Goal: Task Accomplishment & Management: Manage account settings

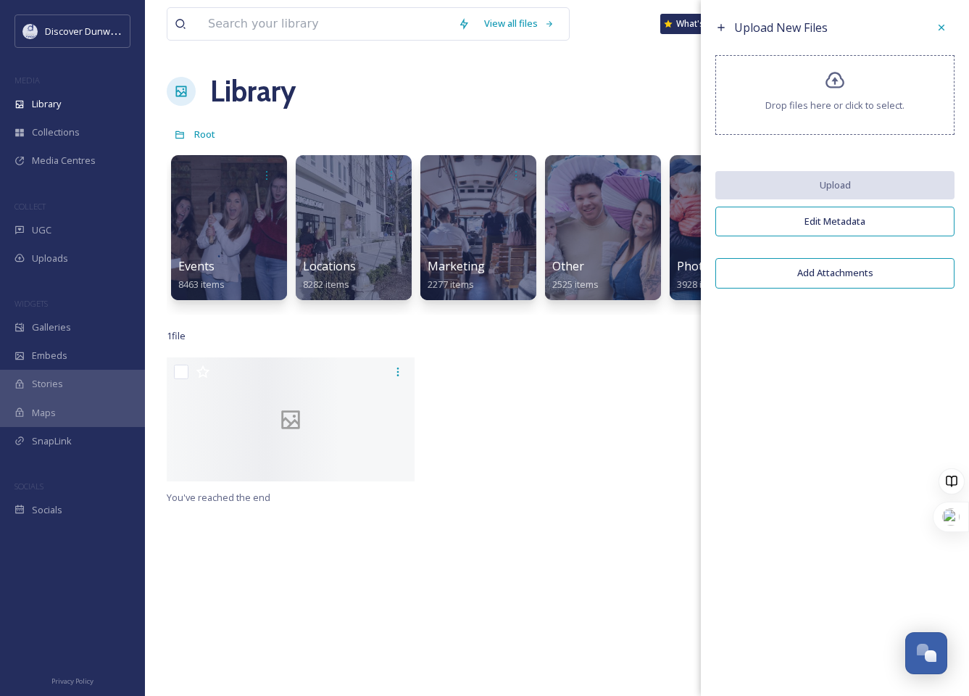
scroll to position [594, 0]
click at [489, 475] on div at bounding box center [556, 422] width 255 height 131
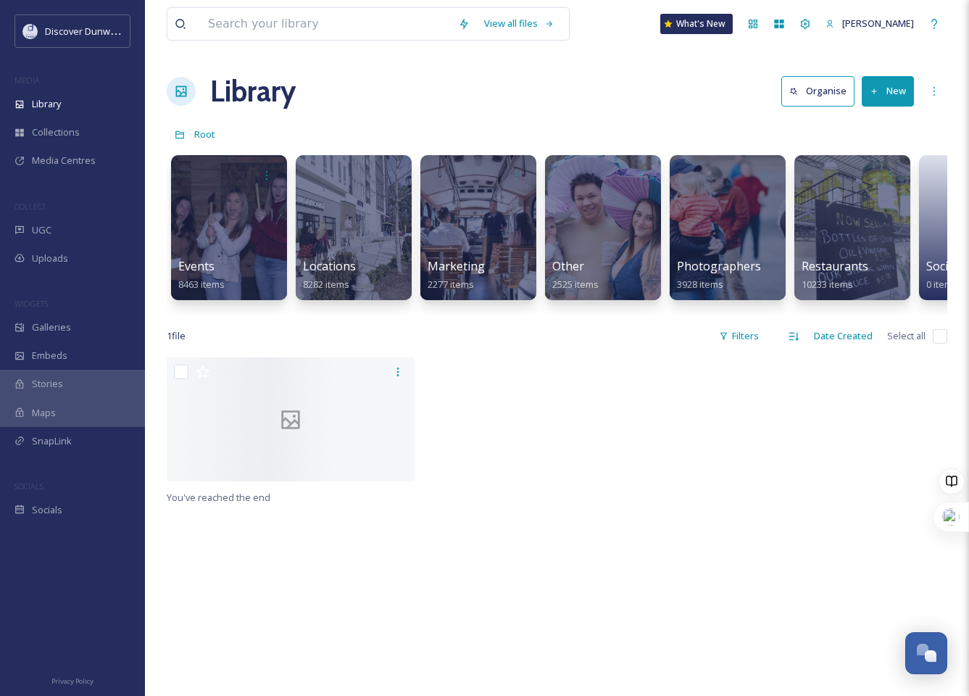
click at [901, 98] on button "New" at bounding box center [888, 91] width 52 height 30
click at [877, 185] on span "Folder" at bounding box center [872, 182] width 28 height 14
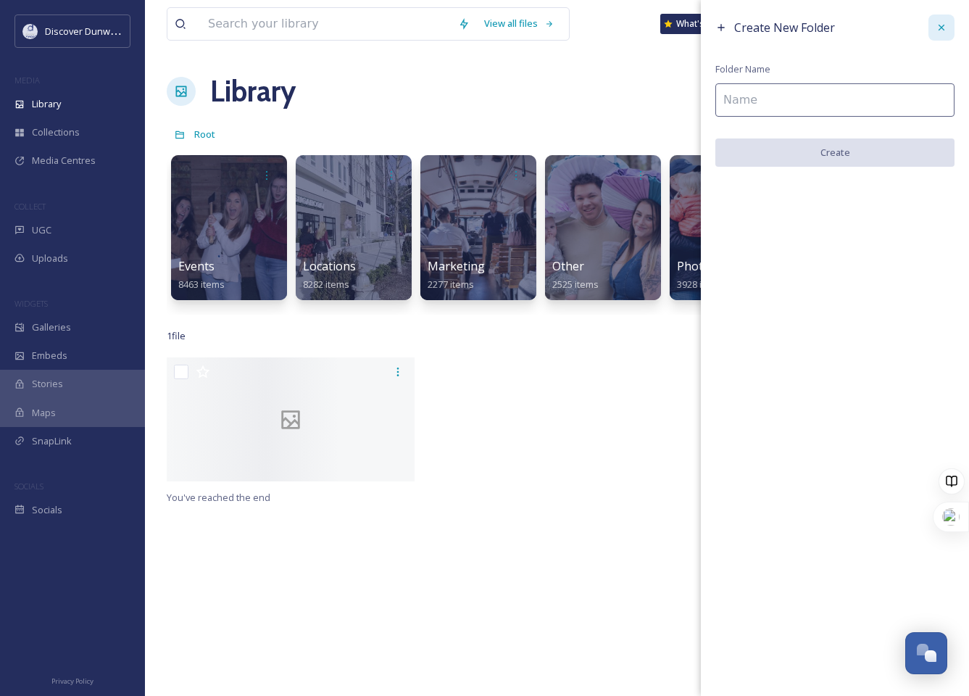
click at [943, 23] on icon at bounding box center [942, 28] width 12 height 12
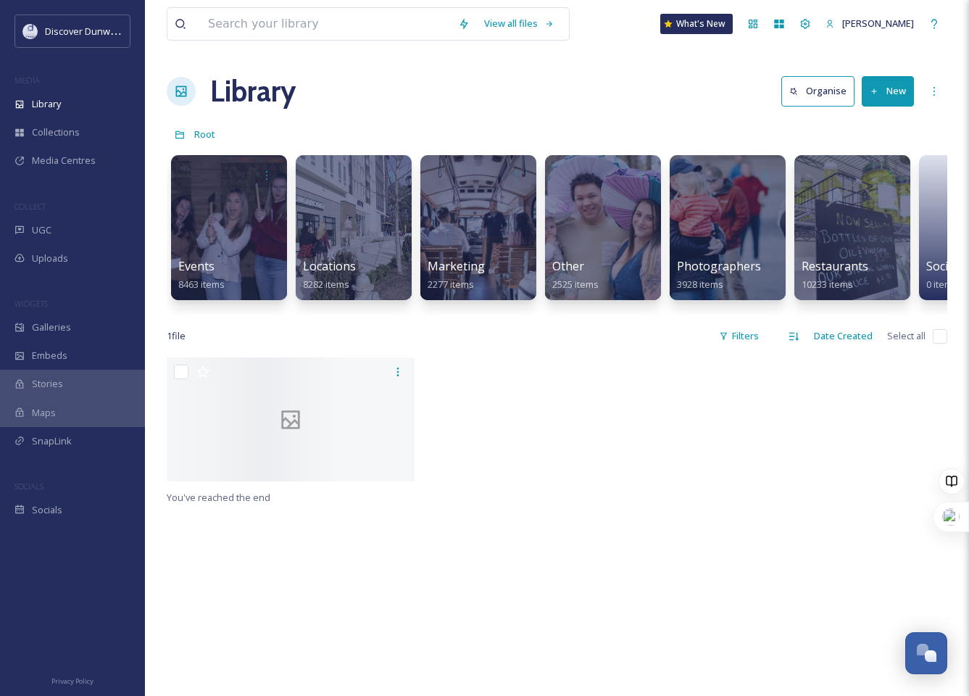
click at [771, 101] on div "Library Organise New" at bounding box center [557, 92] width 781 height 44
click at [66, 233] on div "UGC" at bounding box center [72, 230] width 145 height 28
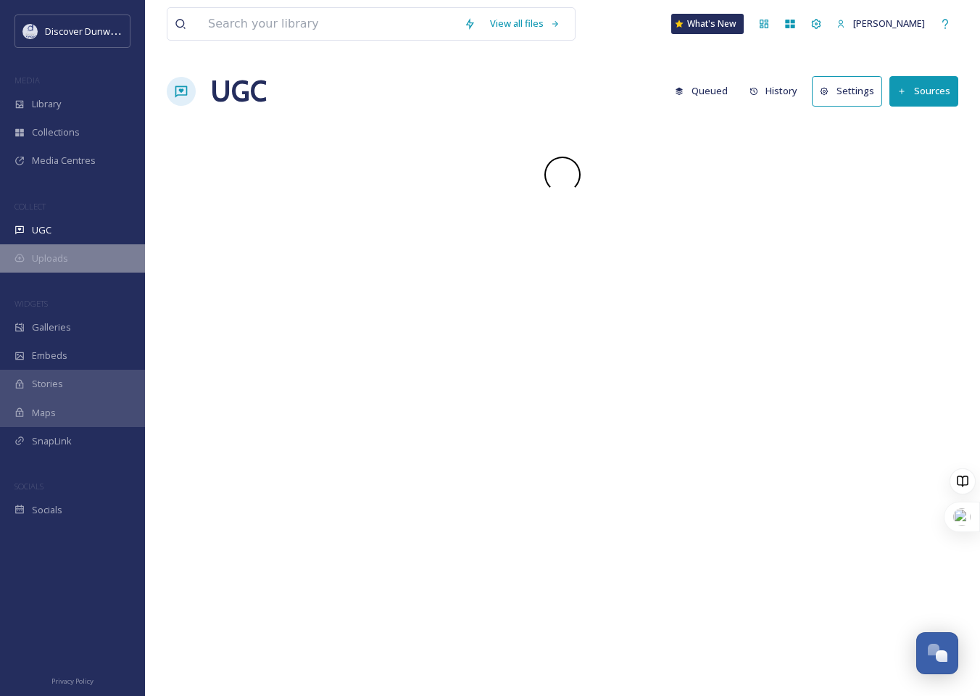
click at [70, 257] on div "Uploads" at bounding box center [72, 258] width 145 height 28
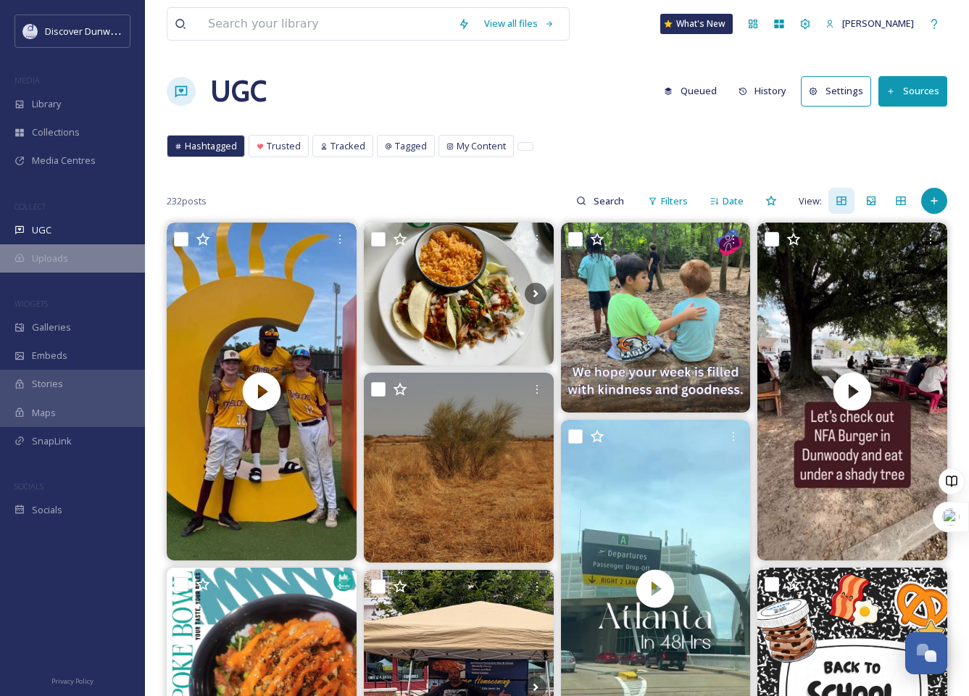
click at [68, 255] on div "Uploads" at bounding box center [72, 258] width 145 height 28
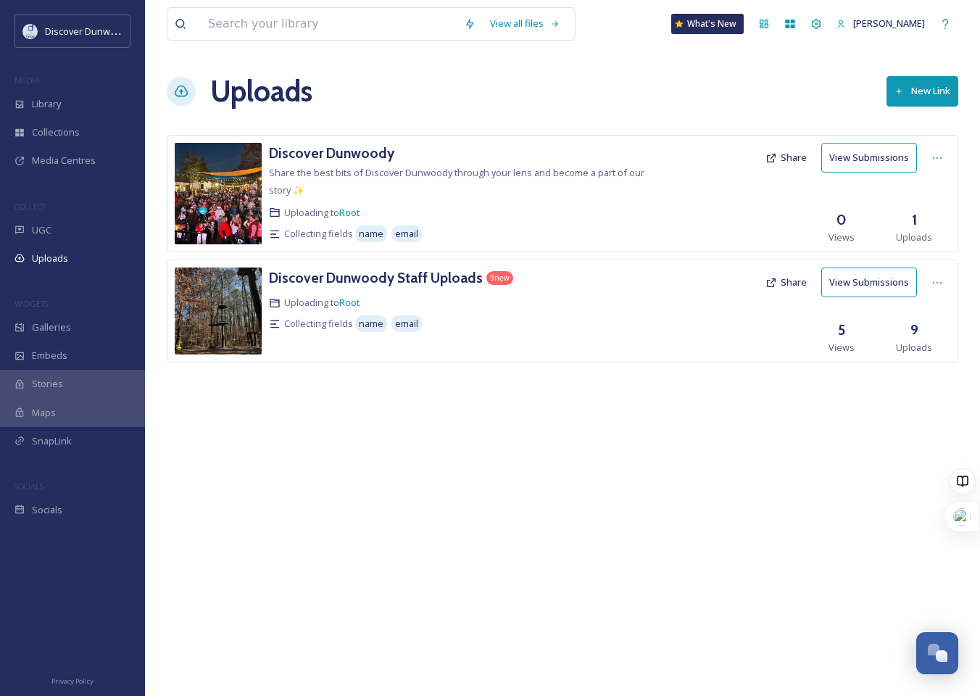
click at [458, 296] on div "Uploading to Root" at bounding box center [463, 303] width 388 height 14
click at [450, 282] on h3 "Discover Dunwoody Staff Uploads" at bounding box center [376, 277] width 214 height 17
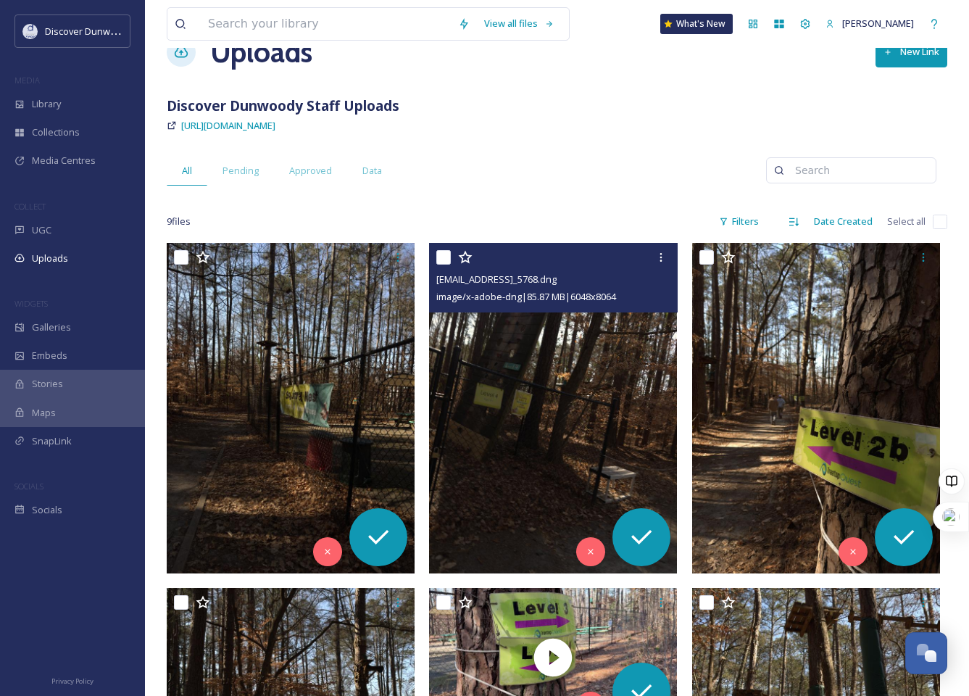
scroll to position [290, 0]
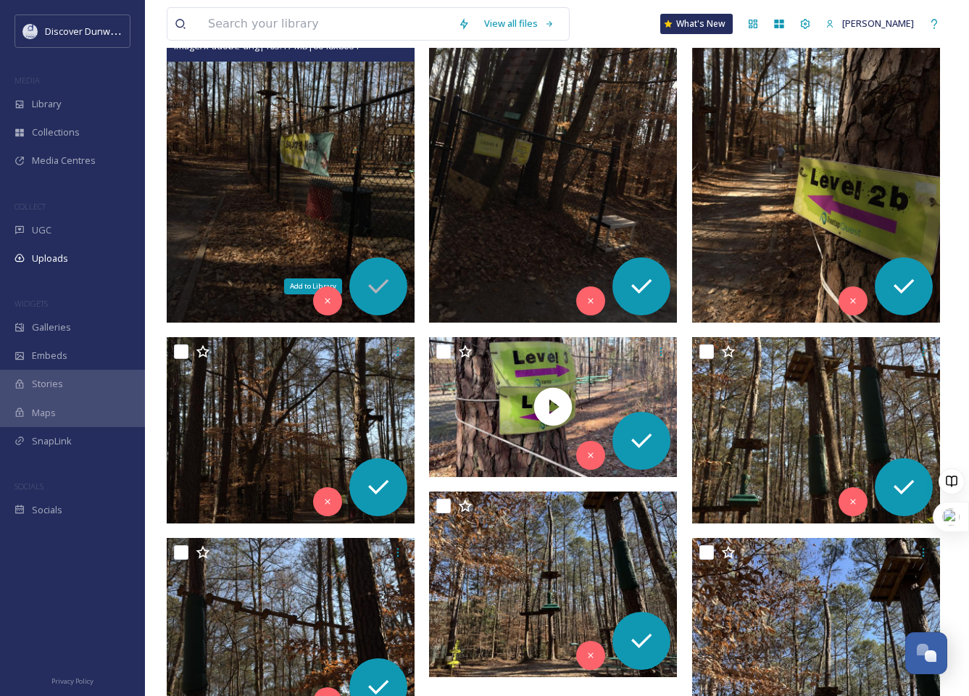
click at [397, 279] on div "Add to Library" at bounding box center [378, 286] width 58 height 58
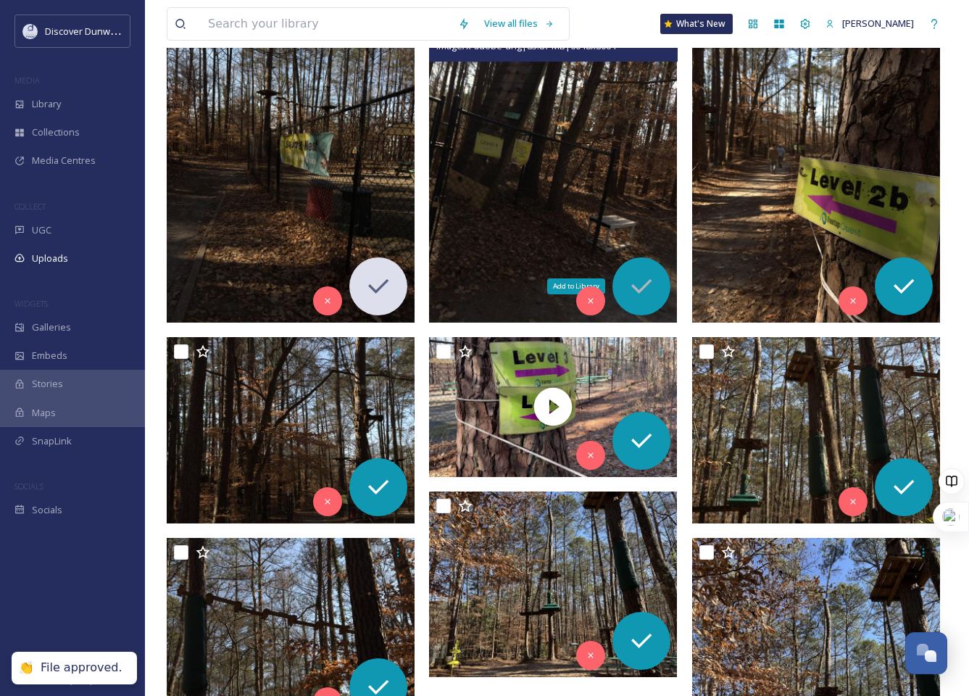
click at [654, 287] on icon at bounding box center [641, 286] width 29 height 29
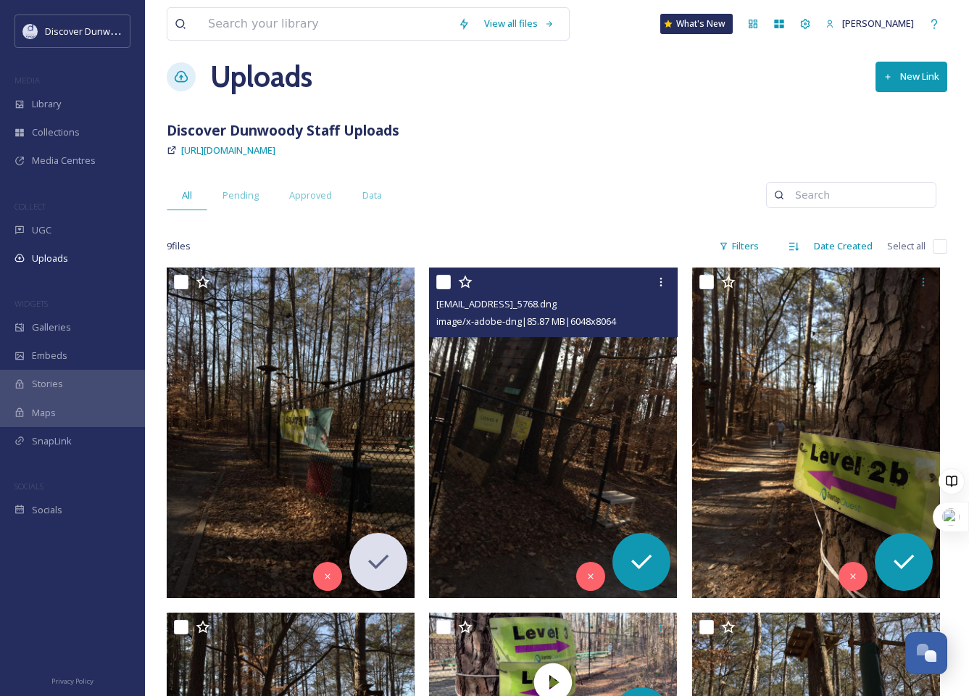
scroll to position [0, 0]
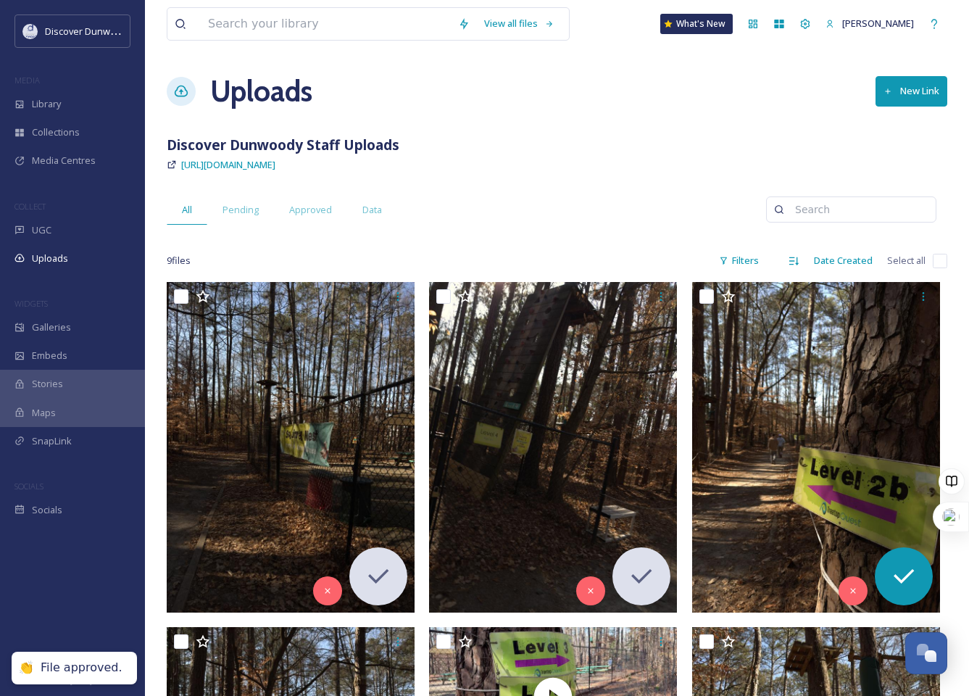
click at [947, 266] on input "checkbox" at bounding box center [940, 261] width 15 height 15
checkbox input "true"
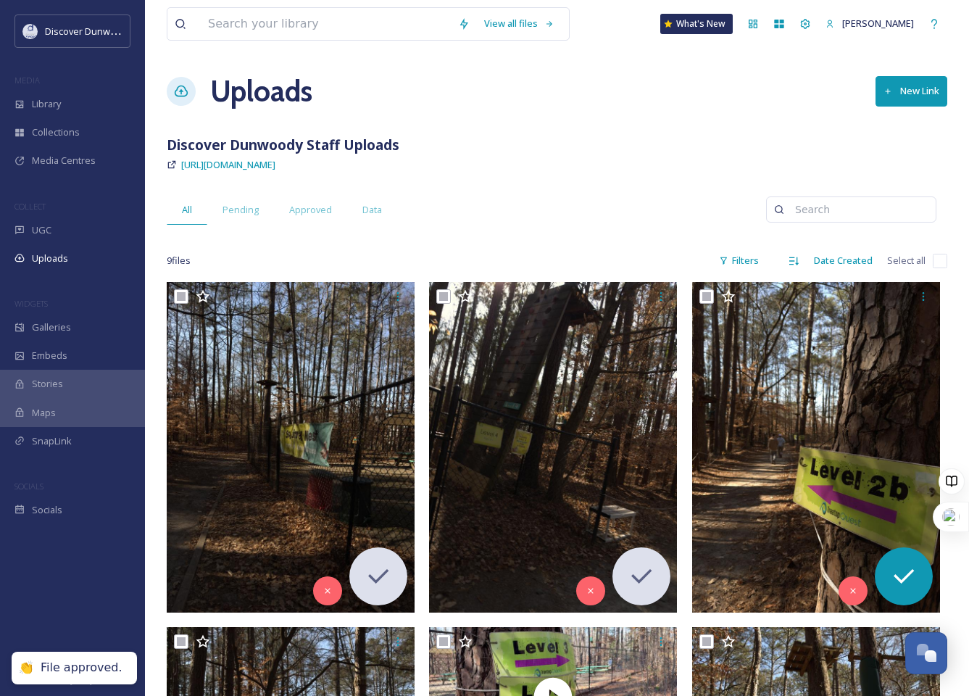
checkbox input "true"
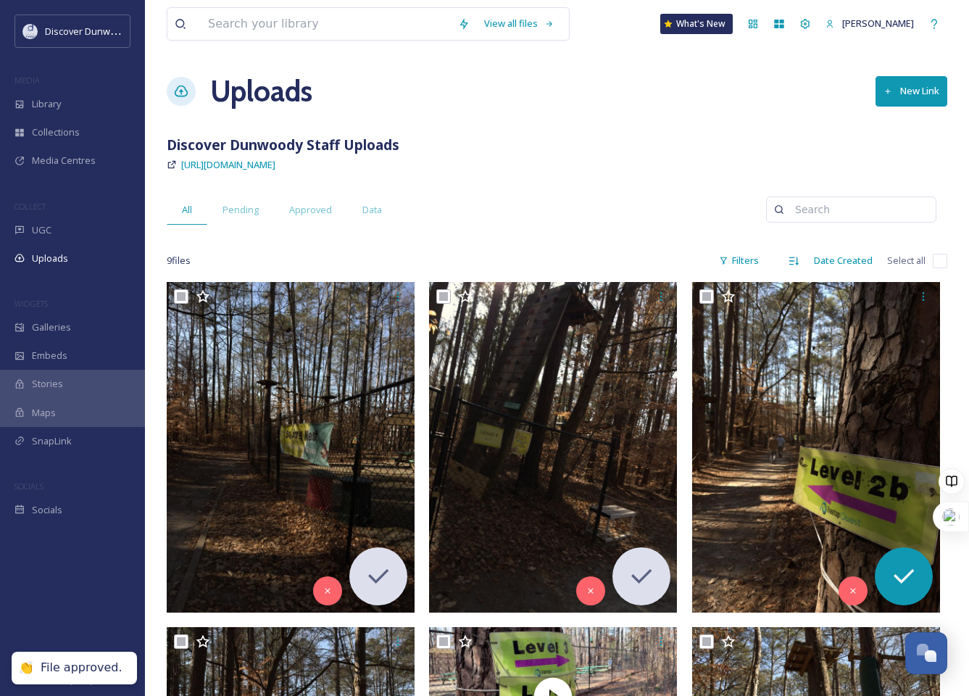
checkbox input "true"
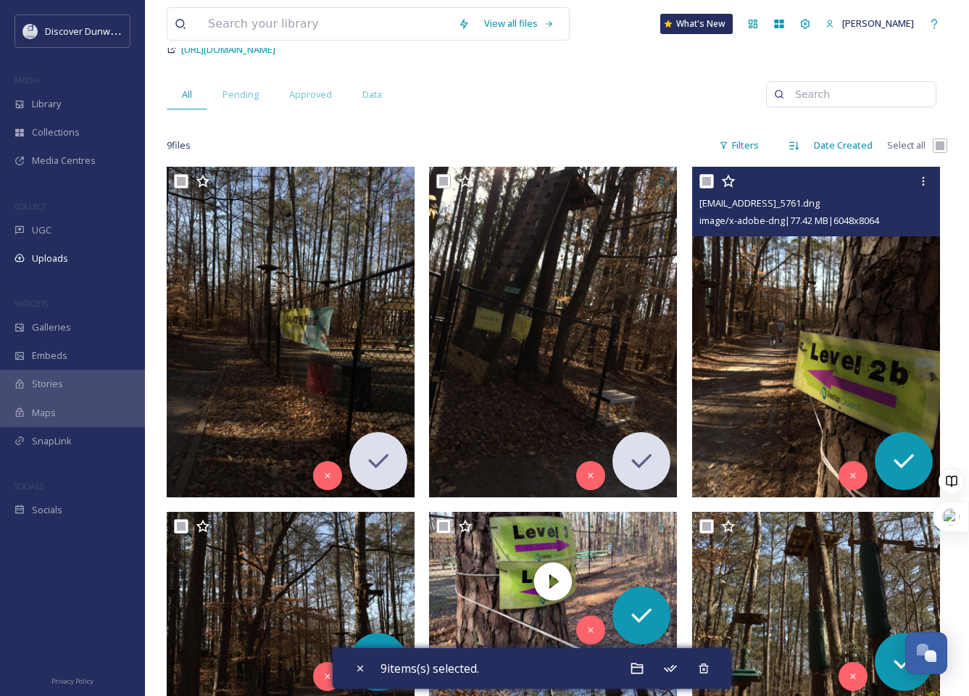
scroll to position [363, 0]
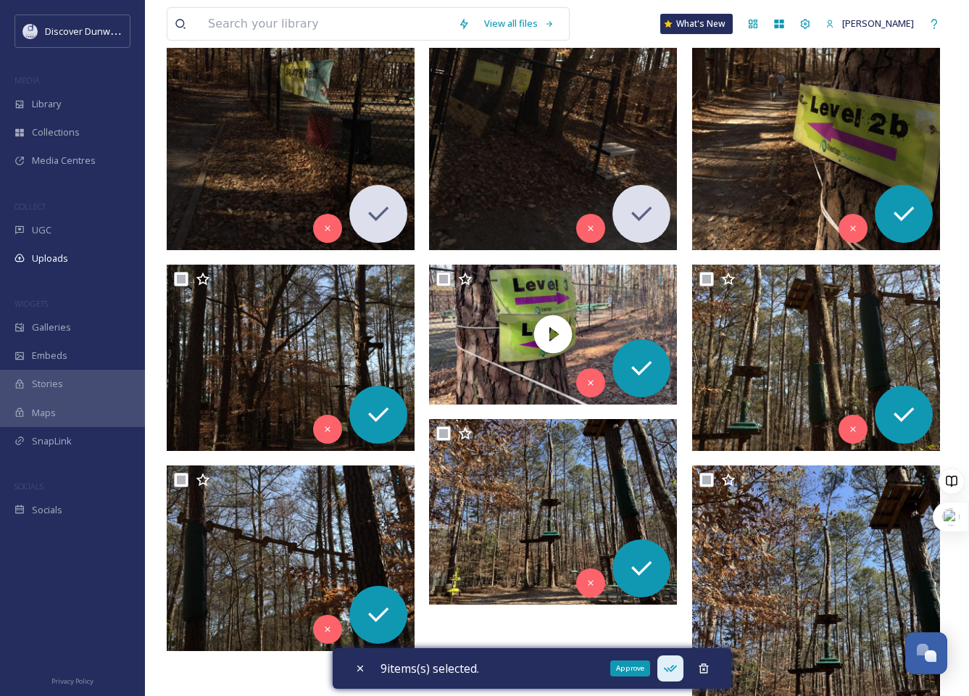
click at [674, 675] on icon at bounding box center [670, 668] width 15 height 15
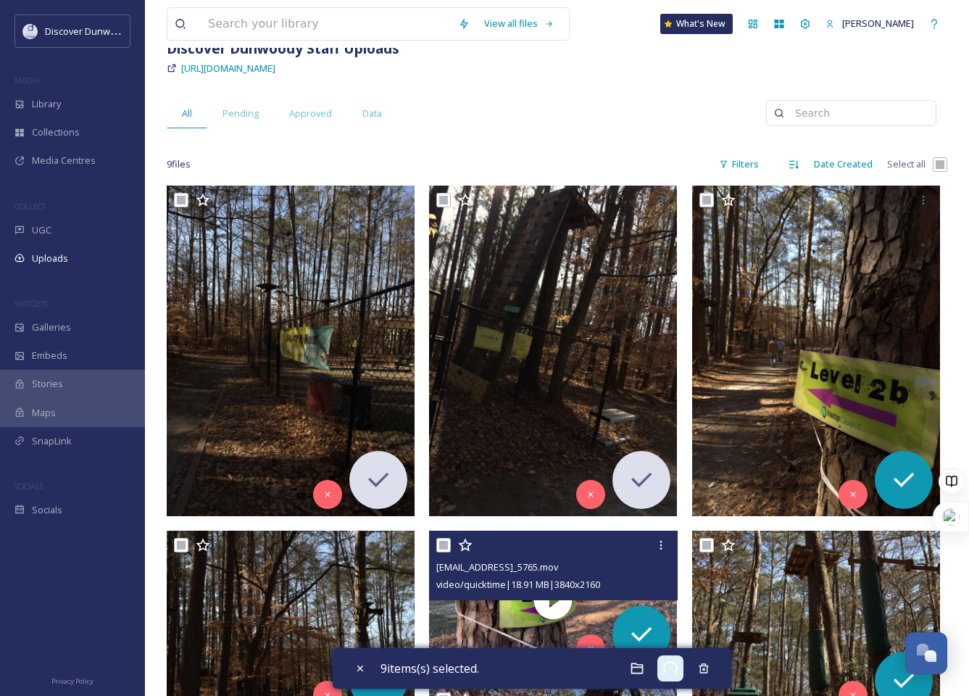
scroll to position [0, 0]
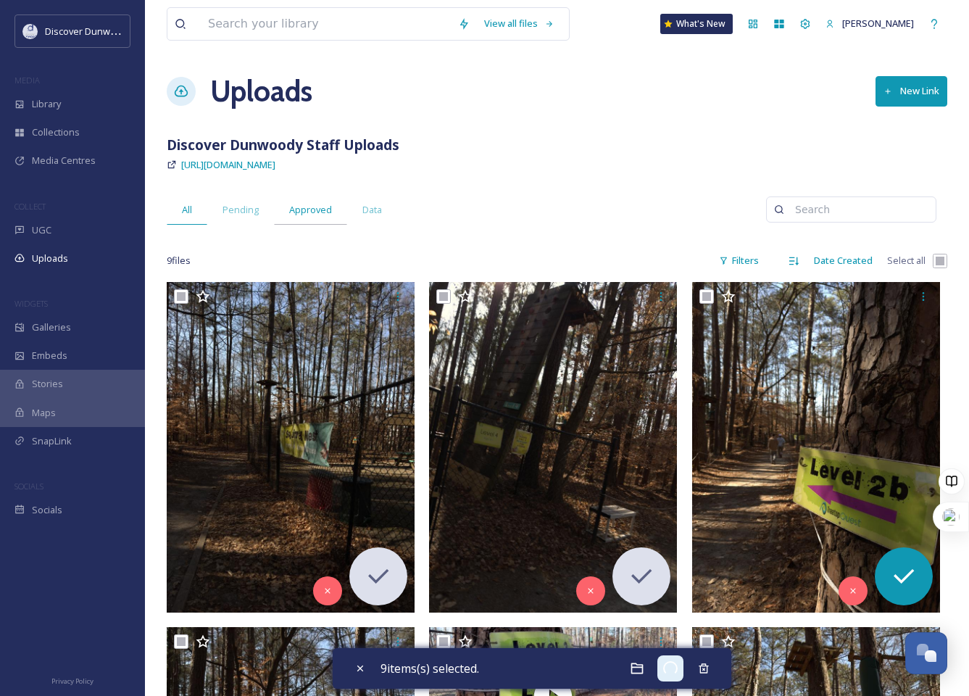
click at [322, 218] on div "Approved" at bounding box center [310, 210] width 73 height 30
checkbox input "false"
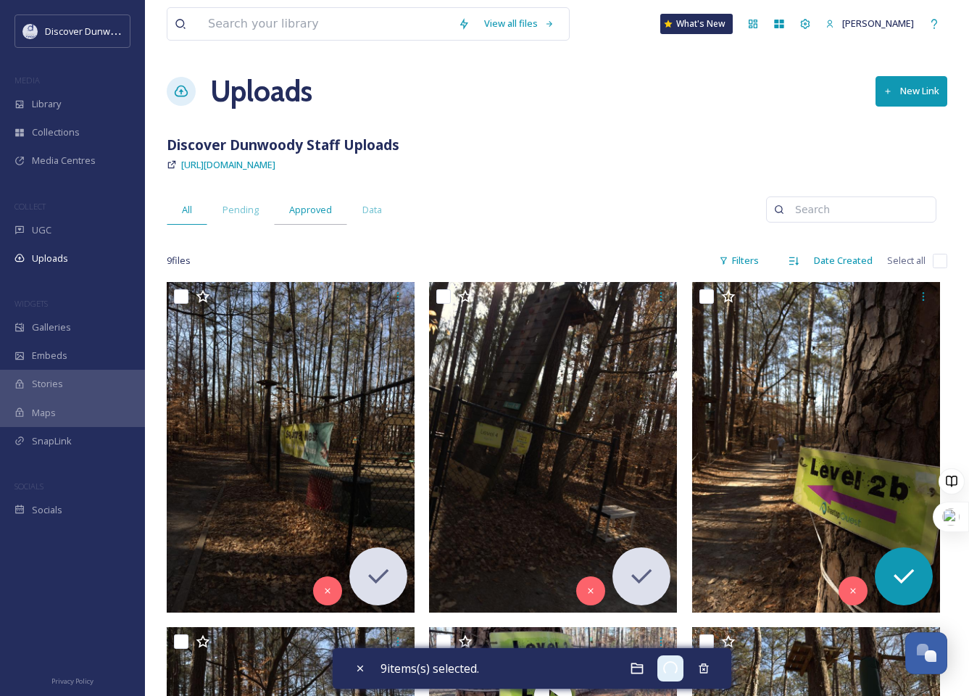
checkbox input "false"
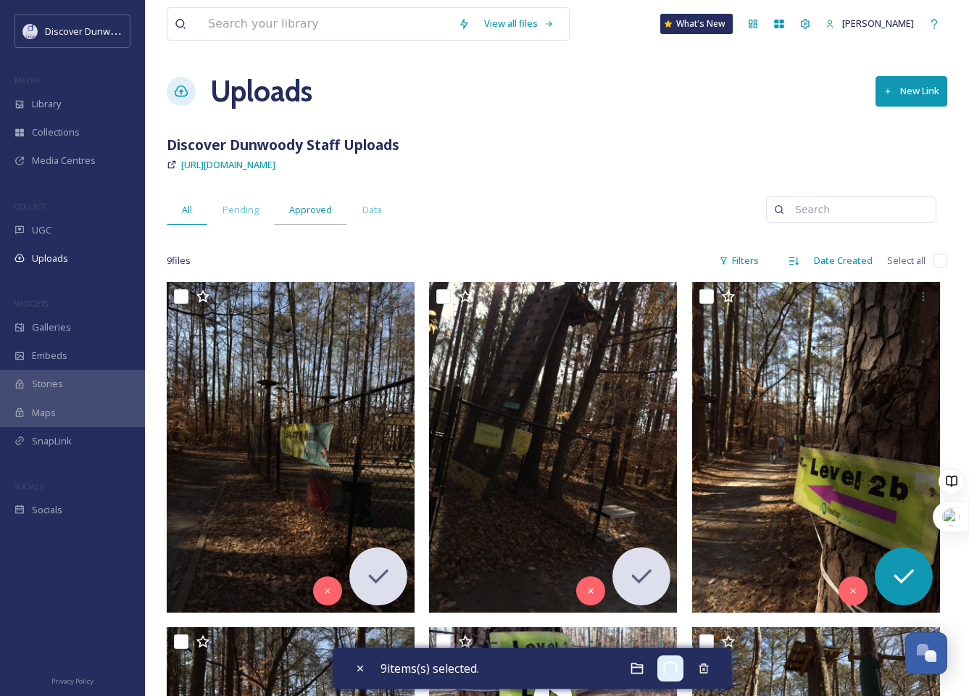
checkbox input "false"
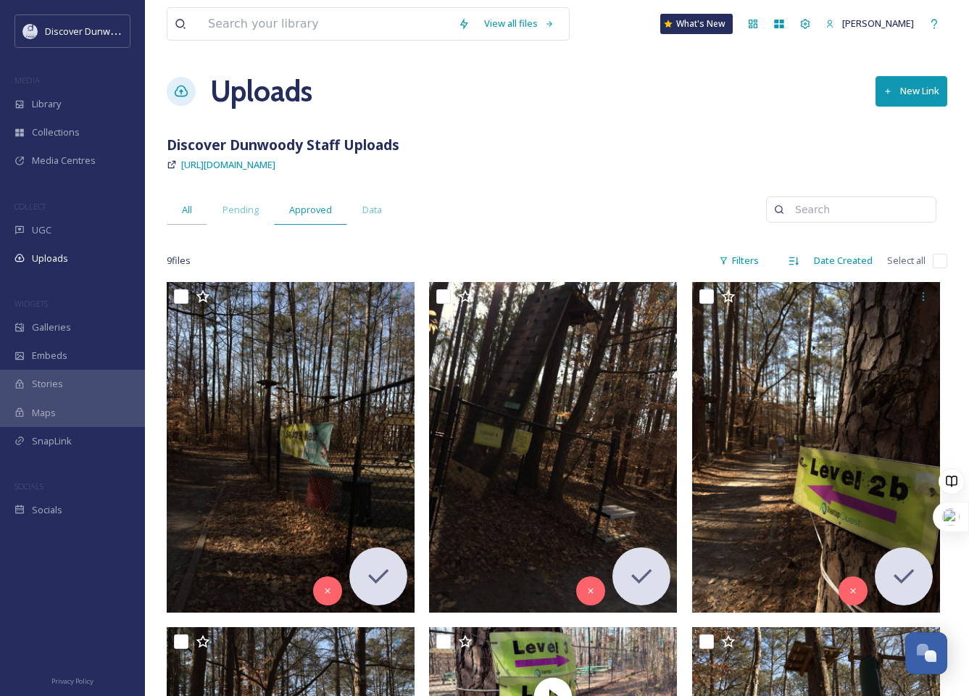
click at [201, 211] on div "All" at bounding box center [187, 210] width 41 height 30
click at [953, 265] on div "View all files What's [GEOGRAPHIC_DATA][PERSON_NAME] Uploads New Link Discover …" at bounding box center [557, 591] width 824 height 1183
click at [940, 262] on input "checkbox" at bounding box center [940, 261] width 15 height 15
checkbox input "true"
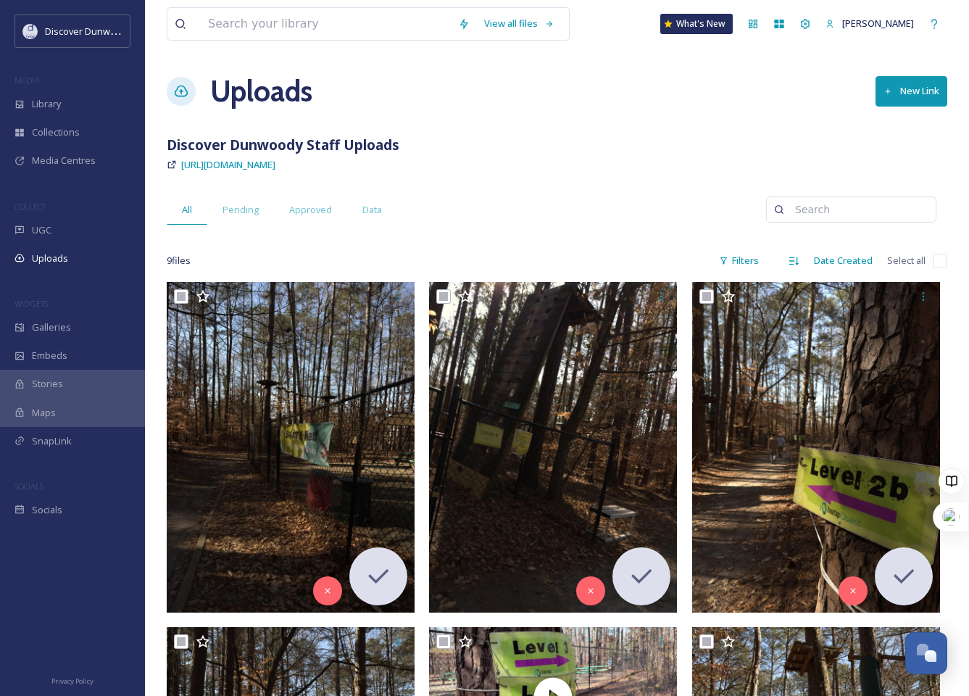
checkbox input "true"
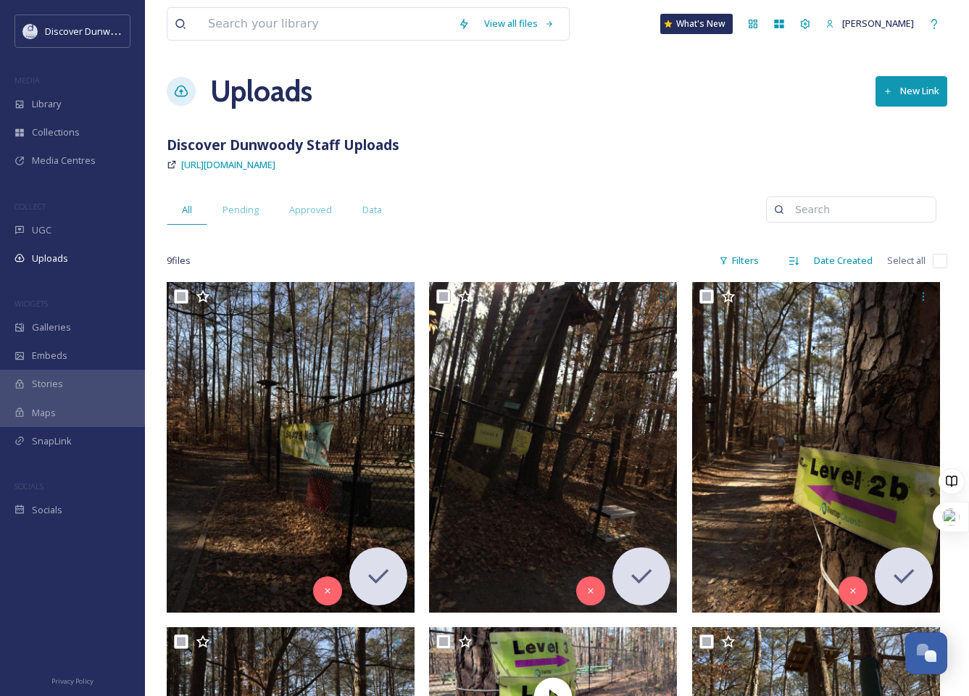
checkbox input "true"
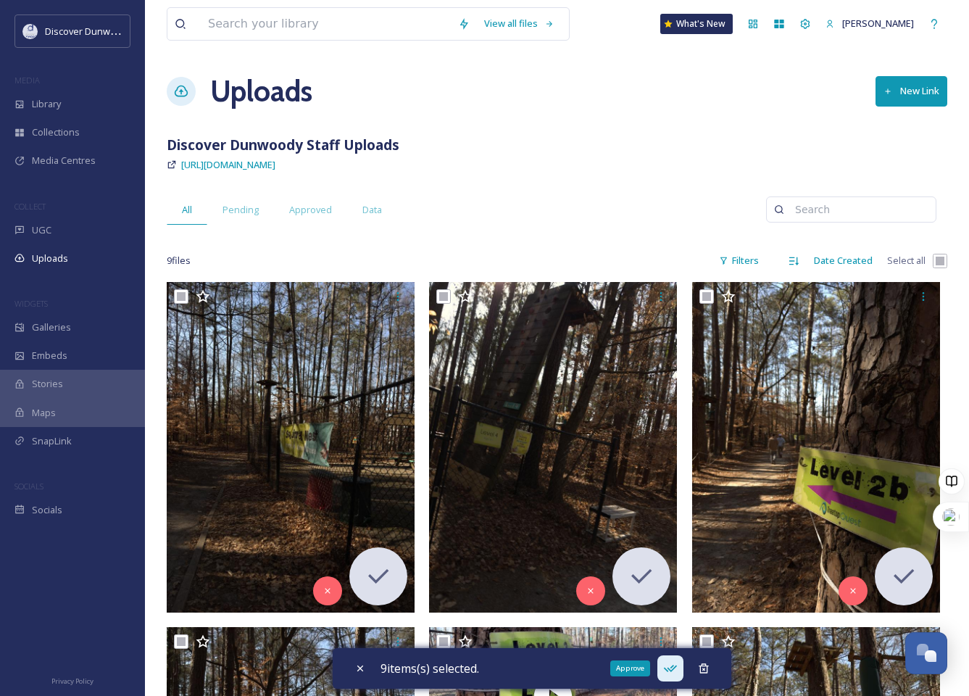
click at [678, 666] on icon at bounding box center [670, 668] width 15 height 15
drag, startPoint x: 634, startPoint y: 671, endPoint x: 584, endPoint y: 682, distance: 51.2
click at [584, 682] on div "9 items(s) selected." at bounding box center [532, 668] width 399 height 41
click at [578, 109] on div "Uploads New Link" at bounding box center [557, 92] width 781 height 44
click at [107, 244] on div "Uploads" at bounding box center [72, 258] width 145 height 28
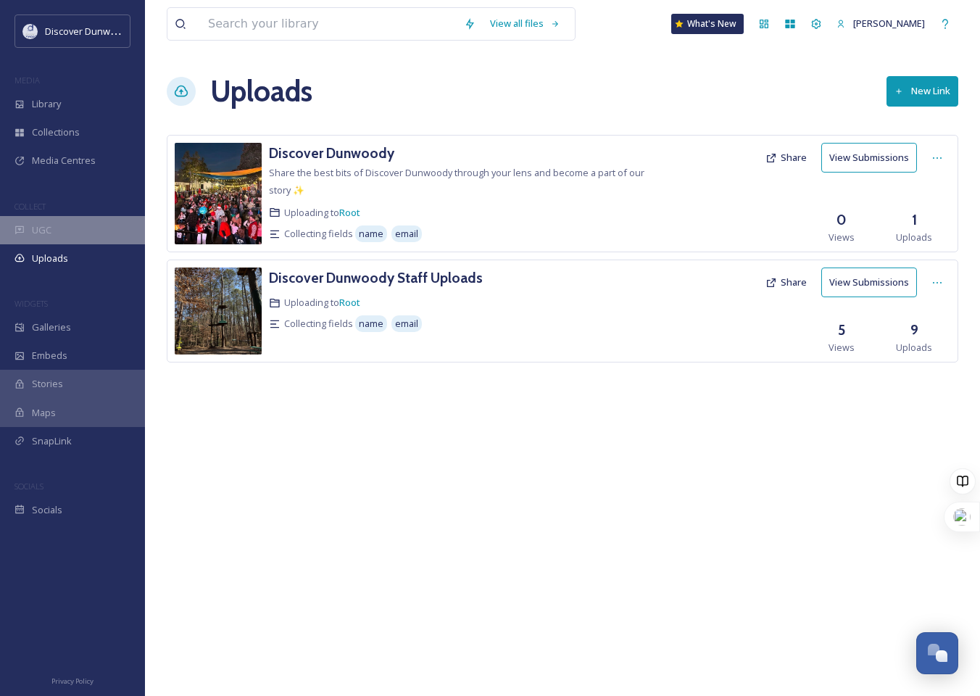
click at [94, 228] on div "UGC" at bounding box center [72, 230] width 145 height 28
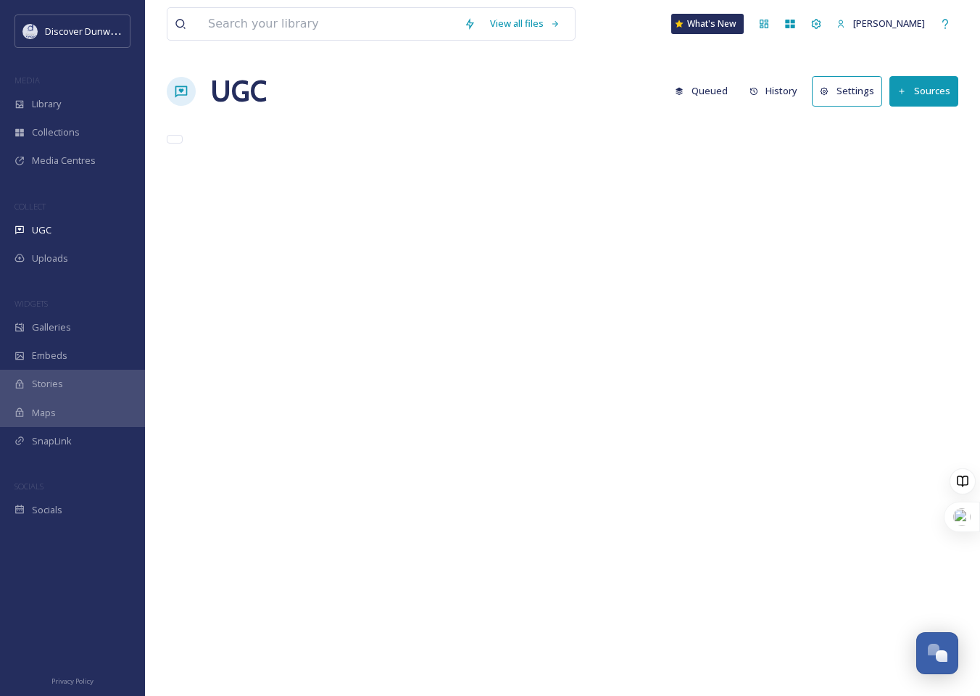
click at [86, 154] on span "Media Centres" at bounding box center [64, 161] width 64 height 14
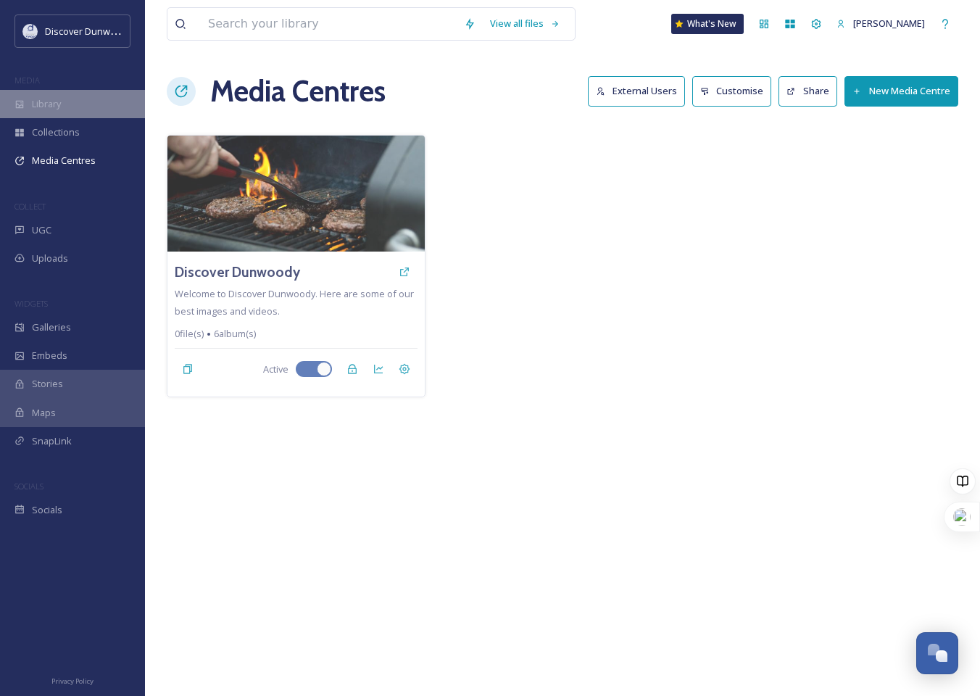
click at [73, 104] on div "Library" at bounding box center [72, 104] width 145 height 28
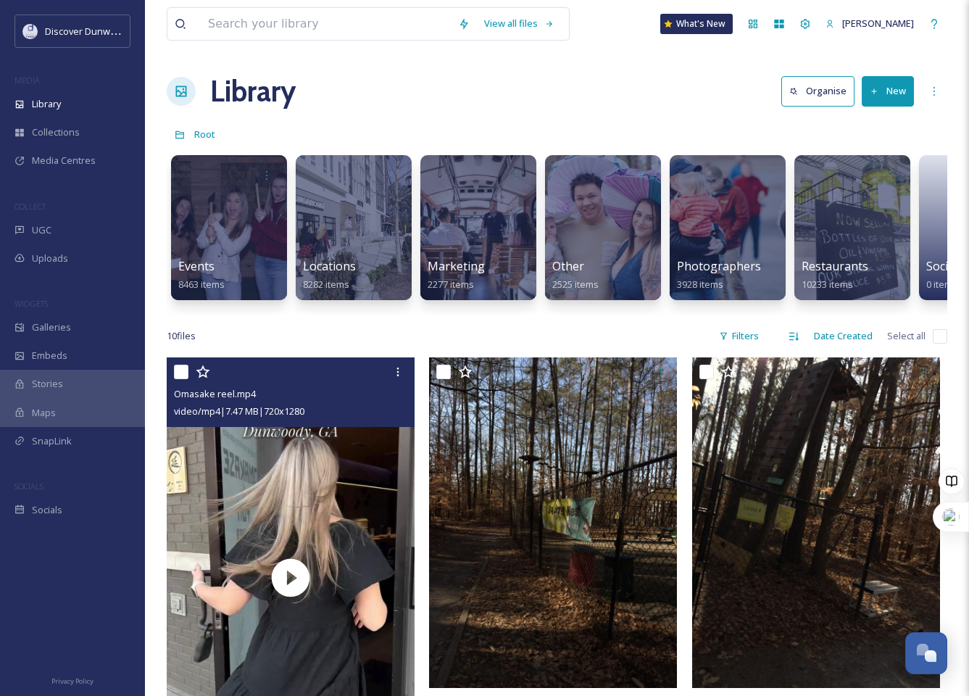
click at [183, 379] on input "checkbox" at bounding box center [181, 372] width 15 height 15
checkbox input "true"
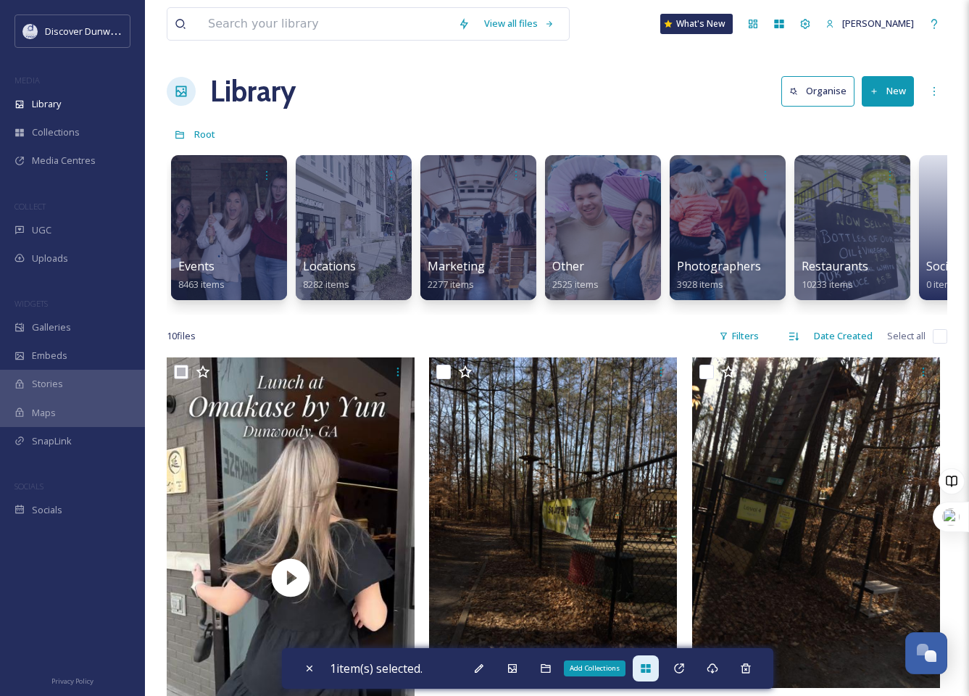
click at [643, 671] on div "Add Collections" at bounding box center [646, 668] width 26 height 26
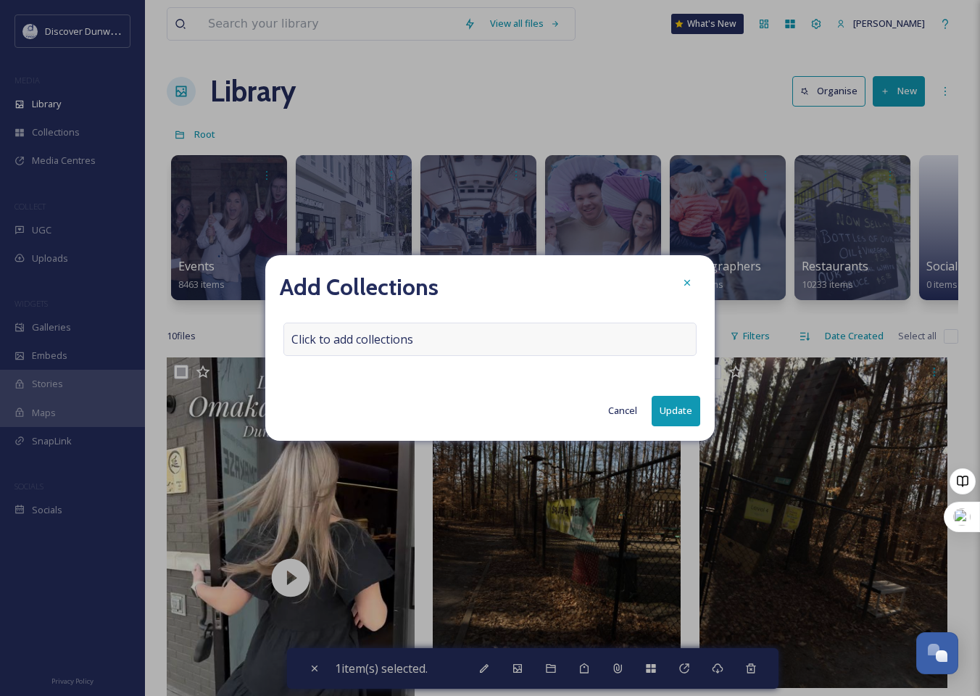
click at [392, 355] on div "Click to add collections" at bounding box center [489, 339] width 413 height 33
click at [392, 352] on input at bounding box center [364, 339] width 160 height 32
type input "r"
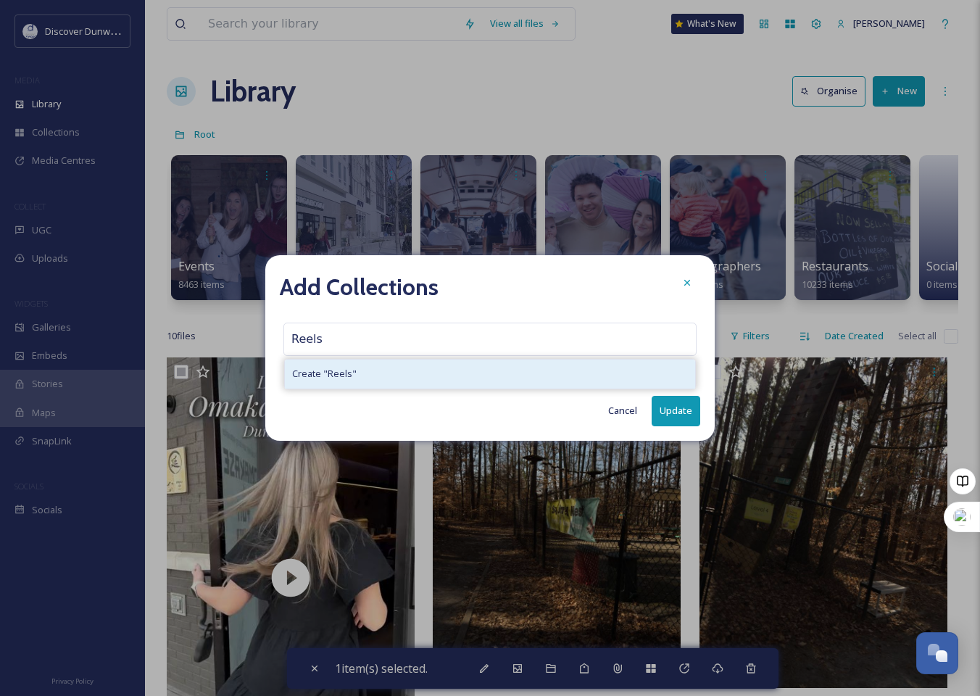
type input "Reels"
click at [531, 363] on div "Create " Reels "" at bounding box center [490, 374] width 410 height 28
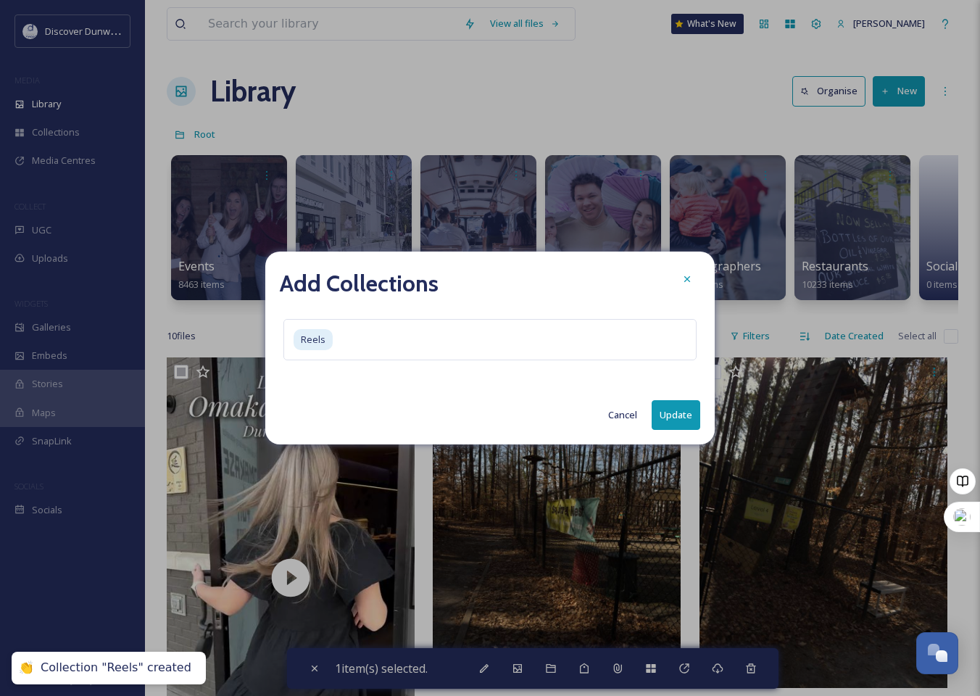
click at [687, 402] on button "Update" at bounding box center [676, 415] width 49 height 30
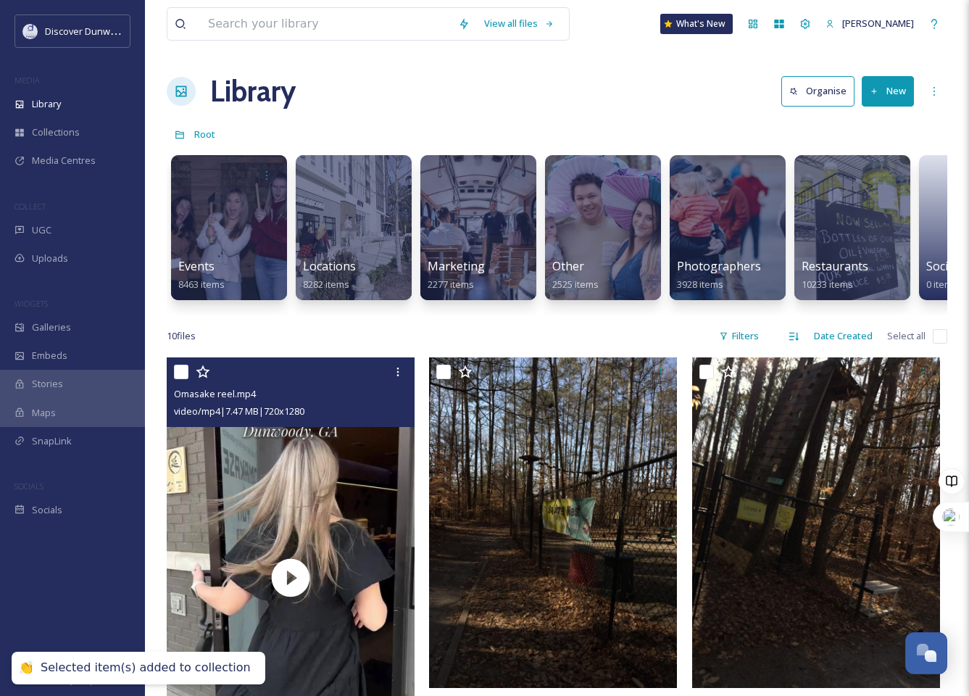
click at [185, 379] on input "checkbox" at bounding box center [181, 372] width 15 height 15
checkbox input "true"
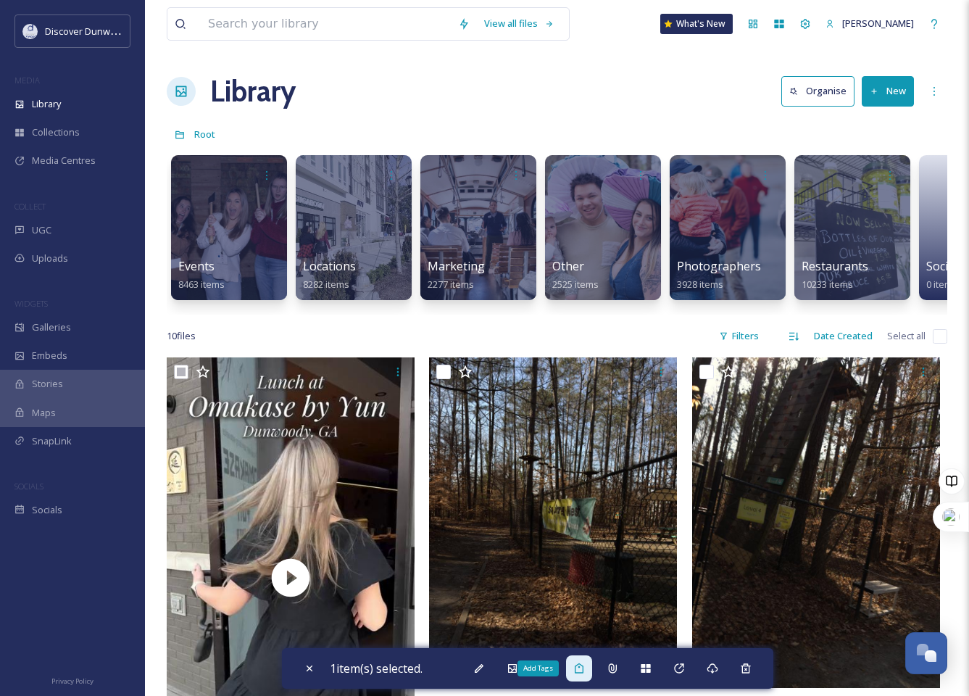
click at [584, 666] on icon at bounding box center [580, 669] width 12 height 12
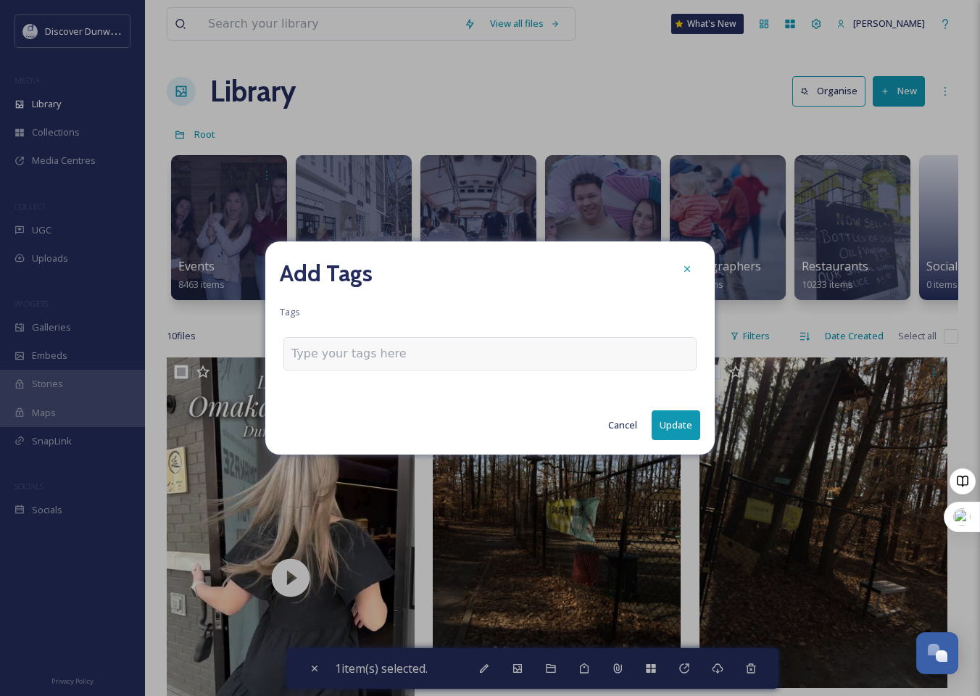
click at [365, 348] on input at bounding box center [363, 353] width 145 height 17
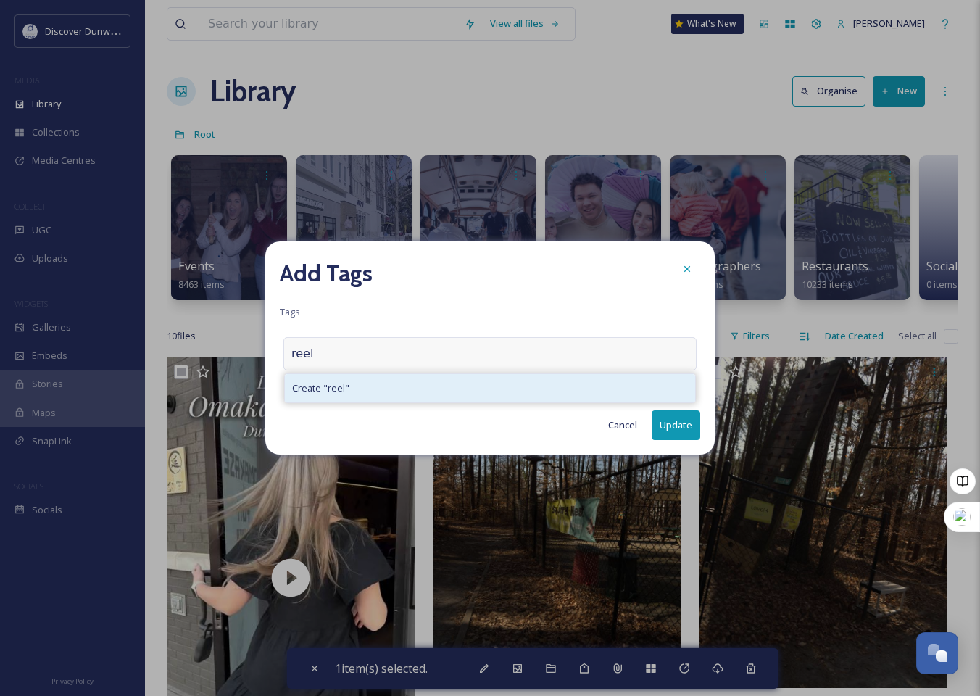
type input "reel"
click at [523, 394] on div "Create " reel "" at bounding box center [490, 388] width 410 height 28
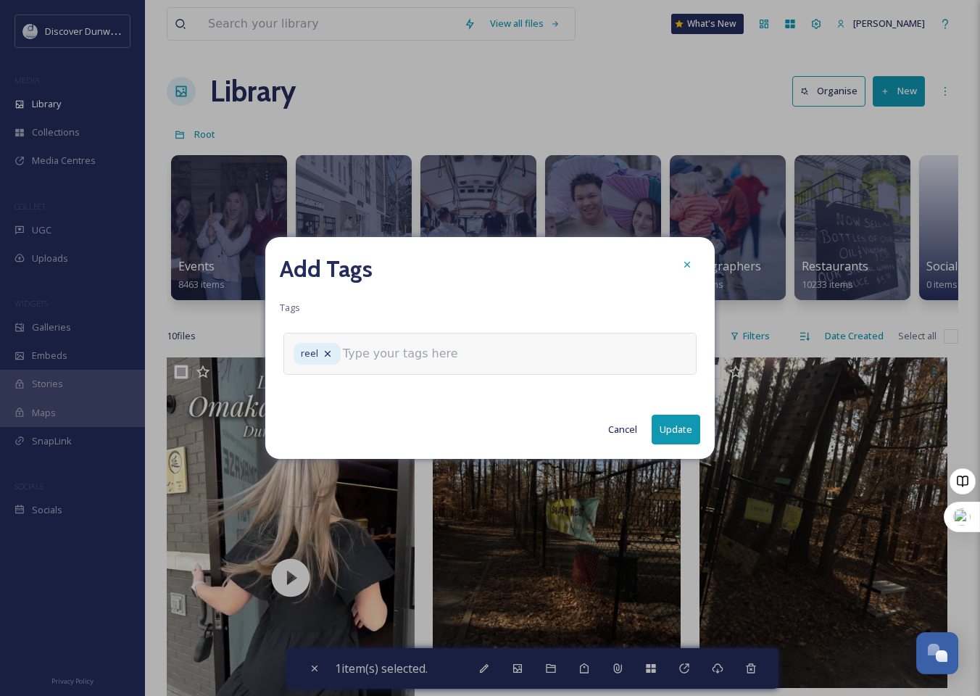
click at [667, 423] on button "Update" at bounding box center [676, 430] width 49 height 30
checkbox input "false"
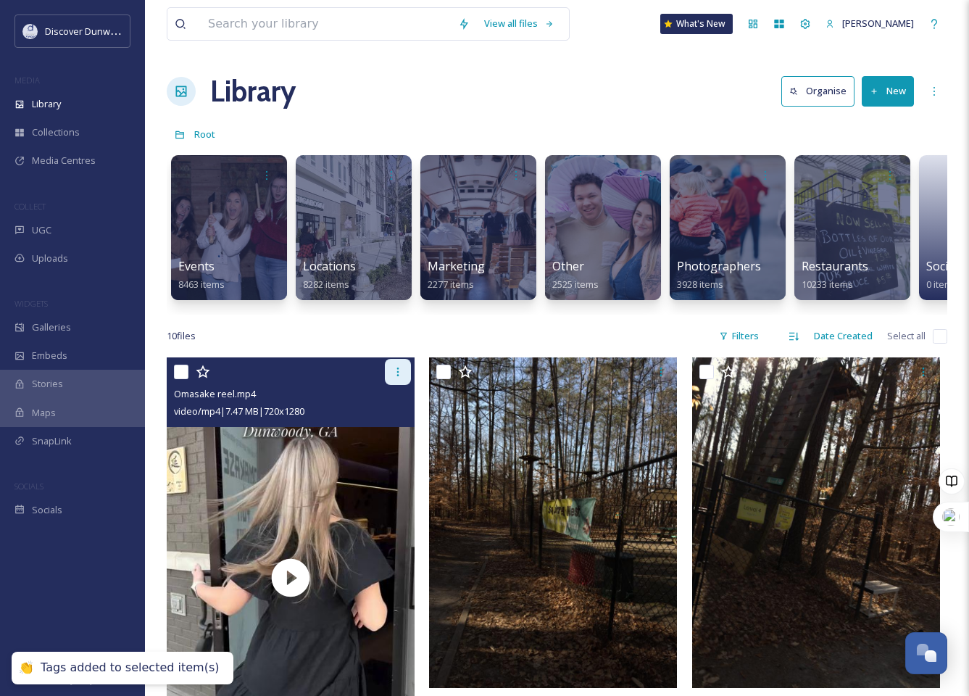
click at [402, 378] on icon at bounding box center [398, 372] width 12 height 12
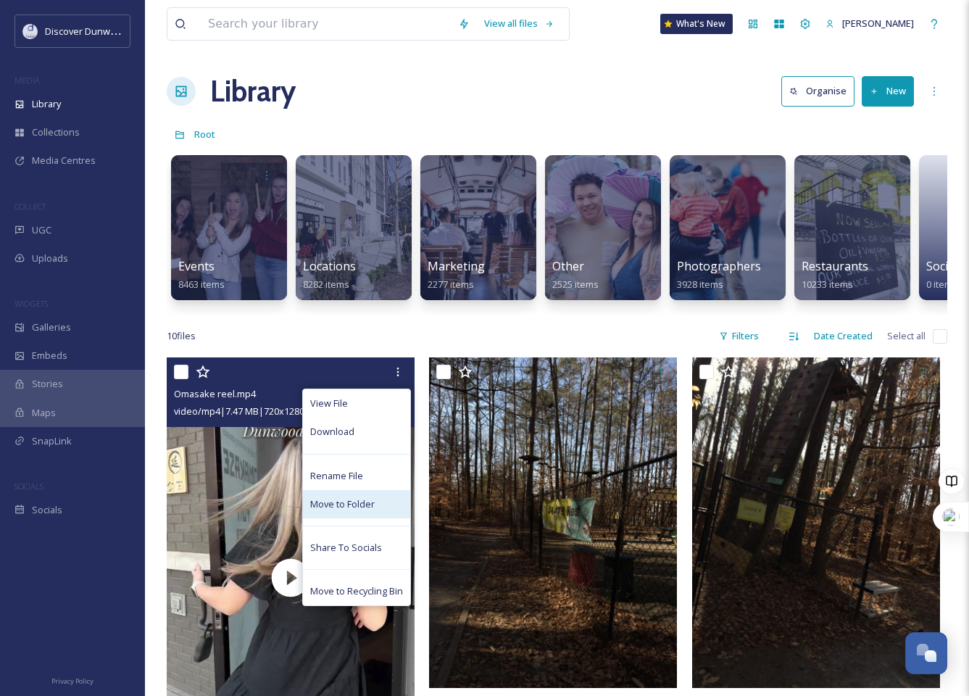
click at [359, 508] on span "Move to Folder" at bounding box center [342, 504] width 65 height 14
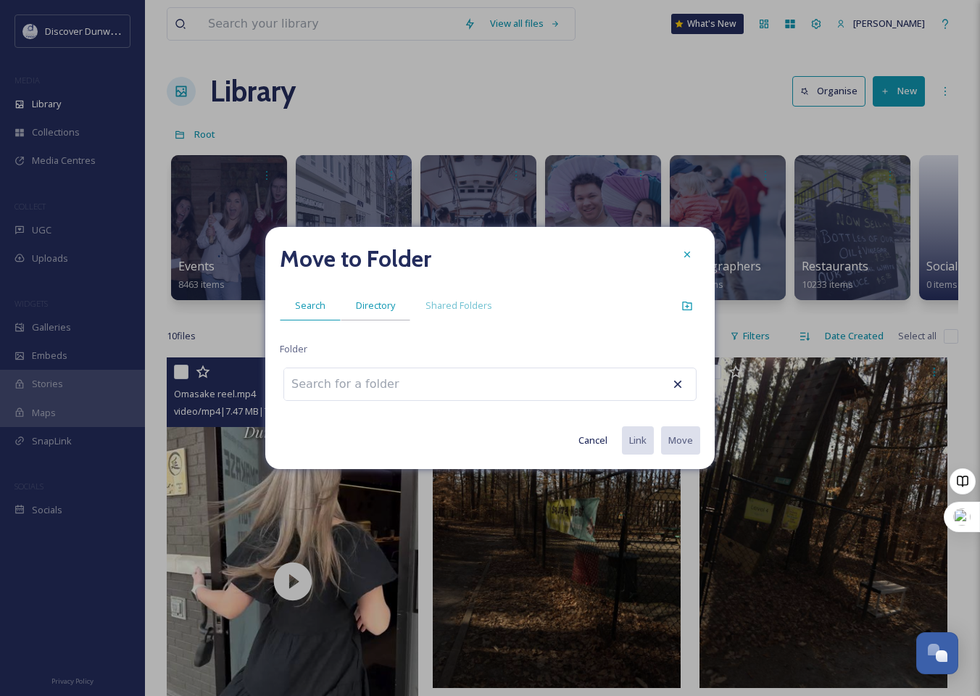
click at [374, 301] on span "Directory" at bounding box center [375, 306] width 39 height 14
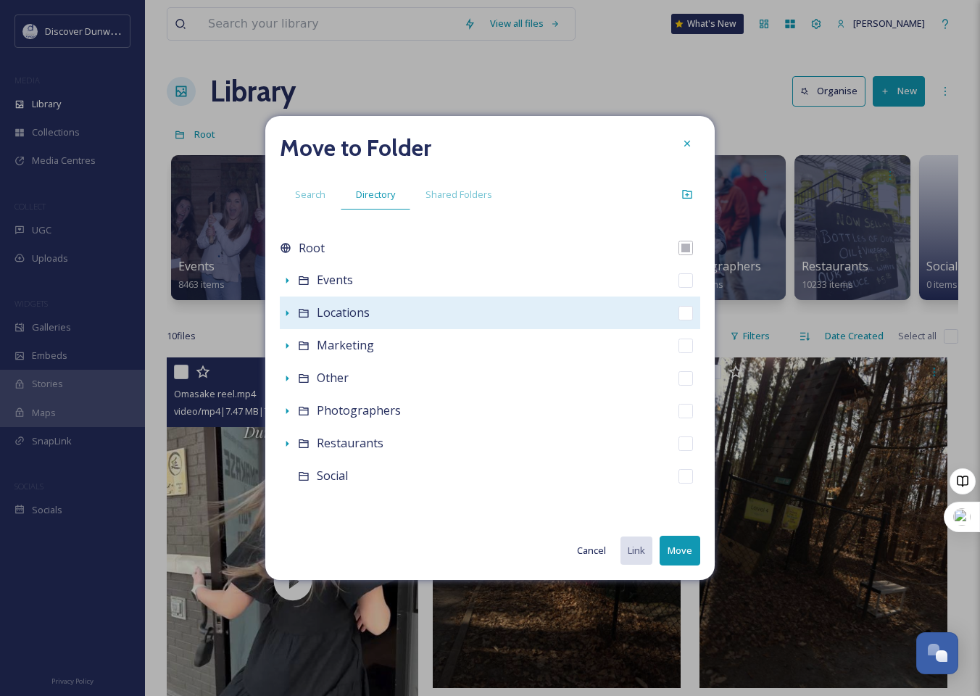
click at [331, 313] on span "Locations" at bounding box center [343, 313] width 53 height 16
checkbox input "false"
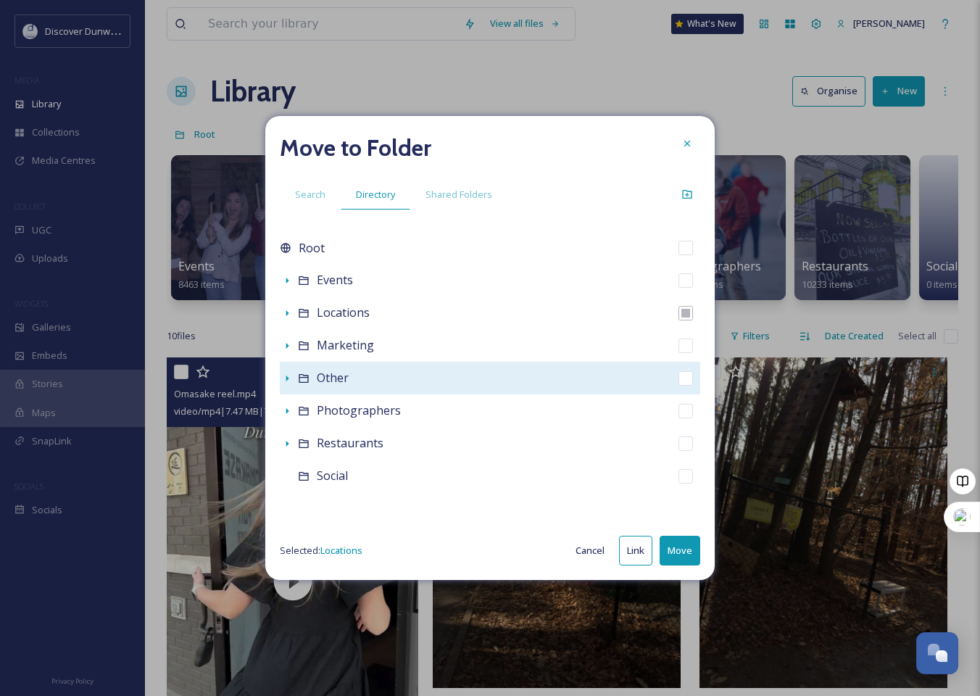
click at [296, 372] on div "Other" at bounding box center [490, 378] width 421 height 33
checkbox input "false"
checkbox input "true"
click at [296, 372] on div "Other" at bounding box center [490, 378] width 421 height 33
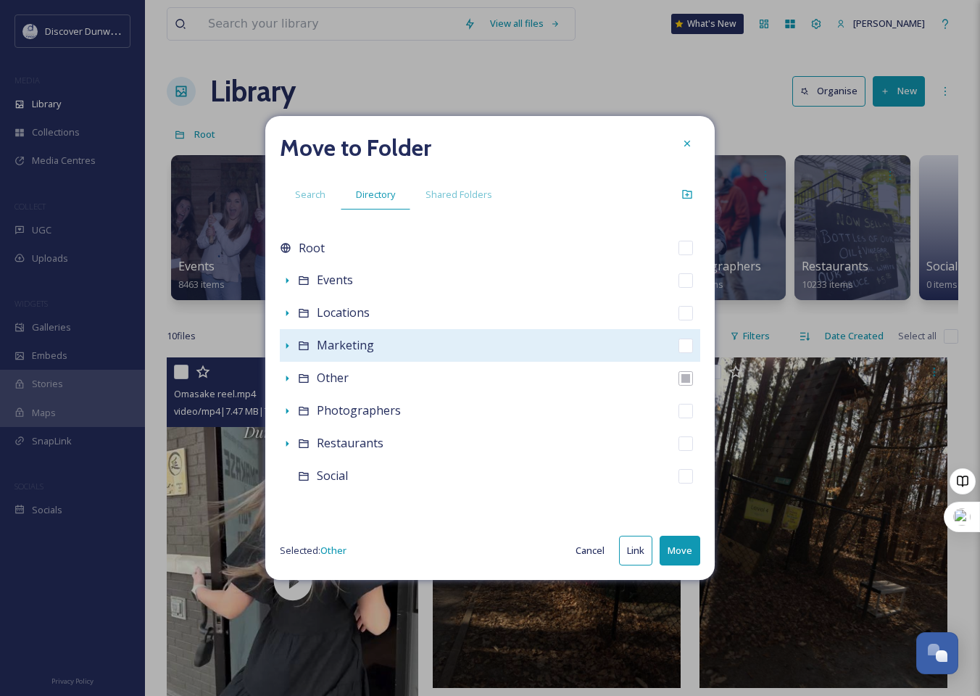
drag, startPoint x: 296, startPoint y: 372, endPoint x: 386, endPoint y: 353, distance: 91.9
click at [386, 353] on div "Marketing" at bounding box center [490, 345] width 421 height 33
checkbox input "true"
checkbox input "false"
click at [386, 353] on div "Marketing" at bounding box center [490, 345] width 421 height 33
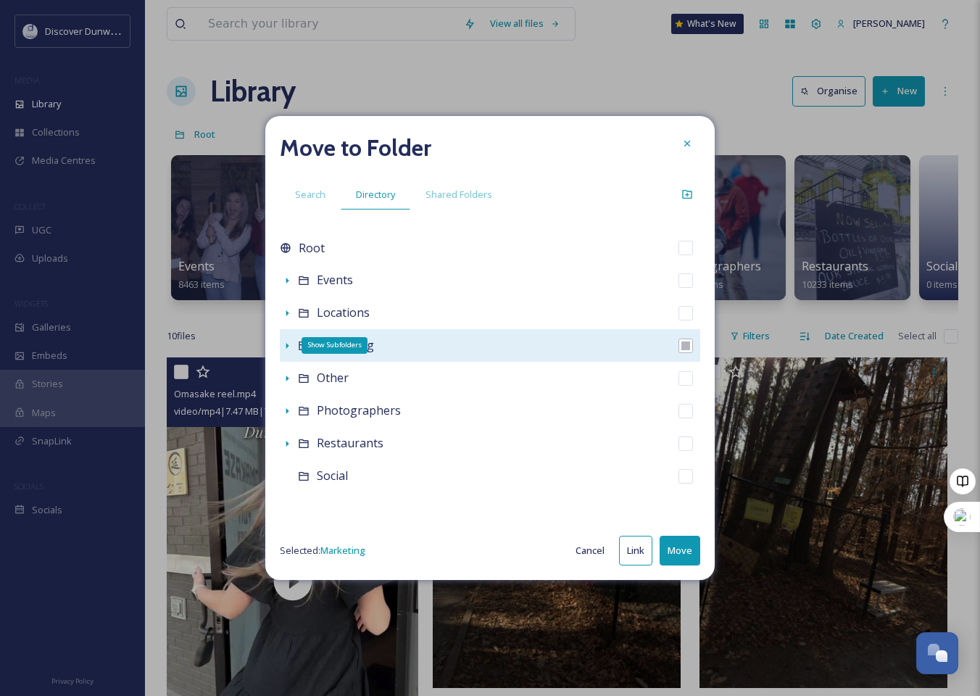
click at [290, 349] on icon at bounding box center [287, 346] width 12 height 12
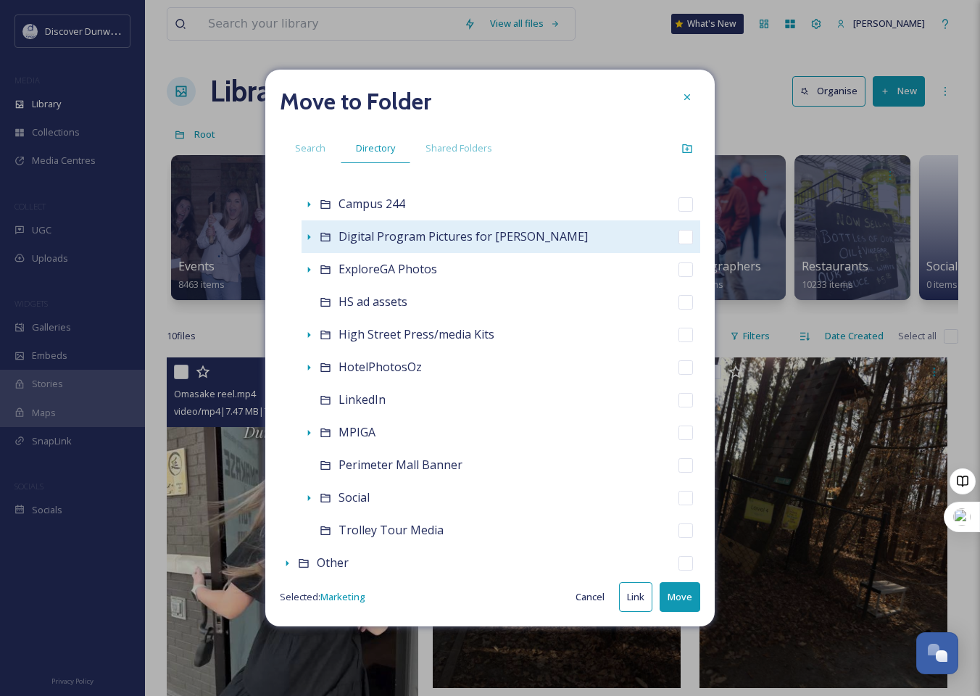
scroll to position [218, 0]
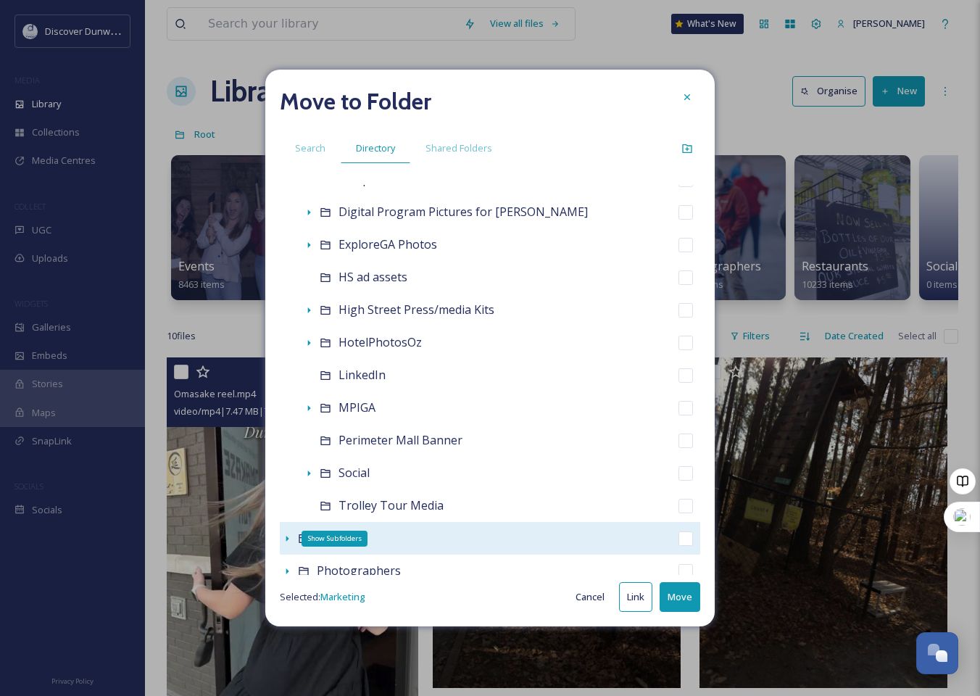
click at [289, 540] on icon at bounding box center [287, 539] width 12 height 12
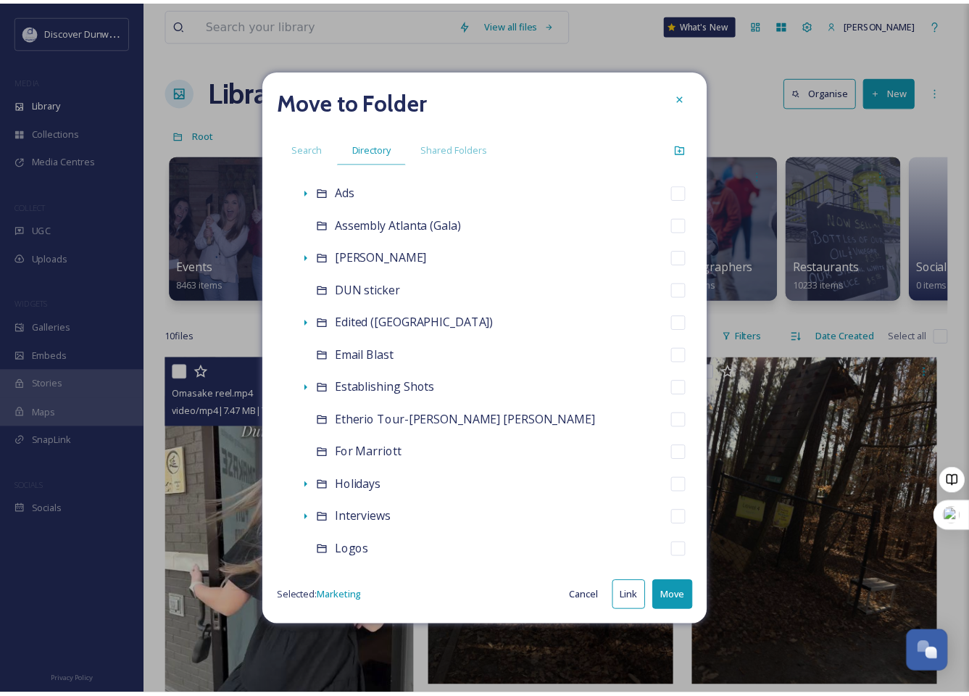
scroll to position [653, 0]
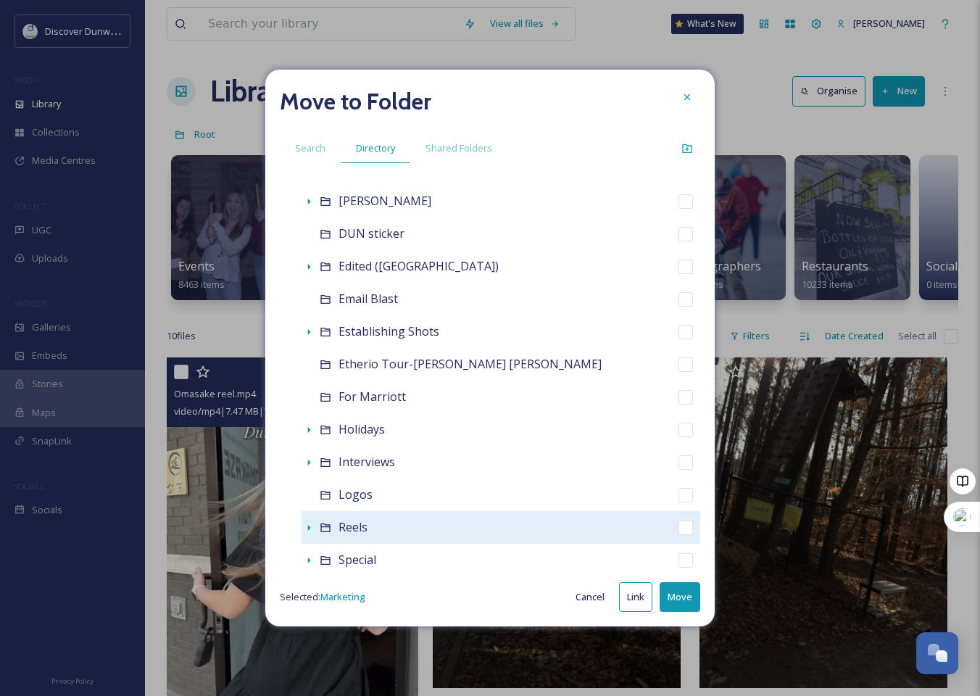
click at [350, 523] on span "Reels" at bounding box center [353, 527] width 29 height 16
checkbox input "false"
checkbox input "true"
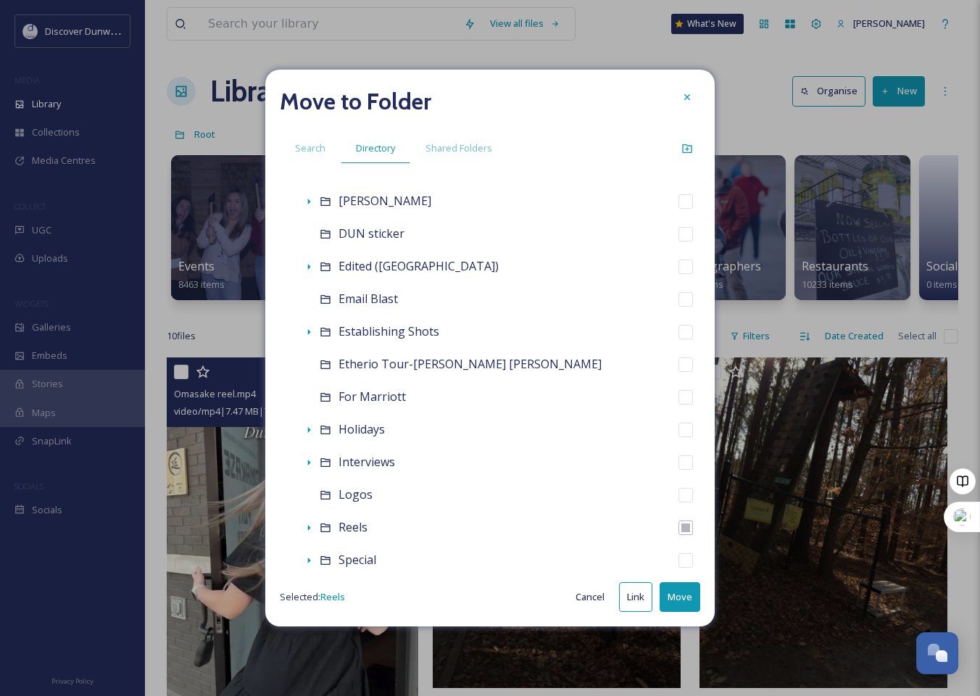
click at [666, 595] on button "Move" at bounding box center [680, 597] width 41 height 30
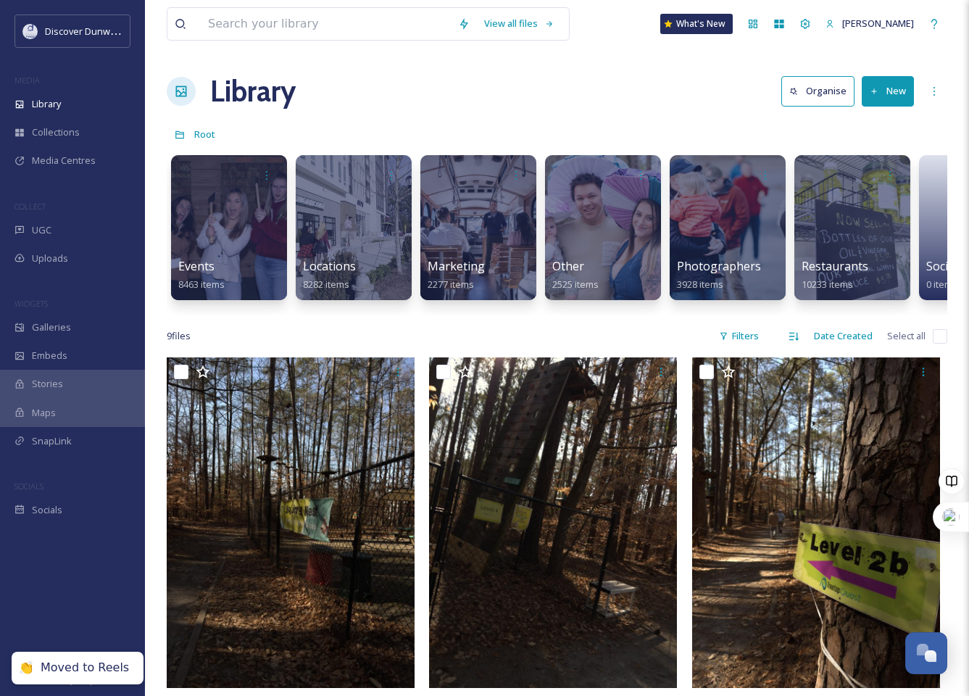
click at [936, 342] on input "checkbox" at bounding box center [940, 336] width 15 height 15
checkbox input "true"
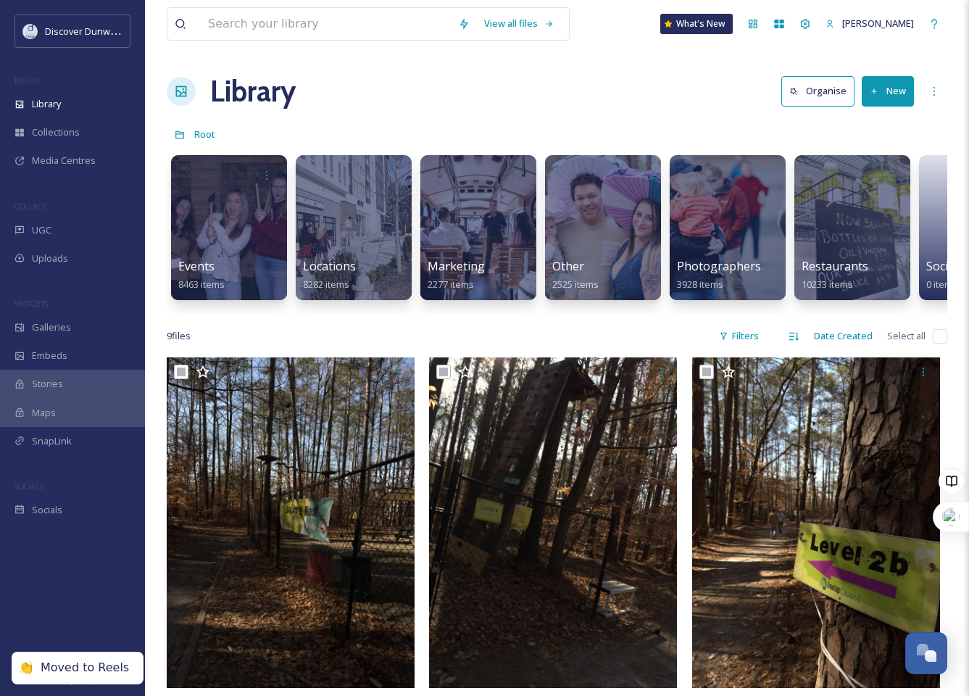
checkbox input "true"
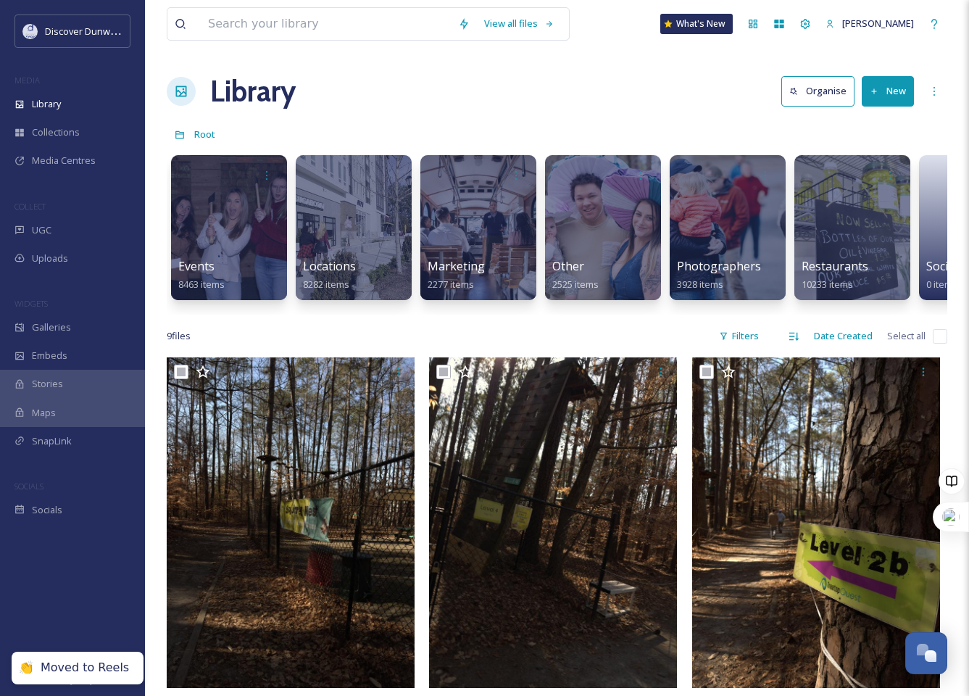
checkbox input "true"
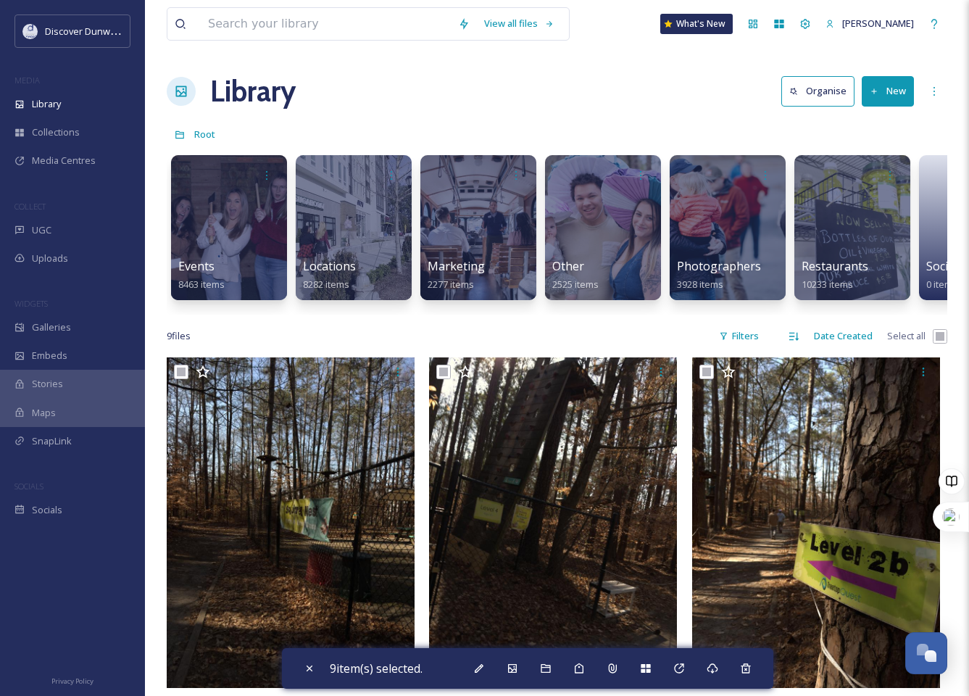
click at [497, 668] on div "9 item(s) selected." at bounding box center [528, 668] width 492 height 41
click at [485, 669] on icon at bounding box center [479, 669] width 12 height 12
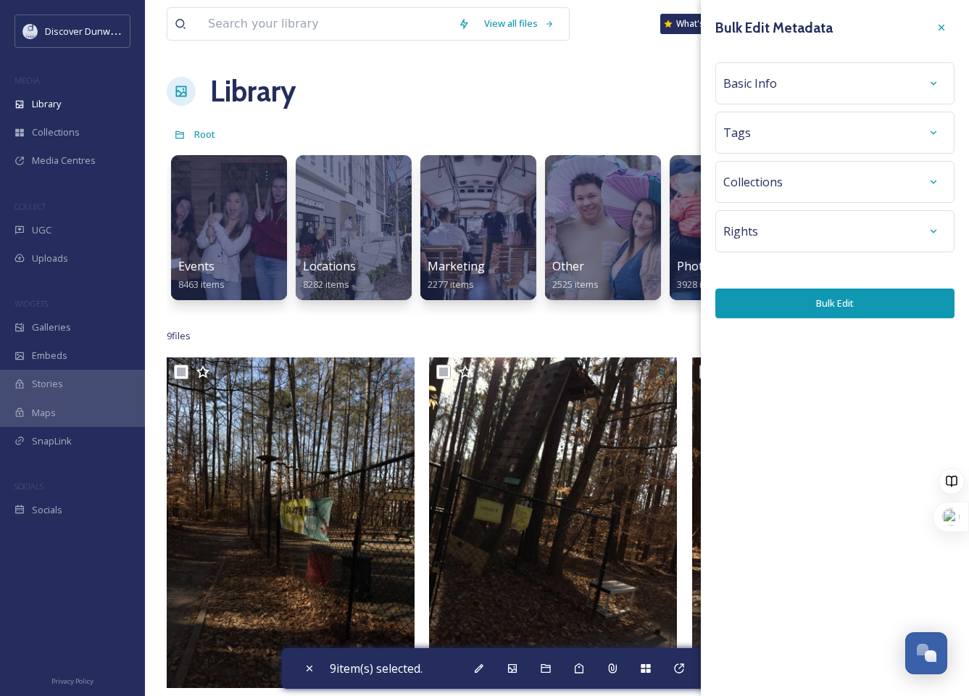
click at [848, 97] on div "Basic Info" at bounding box center [835, 83] width 239 height 42
click at [836, 76] on div "Basic Info" at bounding box center [835, 83] width 223 height 26
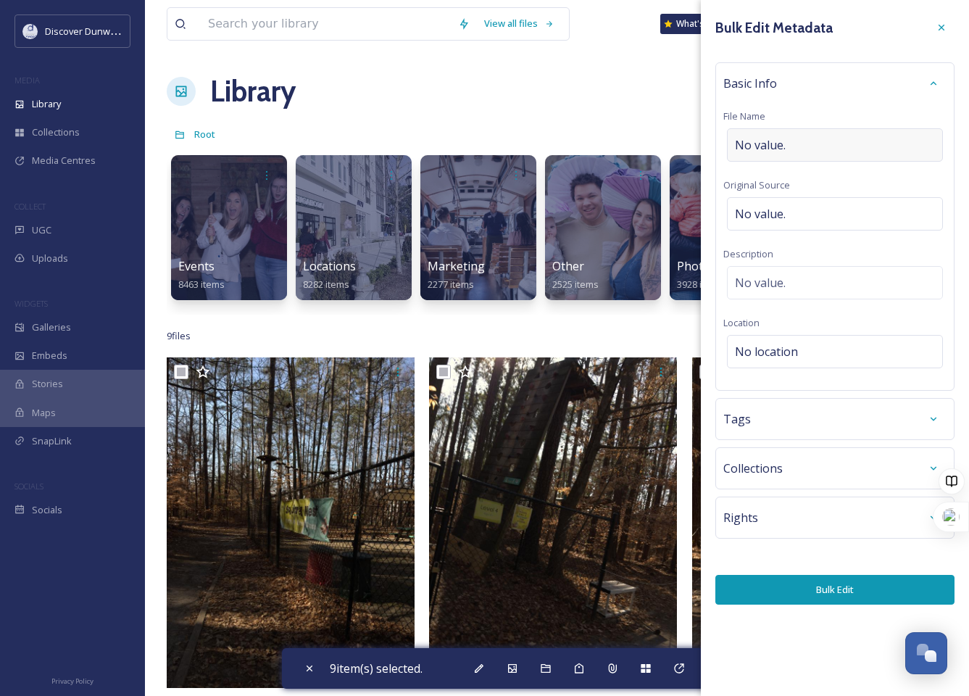
click at [821, 137] on div "No value." at bounding box center [835, 144] width 216 height 33
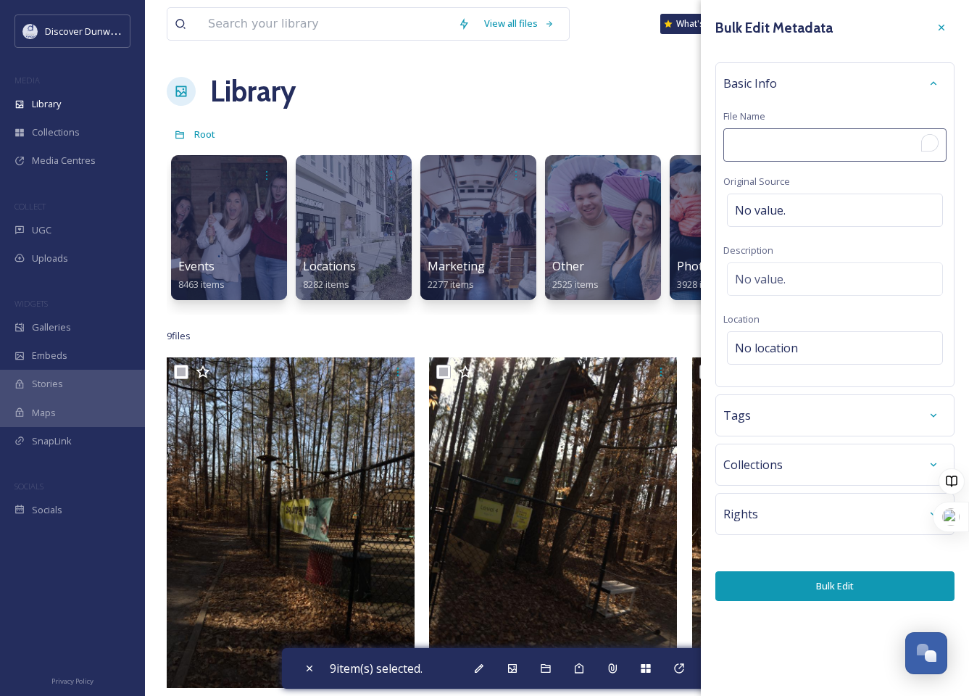
click at [814, 136] on input "To enrich screen reader interactions, please activate Accessibility in Grammarl…" at bounding box center [835, 144] width 223 height 33
type input "tree top quest"
click at [799, 357] on div "No location" at bounding box center [835, 347] width 216 height 33
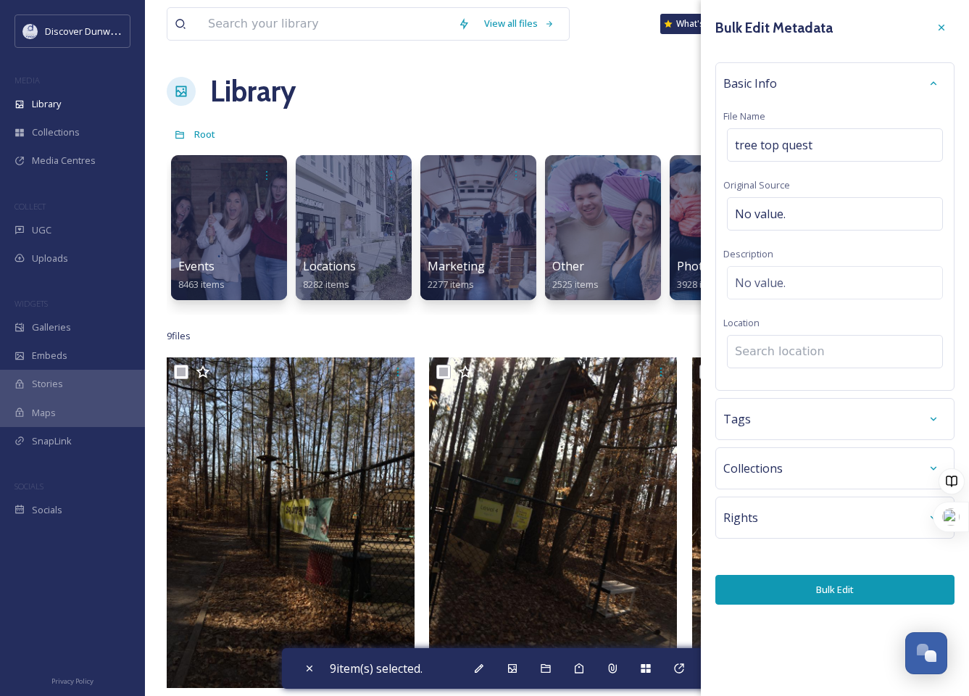
drag, startPoint x: 799, startPoint y: 357, endPoint x: 801, endPoint y: 369, distance: 12.5
click at [801, 369] on div "Basic Info File Name tree top quest Original Source No value. Description No va…" at bounding box center [835, 226] width 239 height 328
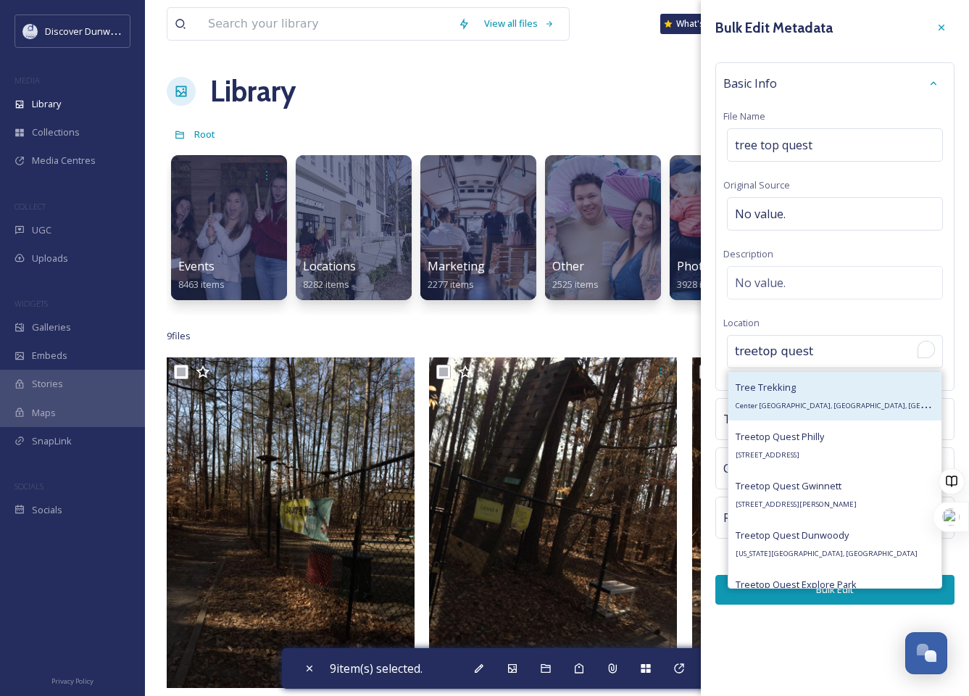
scroll to position [129, 0]
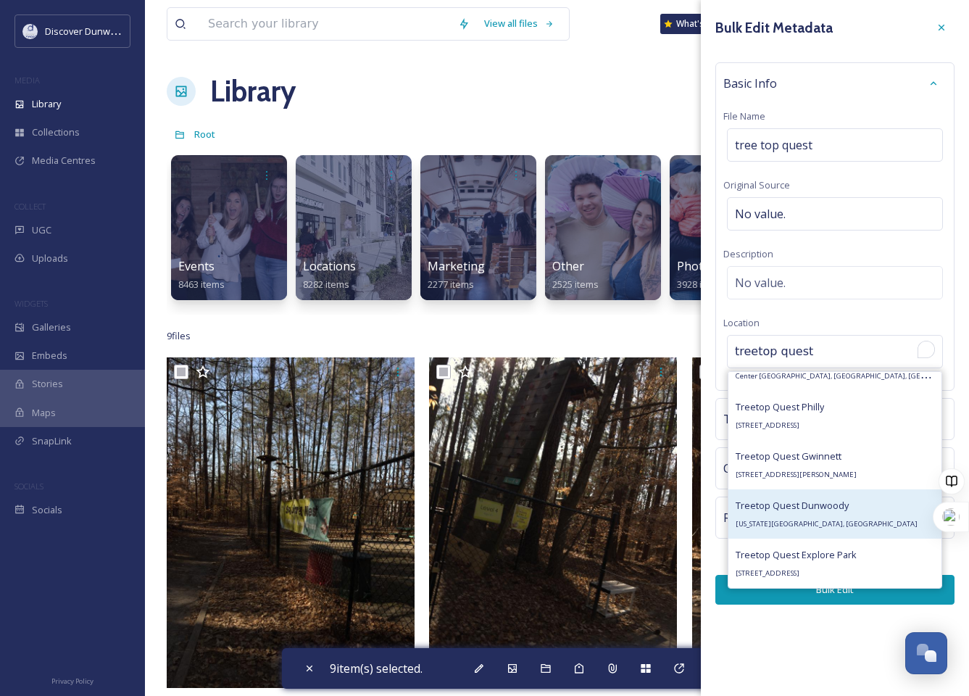
type input "treetop quest"
click at [792, 531] on div "Treetop Quest Dunwoody [US_STATE][GEOGRAPHIC_DATA], [GEOGRAPHIC_DATA]" at bounding box center [827, 514] width 182 height 35
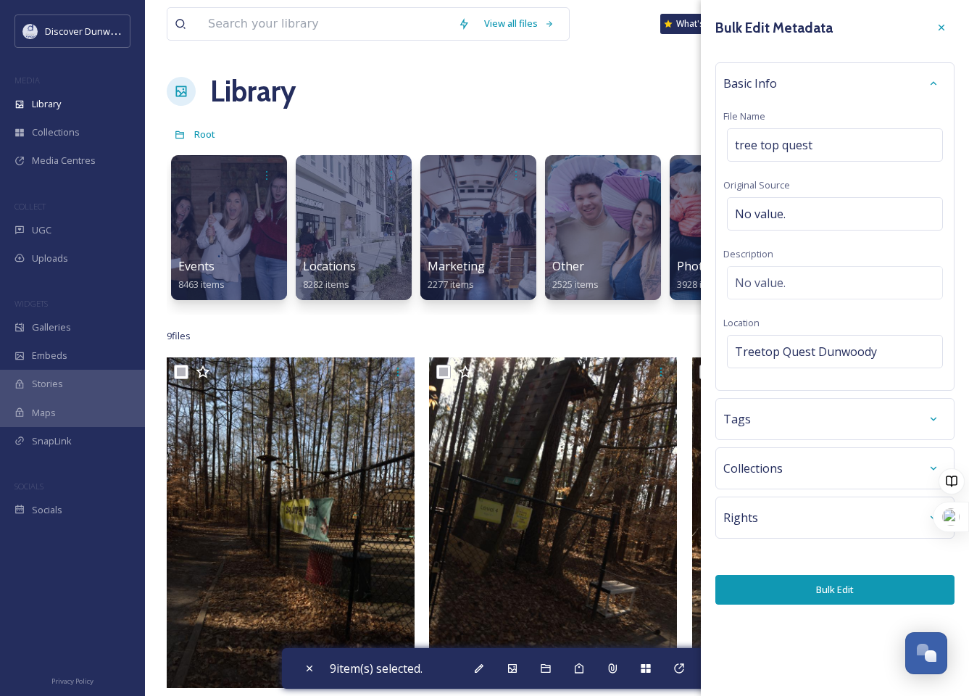
click at [798, 418] on div "Tags" at bounding box center [835, 419] width 223 height 26
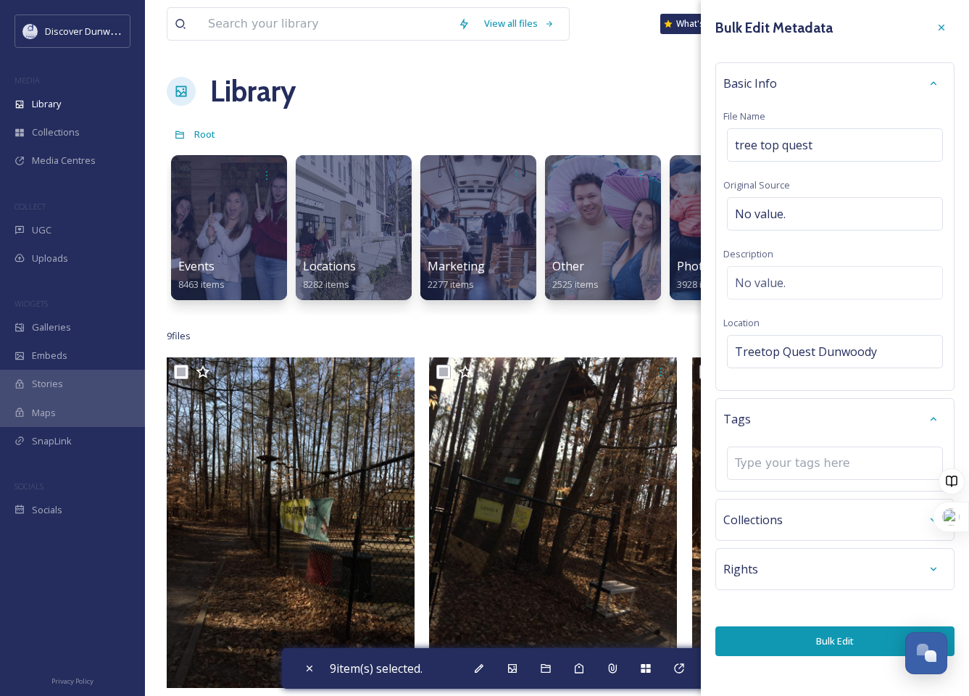
click at [819, 511] on div "Collections" at bounding box center [835, 520] width 223 height 26
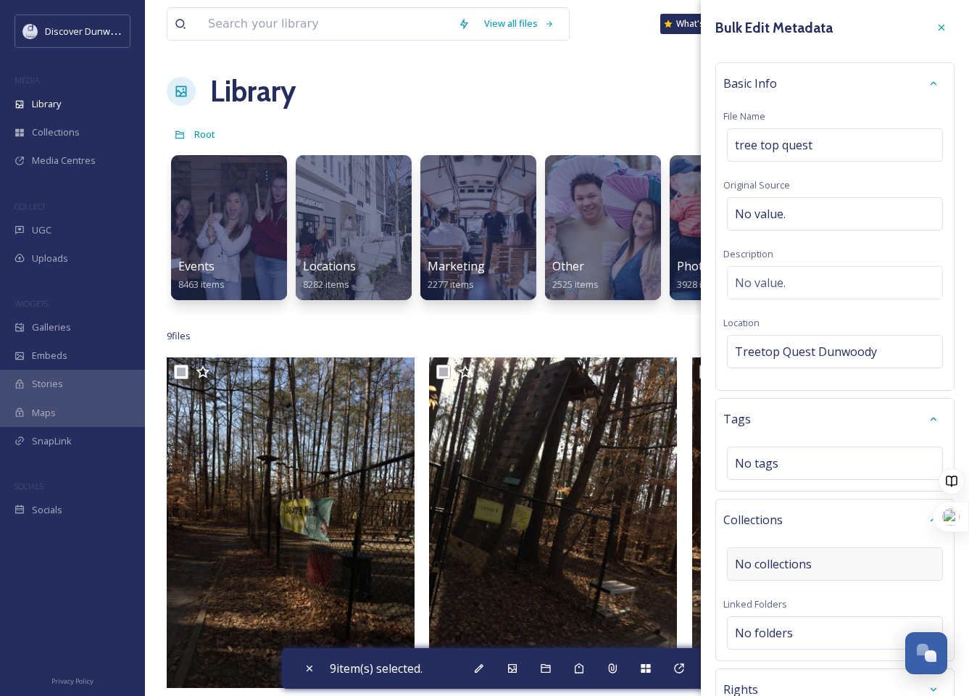
click at [827, 558] on div "No collections" at bounding box center [835, 563] width 216 height 33
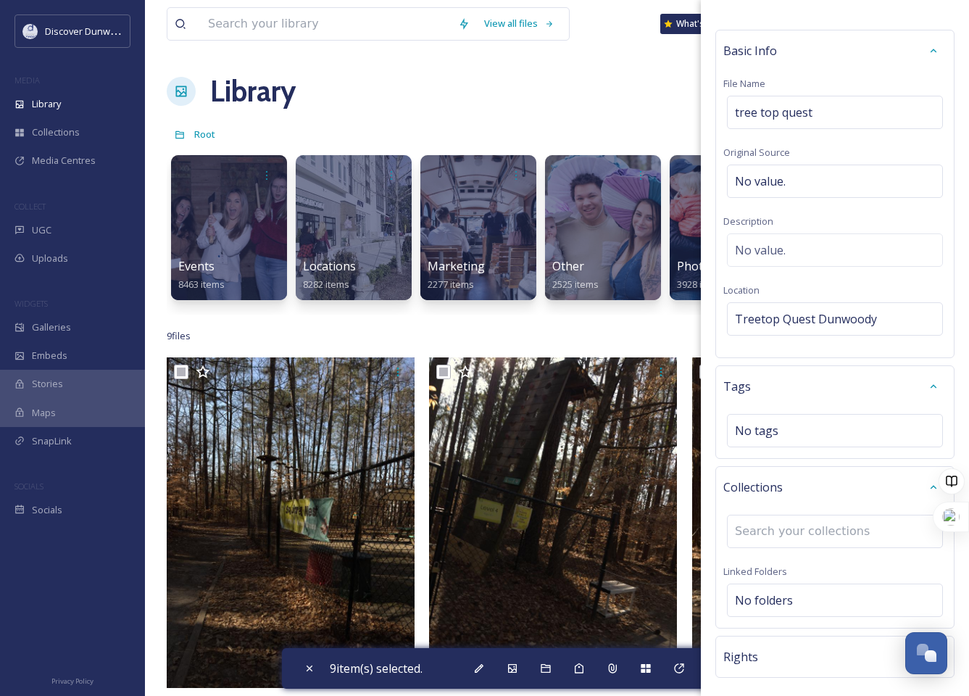
scroll to position [95, 0]
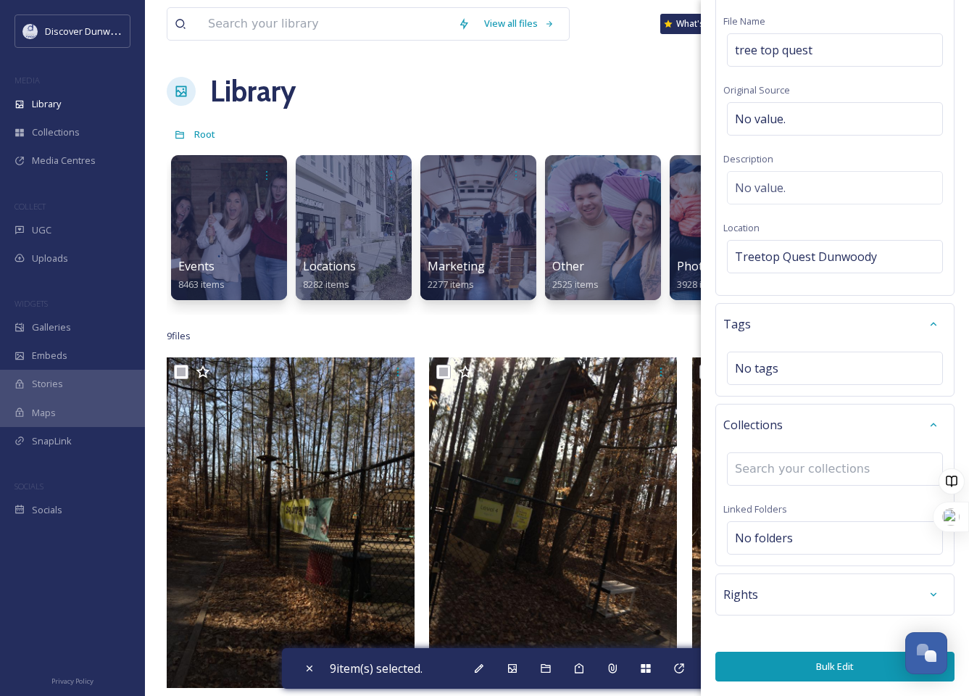
click at [763, 586] on div "Rights" at bounding box center [835, 594] width 223 height 26
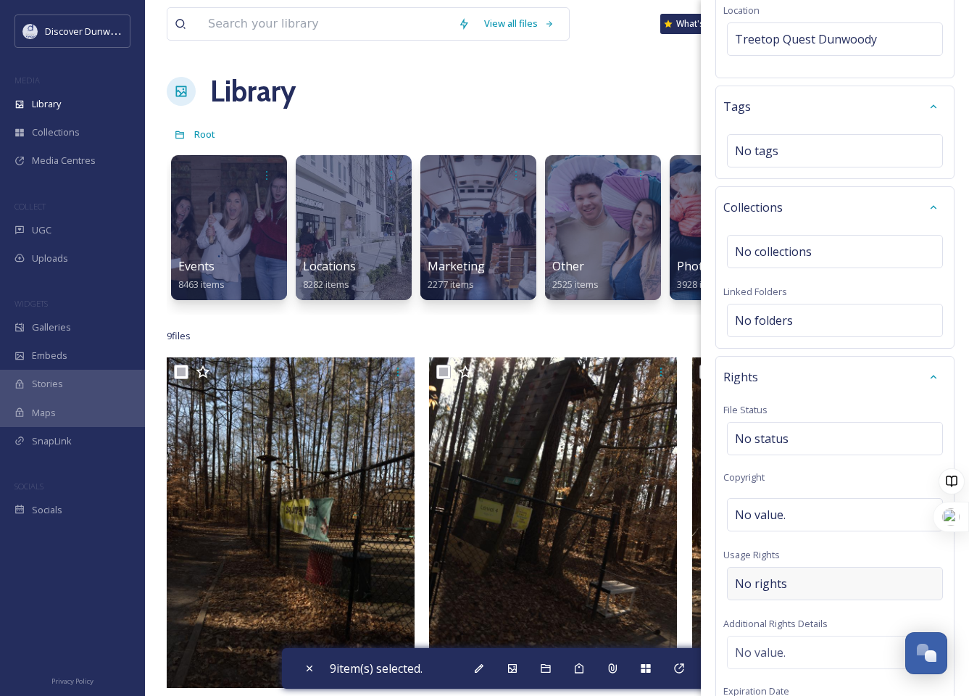
scroll to position [517, 0]
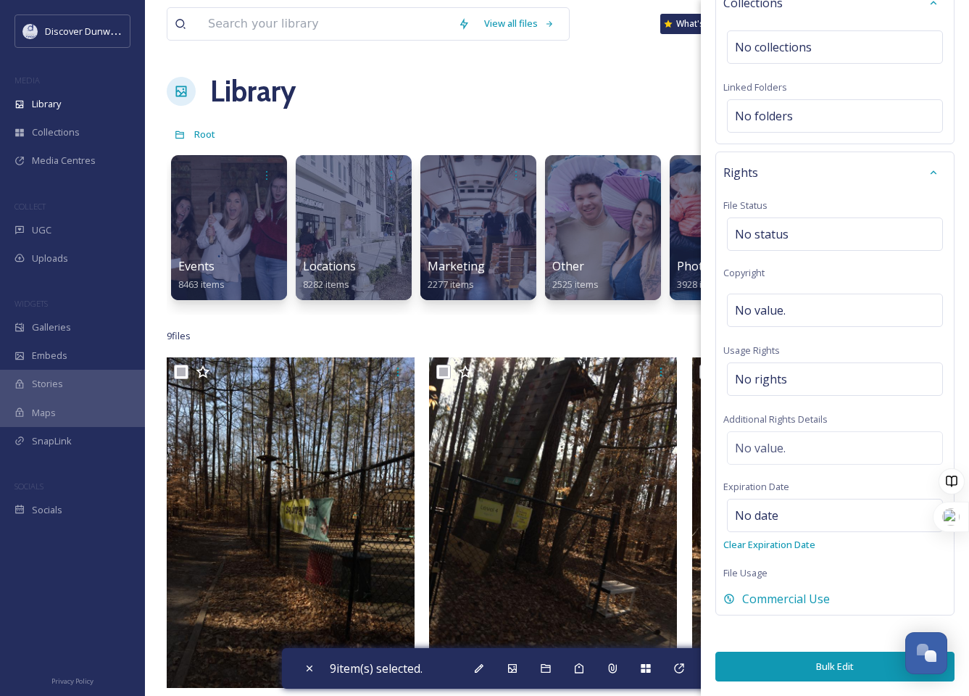
click at [776, 664] on button "Bulk Edit" at bounding box center [835, 667] width 239 height 30
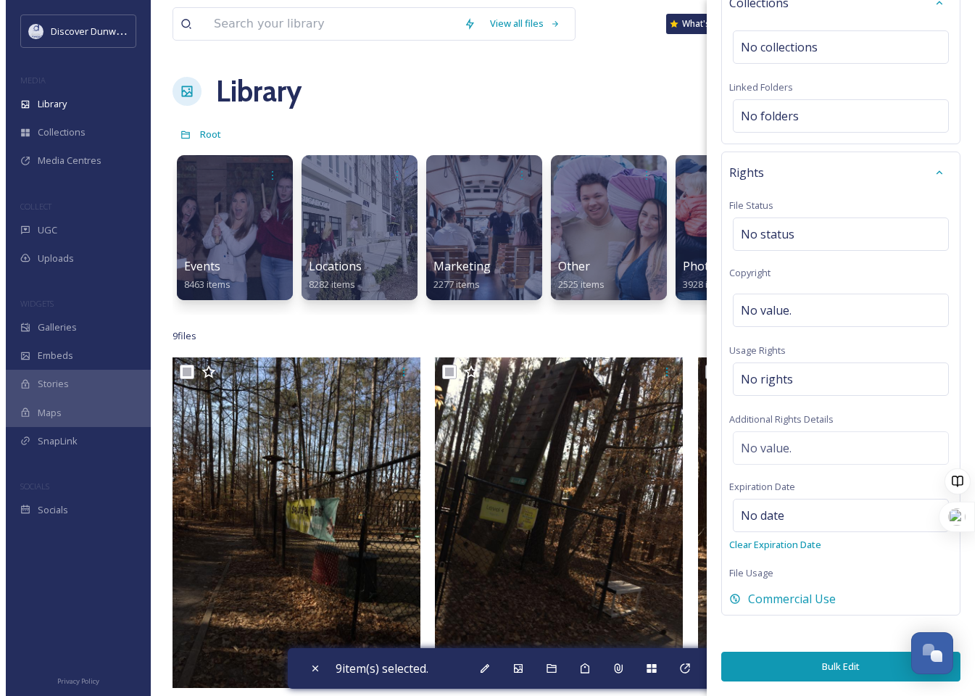
scroll to position [516, 0]
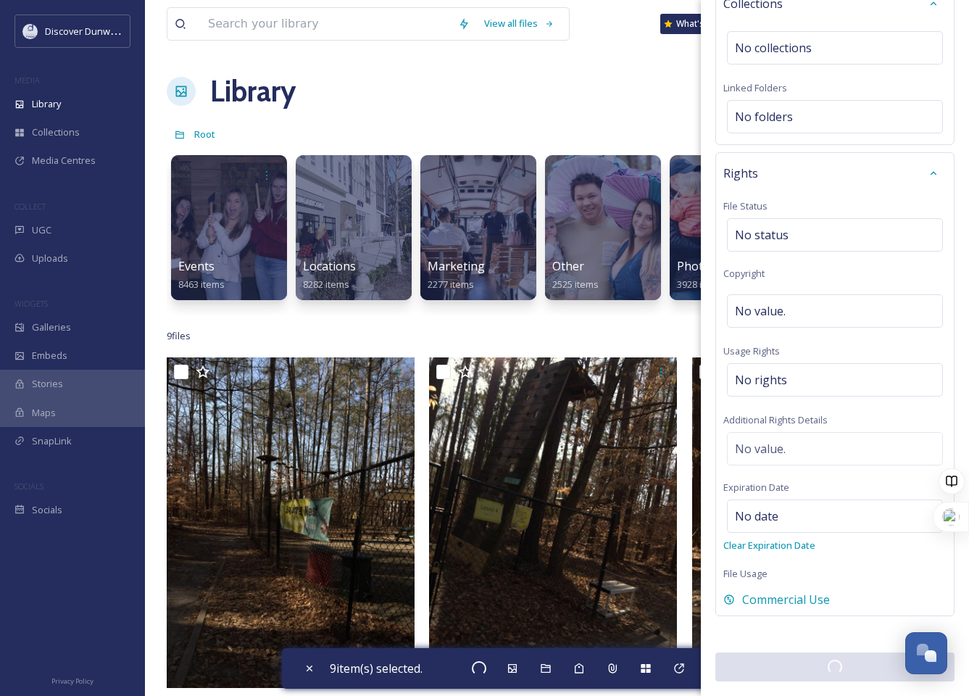
checkbox input "false"
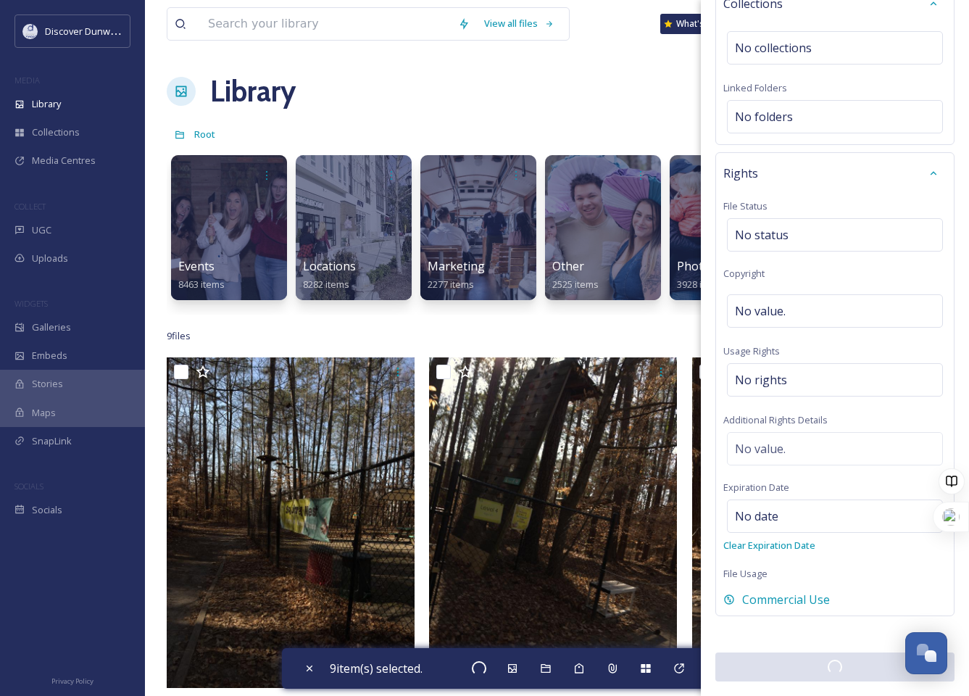
checkbox input "false"
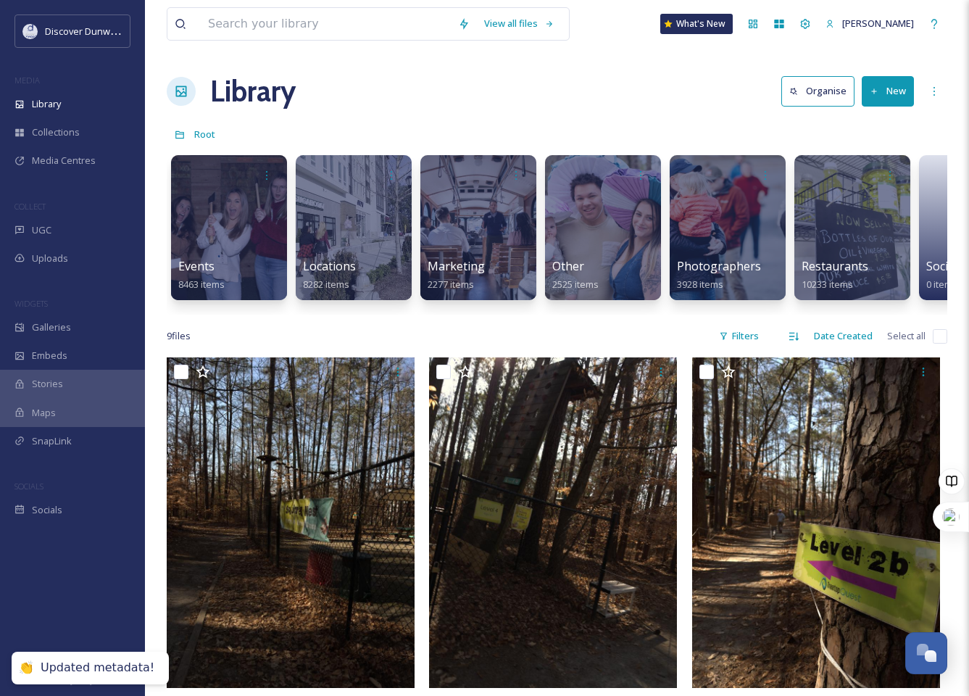
click at [945, 344] on input "checkbox" at bounding box center [940, 336] width 15 height 15
checkbox input "true"
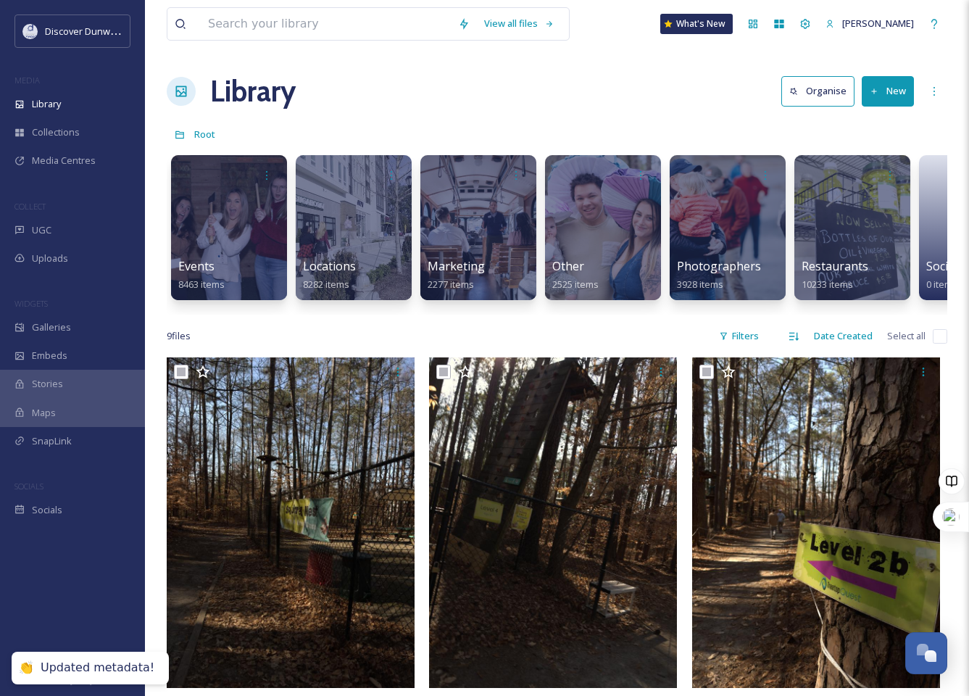
checkbox input "true"
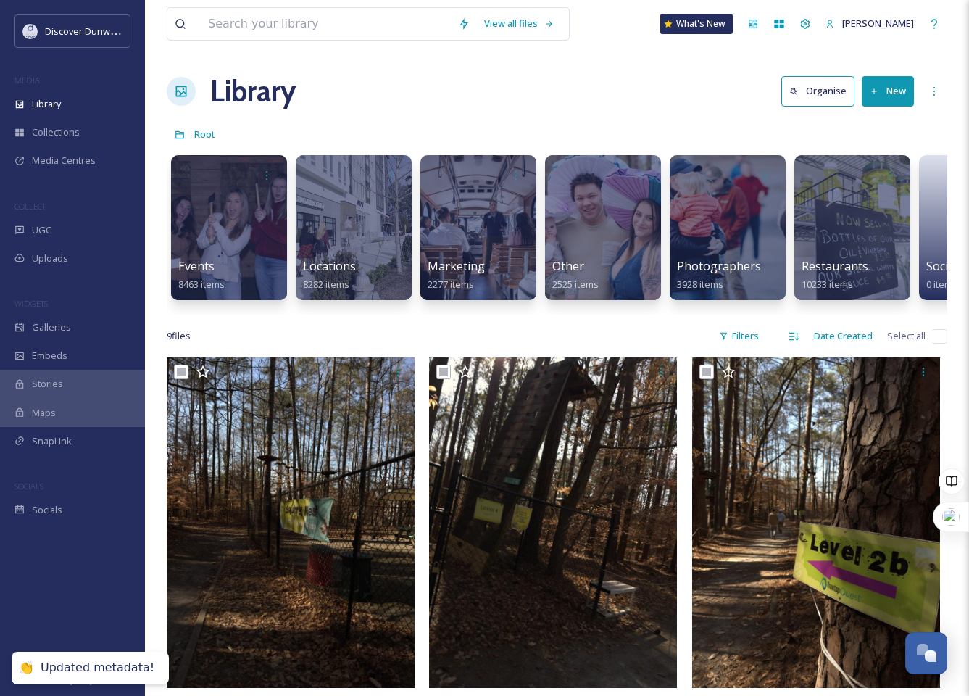
checkbox input "true"
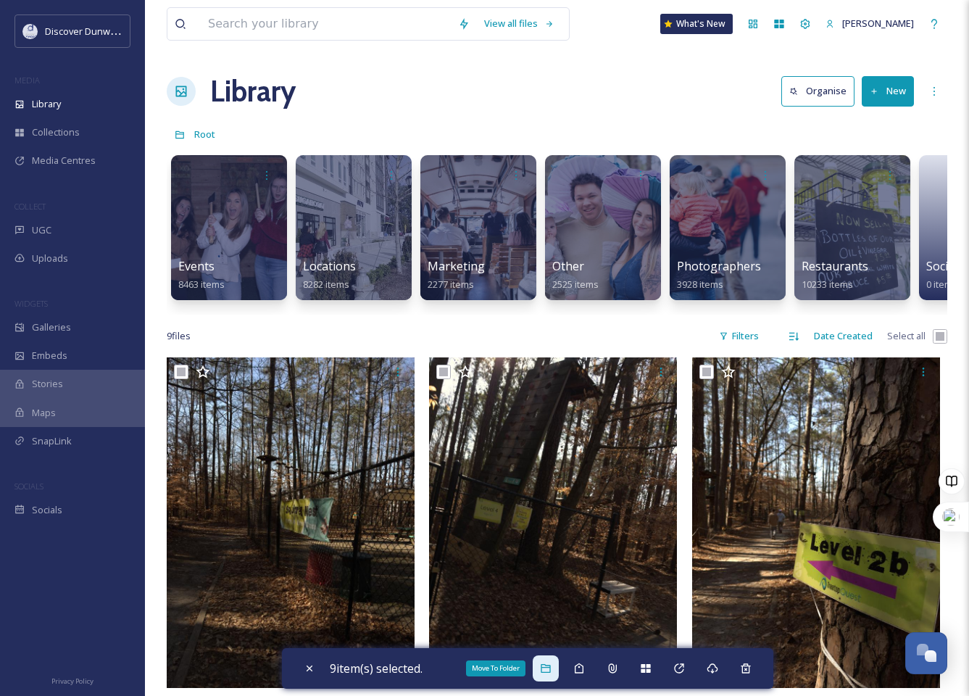
click at [542, 669] on div "Move To Folder" at bounding box center [546, 668] width 26 height 26
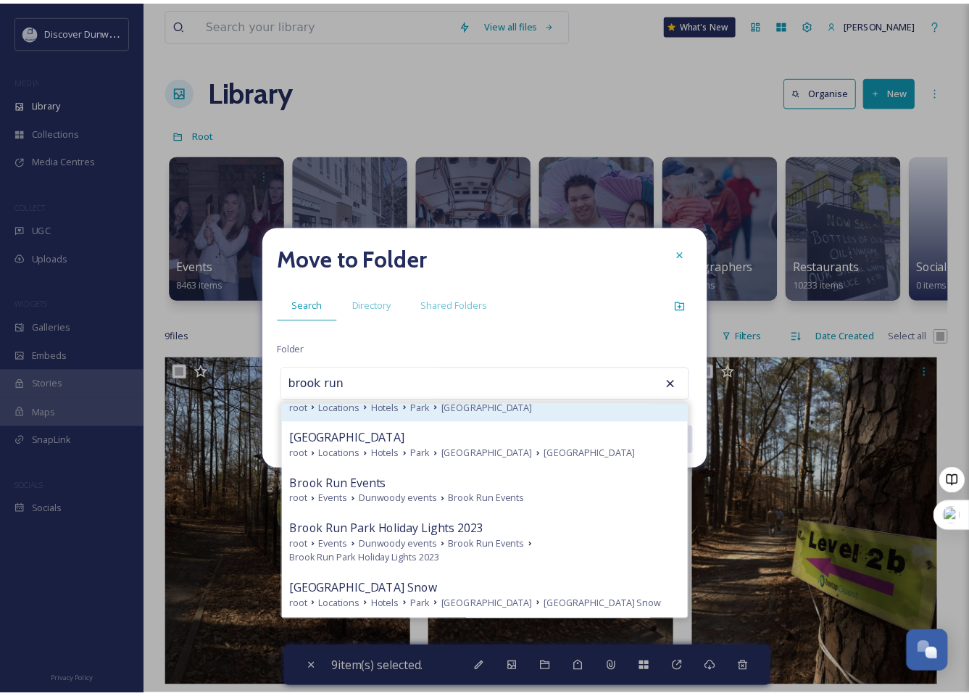
scroll to position [0, 0]
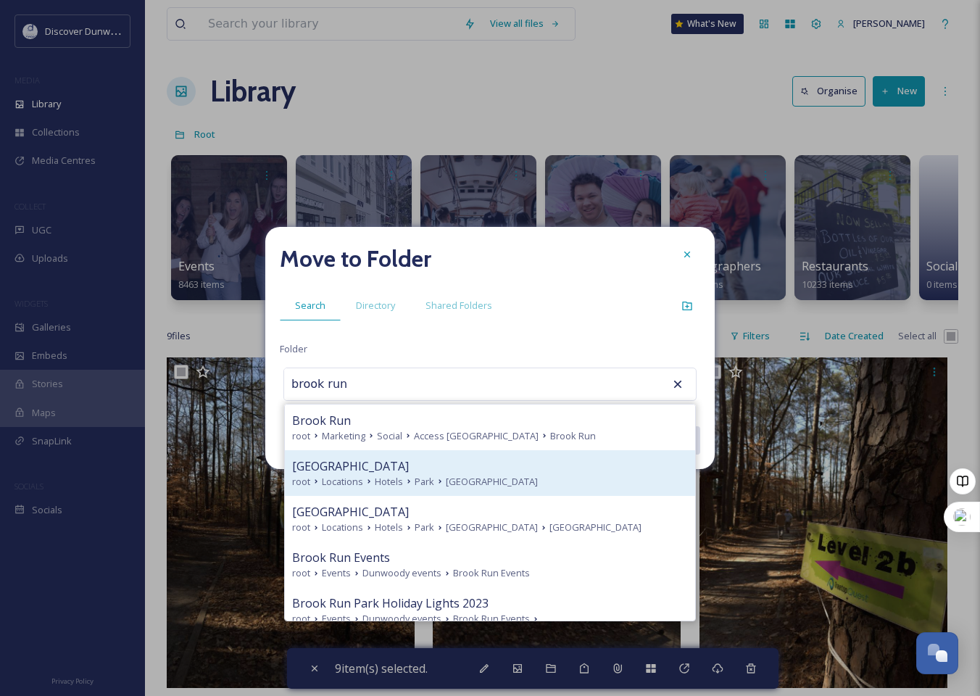
click at [563, 462] on div "[GEOGRAPHIC_DATA]" at bounding box center [490, 466] width 396 height 17
type input "[GEOGRAPHIC_DATA]"
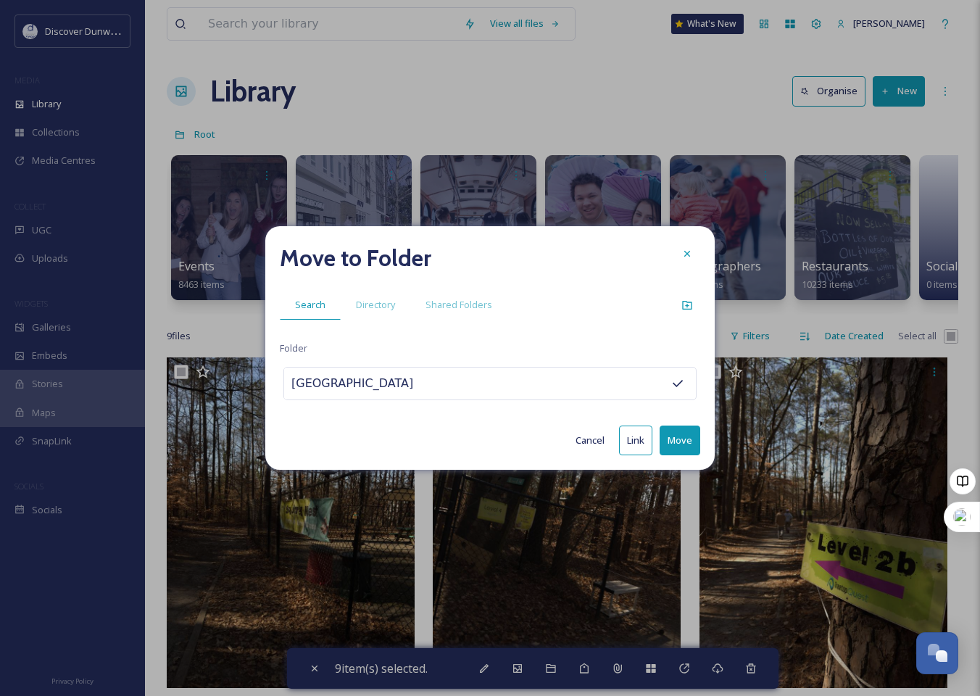
click at [681, 448] on button "Move" at bounding box center [680, 441] width 41 height 30
checkbox input "false"
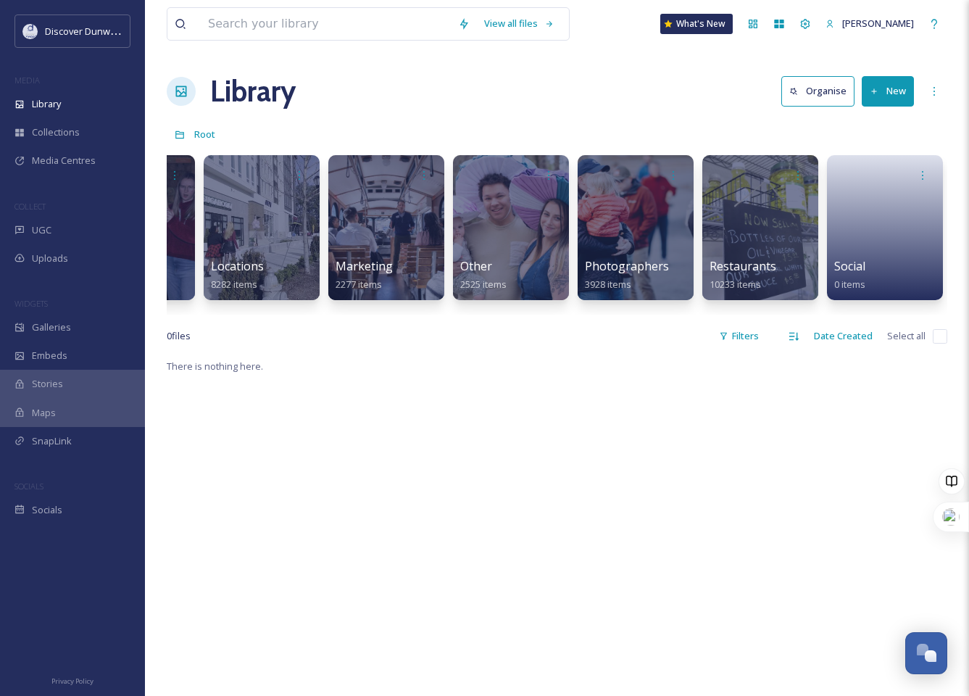
scroll to position [0, 7]
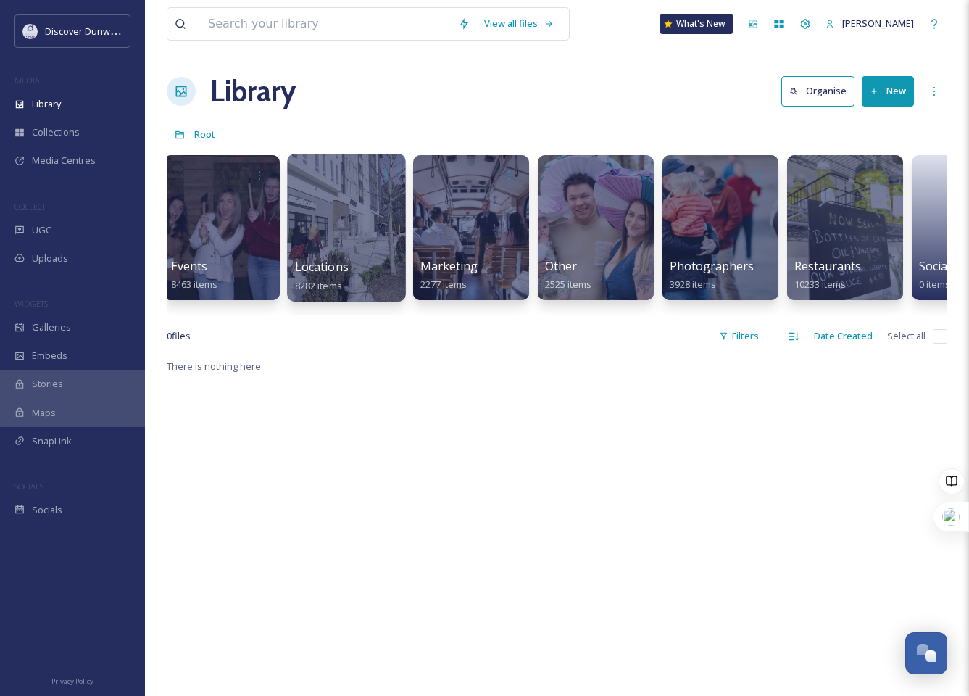
click at [336, 263] on span "Locations" at bounding box center [322, 267] width 54 height 16
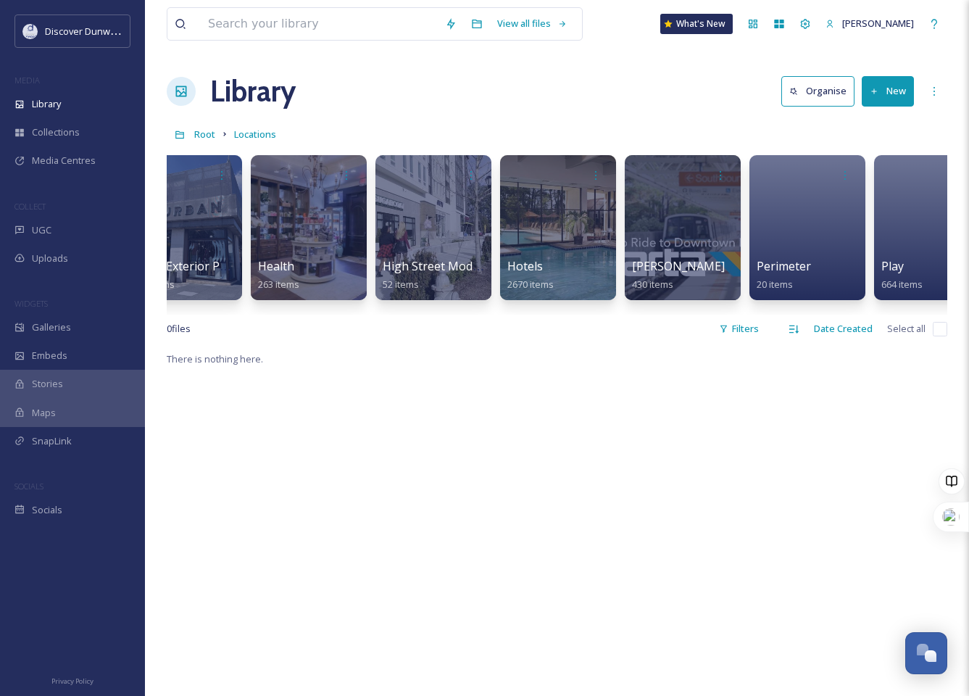
scroll to position [0, 610]
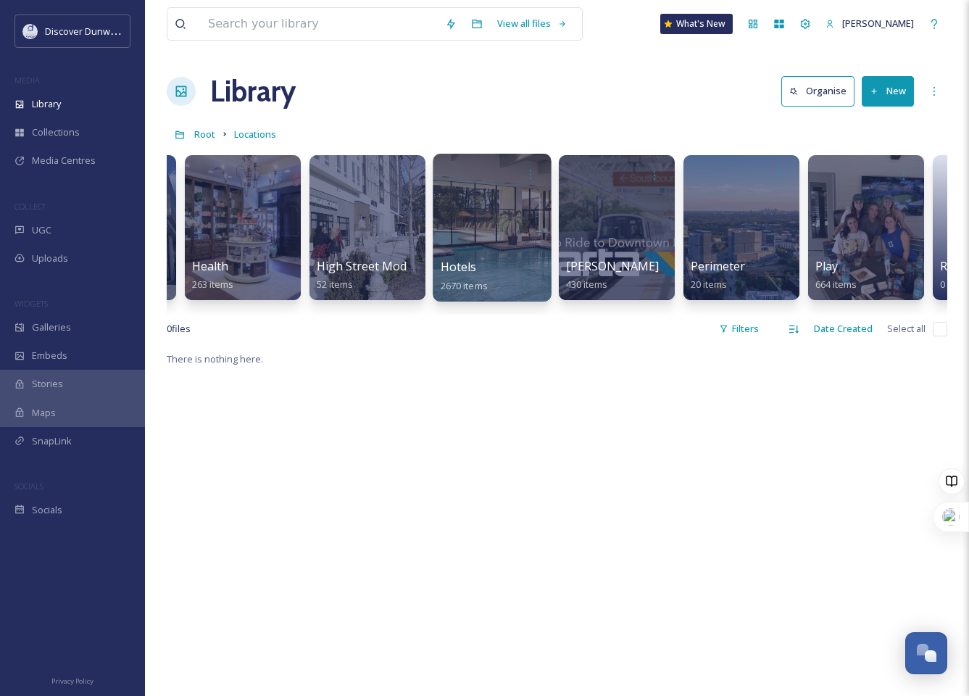
click at [488, 218] on div at bounding box center [492, 228] width 118 height 148
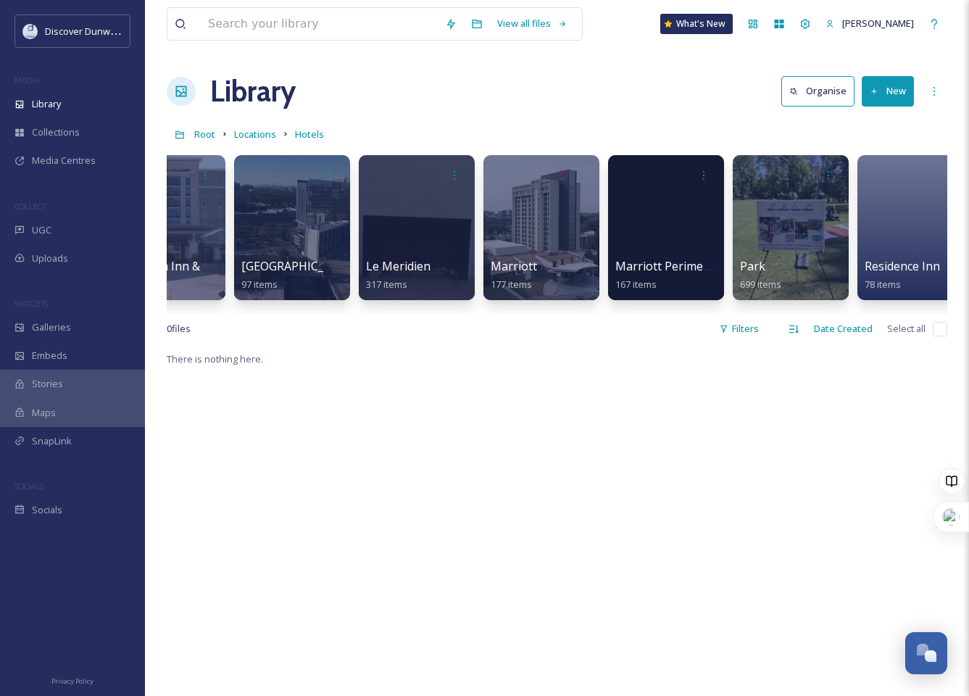
scroll to position [0, 563]
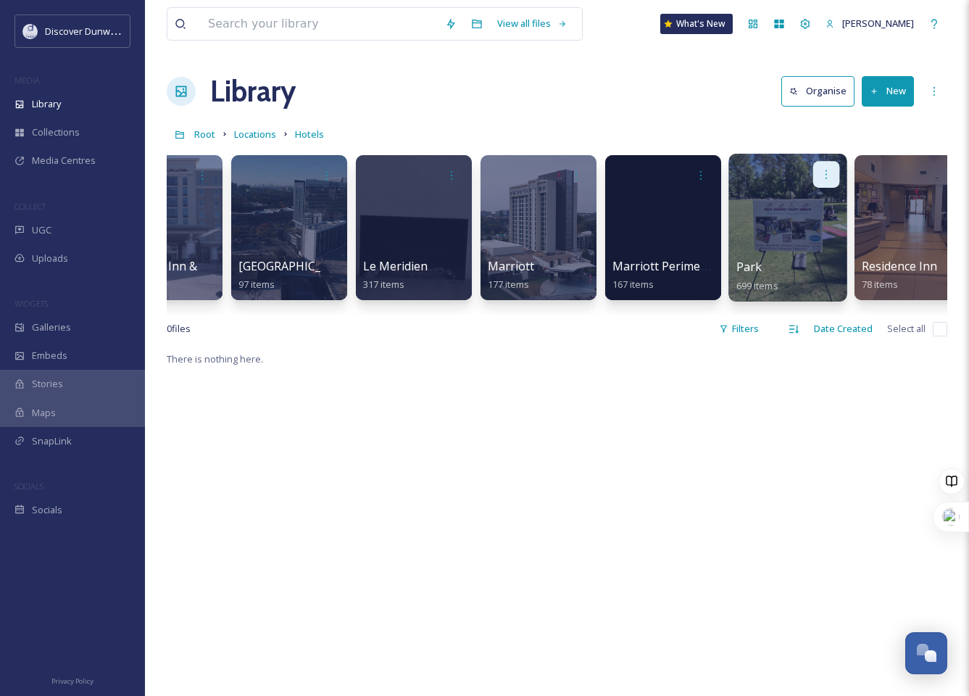
click at [831, 167] on div at bounding box center [827, 174] width 27 height 27
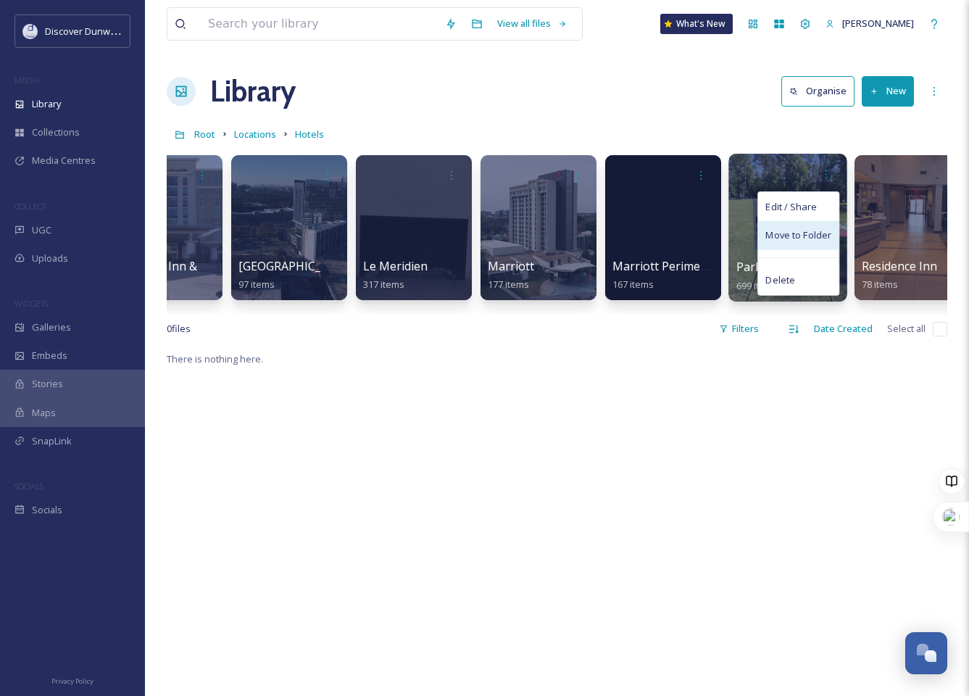
click at [821, 238] on span "Move to Folder" at bounding box center [799, 235] width 66 height 15
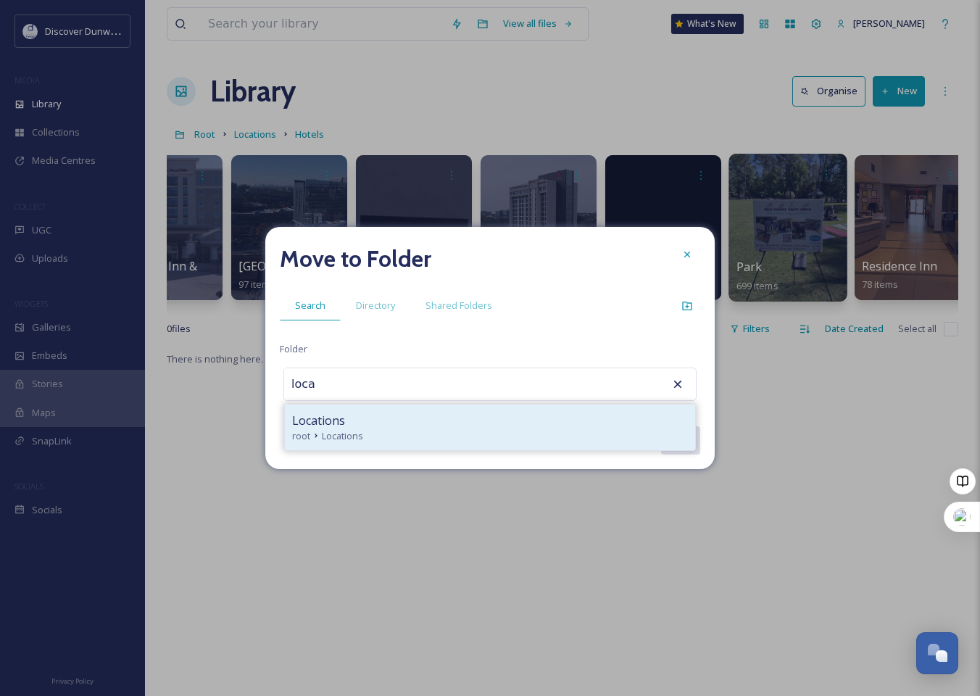
click at [346, 423] on div "Locations" at bounding box center [490, 420] width 396 height 17
type input "Locations"
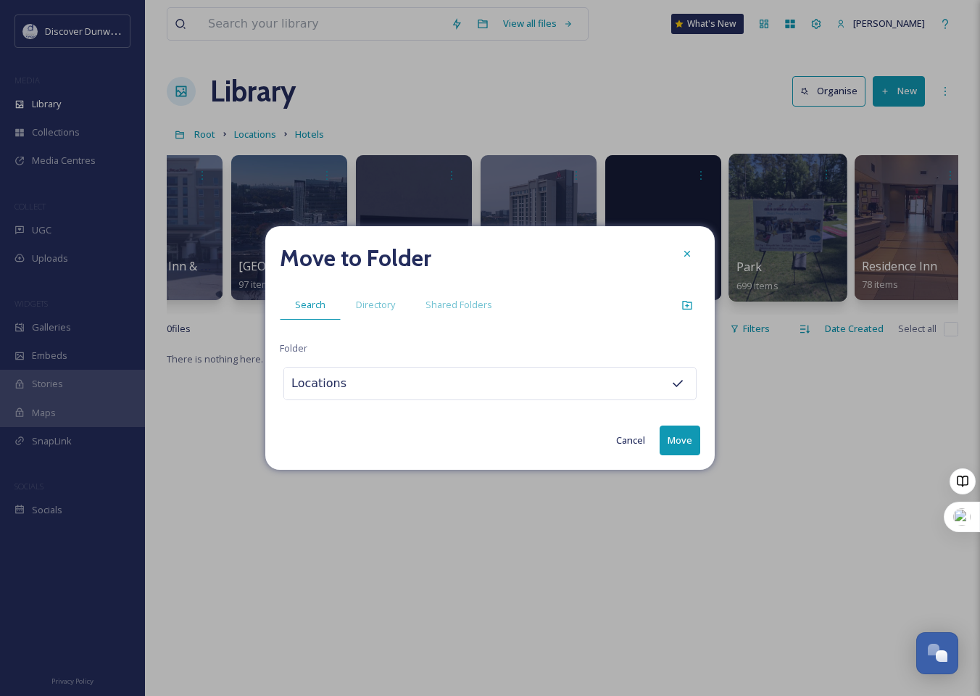
click at [698, 439] on button "Move" at bounding box center [680, 441] width 41 height 30
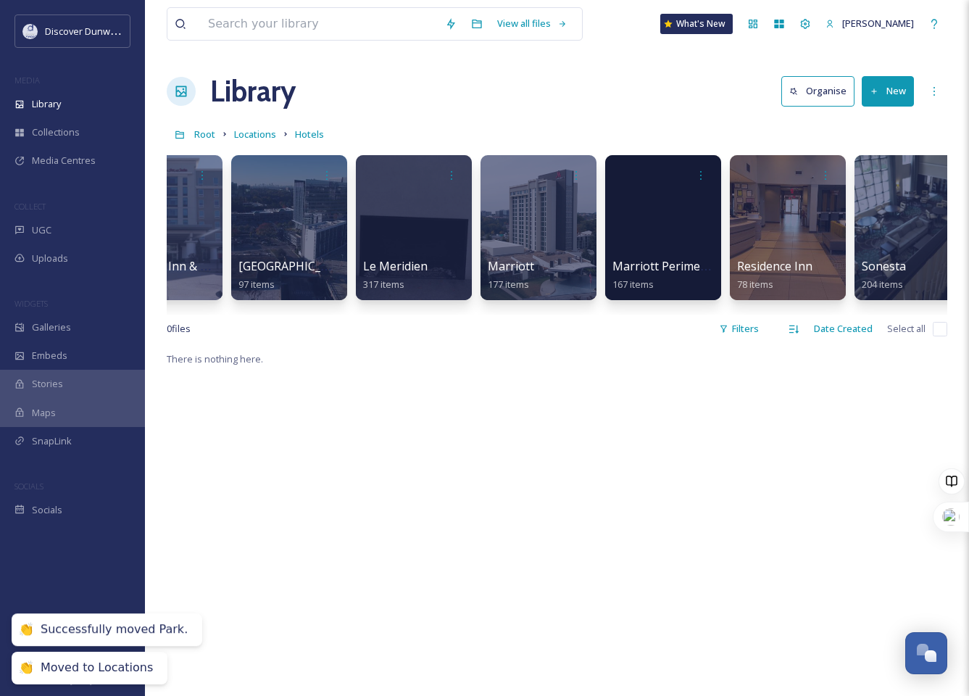
click at [698, 439] on div "There is nothing here." at bounding box center [557, 698] width 781 height 696
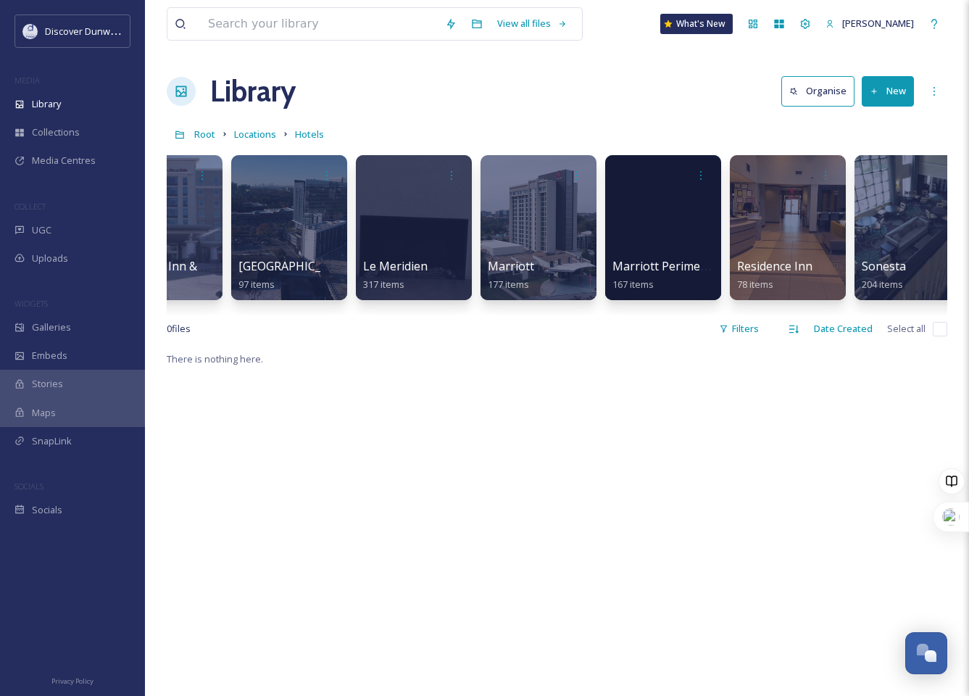
scroll to position [0, 0]
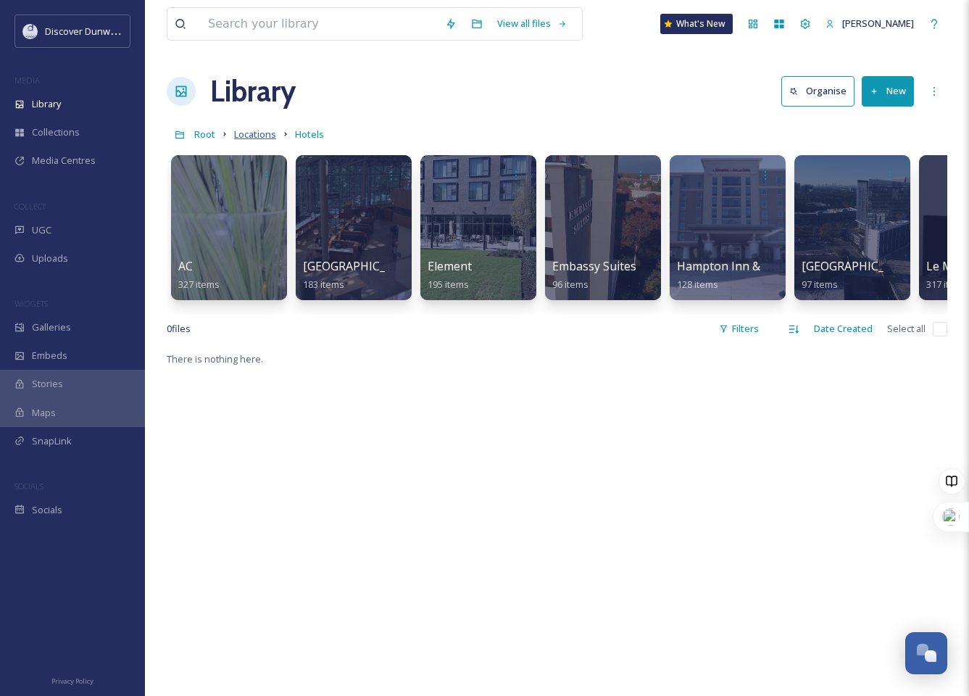
click at [257, 131] on span "Locations" at bounding box center [255, 134] width 42 height 13
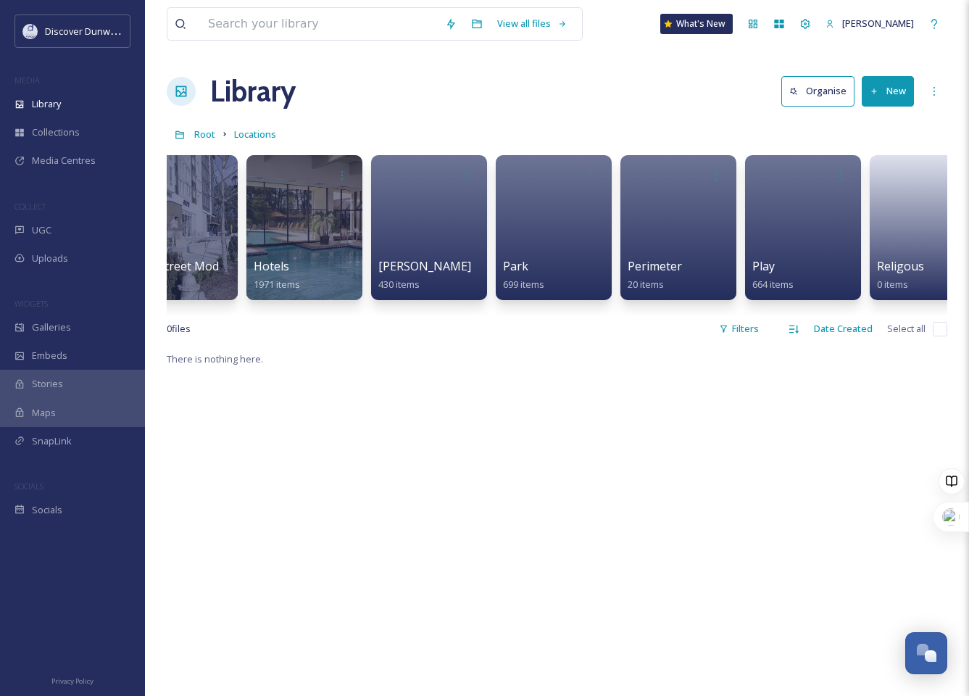
scroll to position [0, 1025]
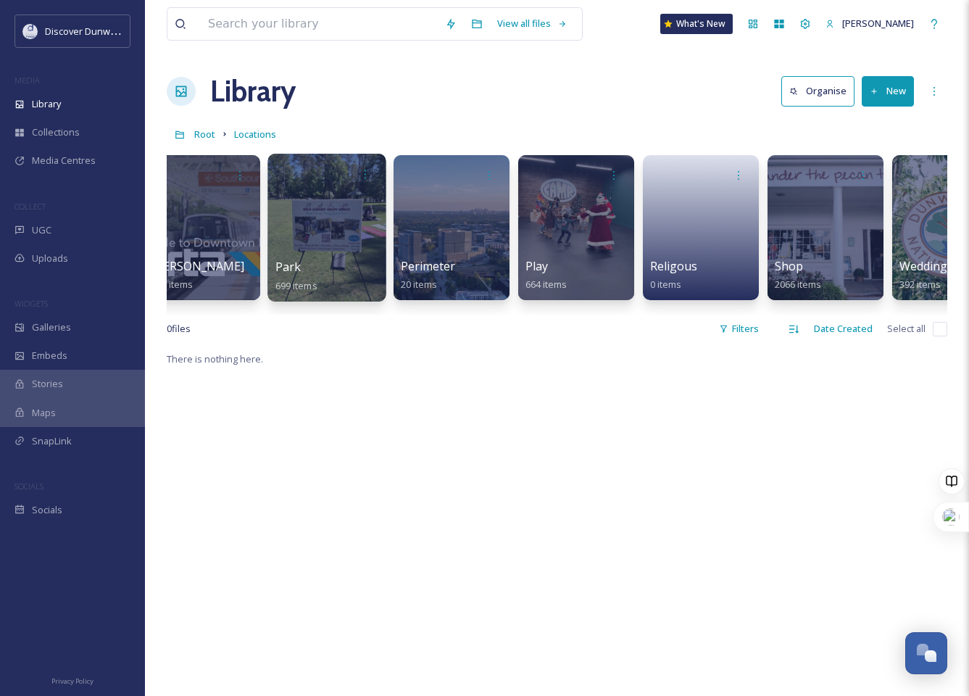
click at [324, 224] on div at bounding box center [327, 228] width 118 height 148
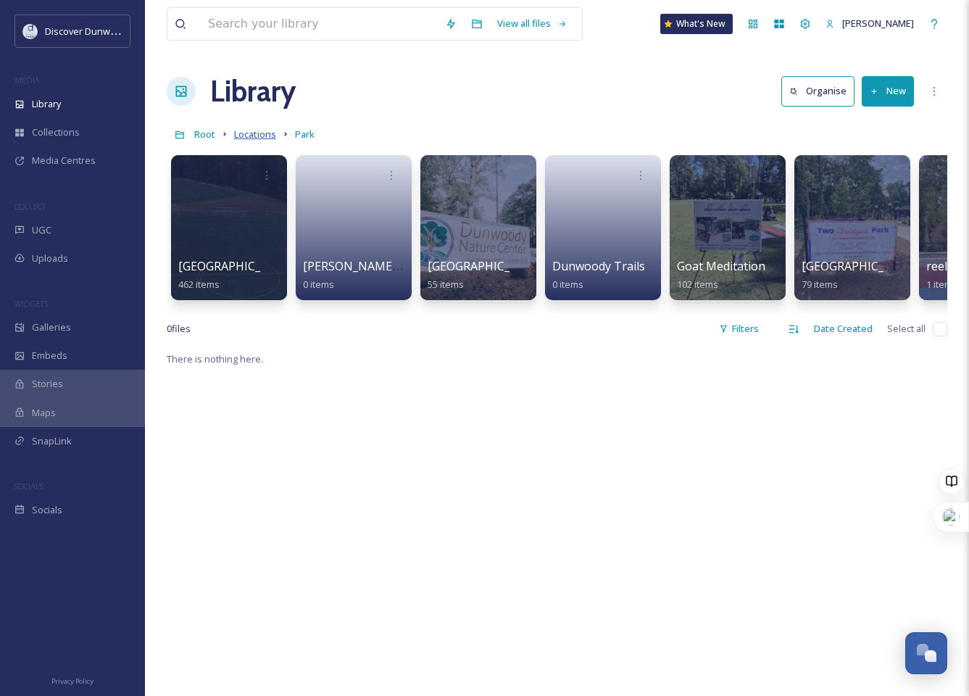
click at [247, 131] on span "Locations" at bounding box center [255, 134] width 42 height 13
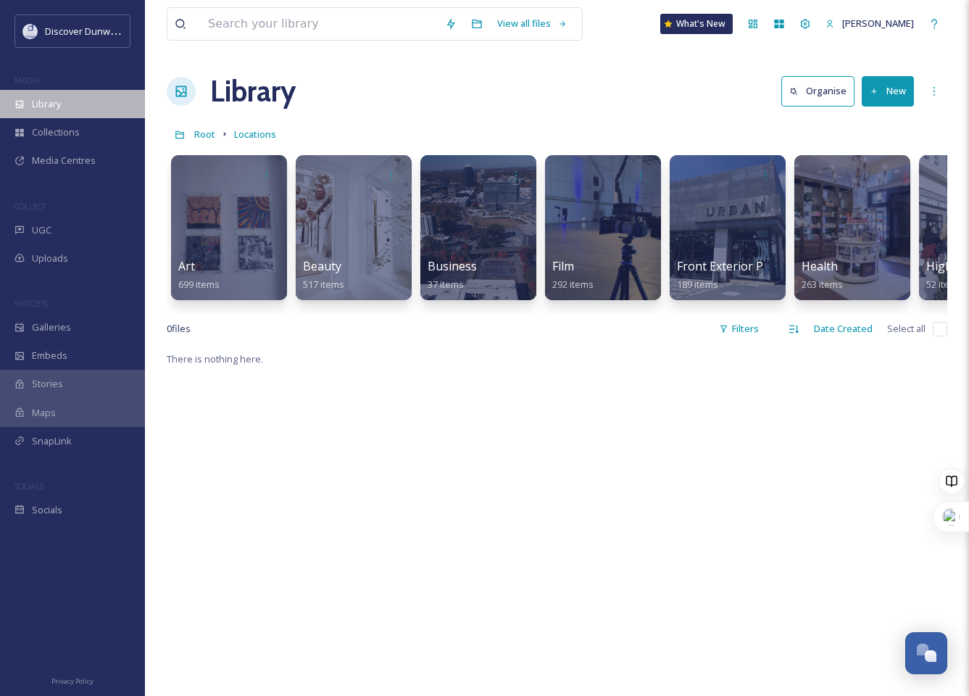
click at [51, 102] on span "Library" at bounding box center [46, 104] width 29 height 14
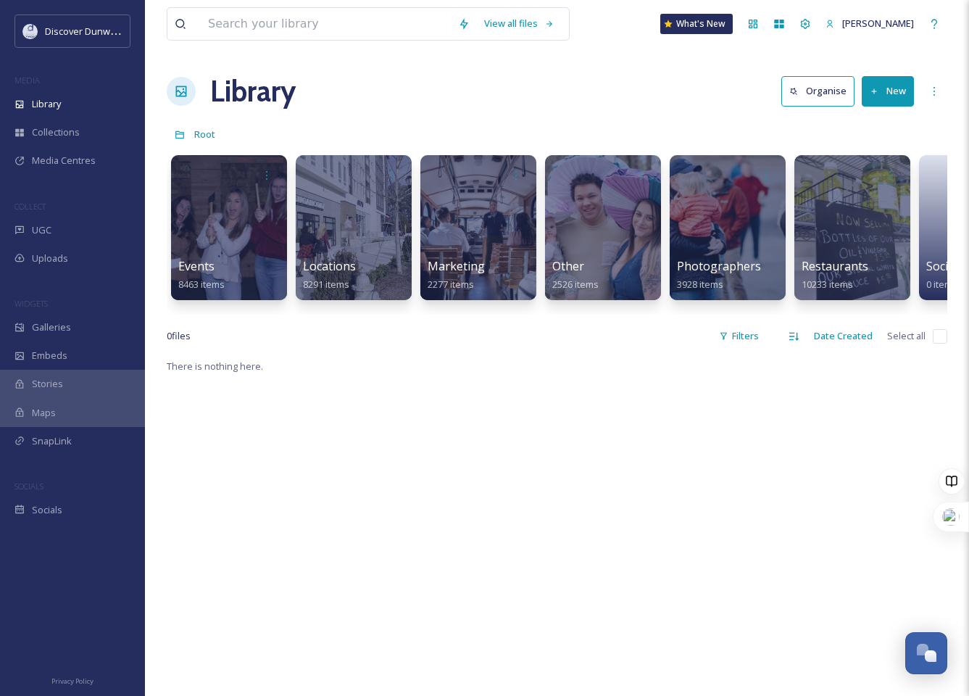
click at [899, 88] on button "New" at bounding box center [888, 91] width 52 height 30
click at [898, 153] on span ".zip Upload" at bounding box center [882, 153] width 49 height 14
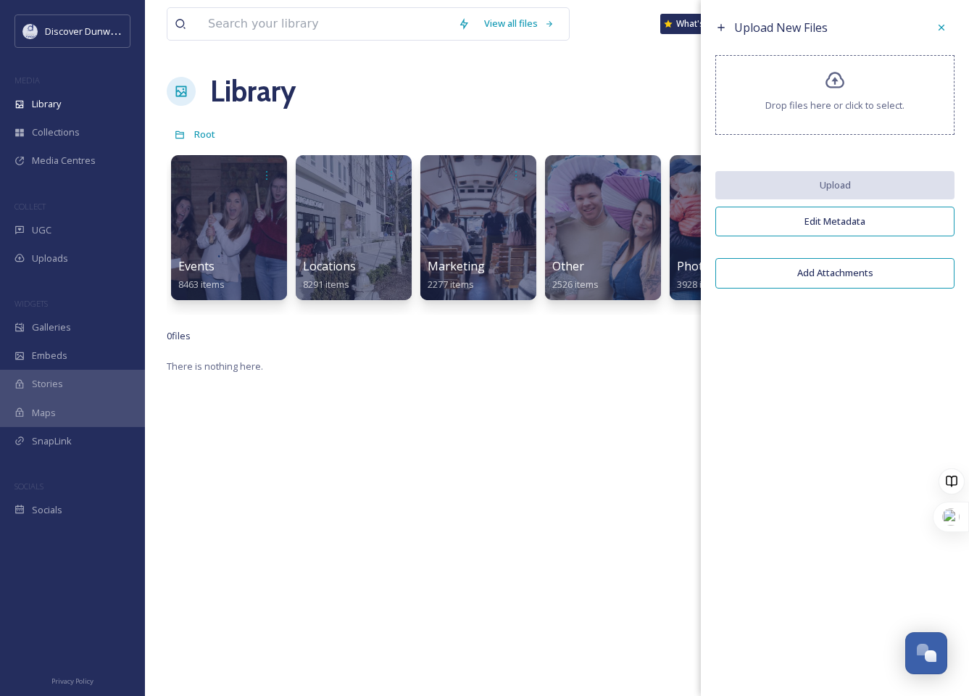
click at [881, 101] on span "Drop files here or click to select." at bounding box center [835, 106] width 139 height 14
click at [940, 28] on icon at bounding box center [942, 28] width 12 height 12
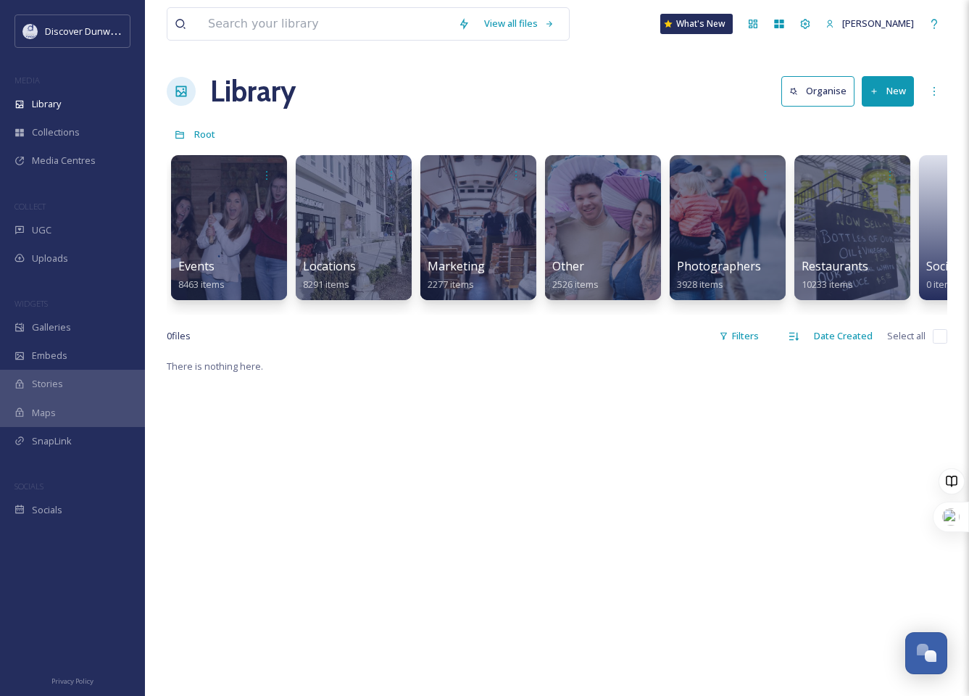
click at [619, 450] on div "There is nothing here." at bounding box center [557, 705] width 781 height 696
click at [895, 102] on button "New" at bounding box center [888, 91] width 52 height 30
click at [927, 97] on div "More Options" at bounding box center [935, 91] width 26 height 26
click at [918, 88] on div "Library Organise New" at bounding box center [557, 92] width 781 height 44
click at [899, 88] on button "New" at bounding box center [888, 91] width 52 height 30
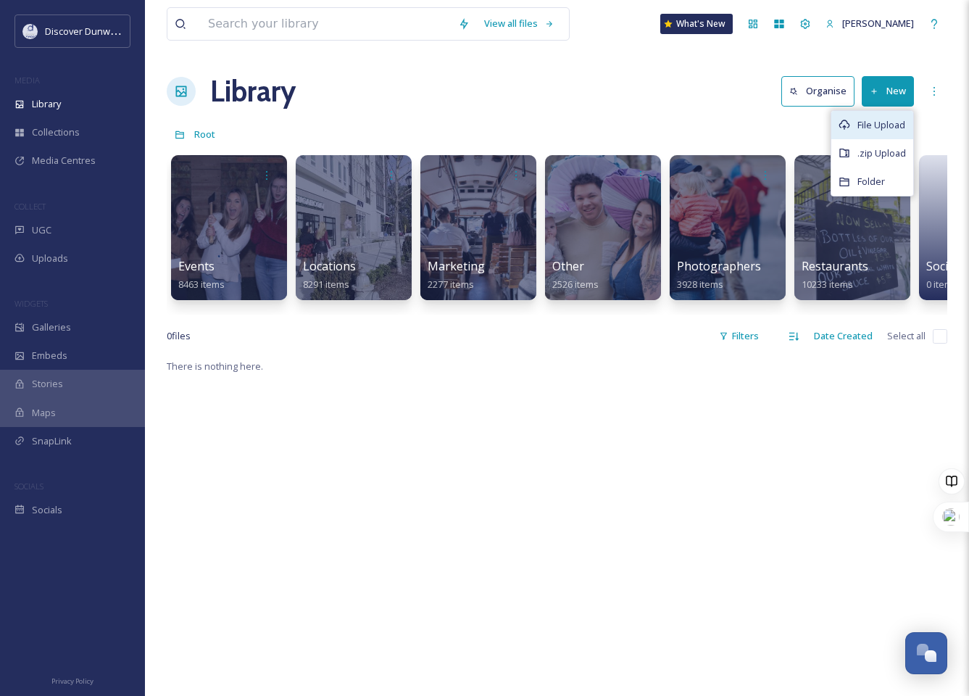
click at [872, 123] on span "File Upload" at bounding box center [882, 125] width 48 height 14
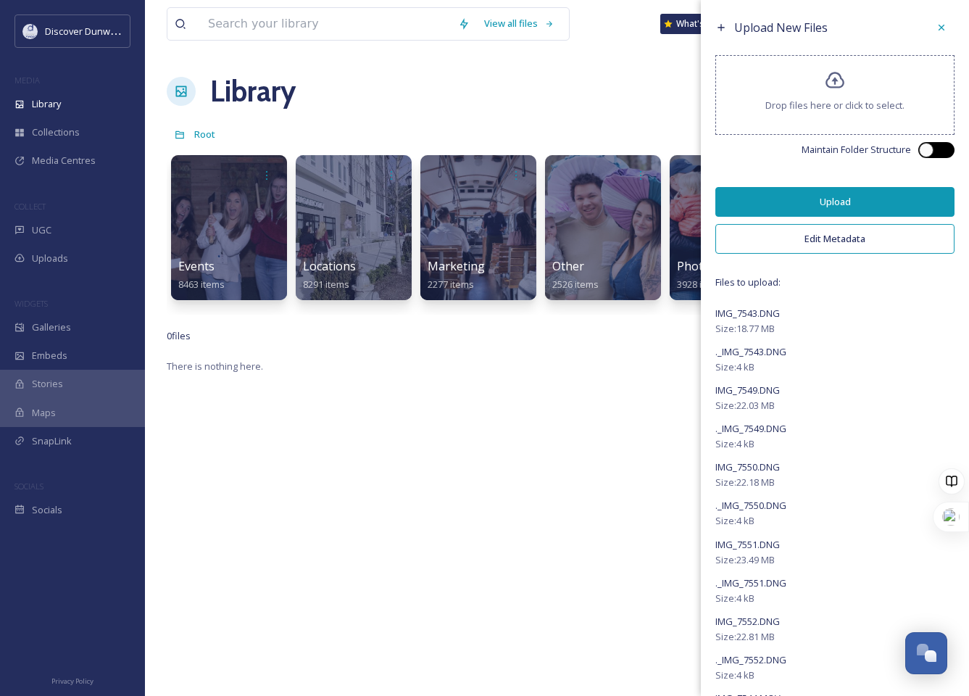
click at [922, 152] on div at bounding box center [926, 150] width 15 height 15
checkbox input "true"
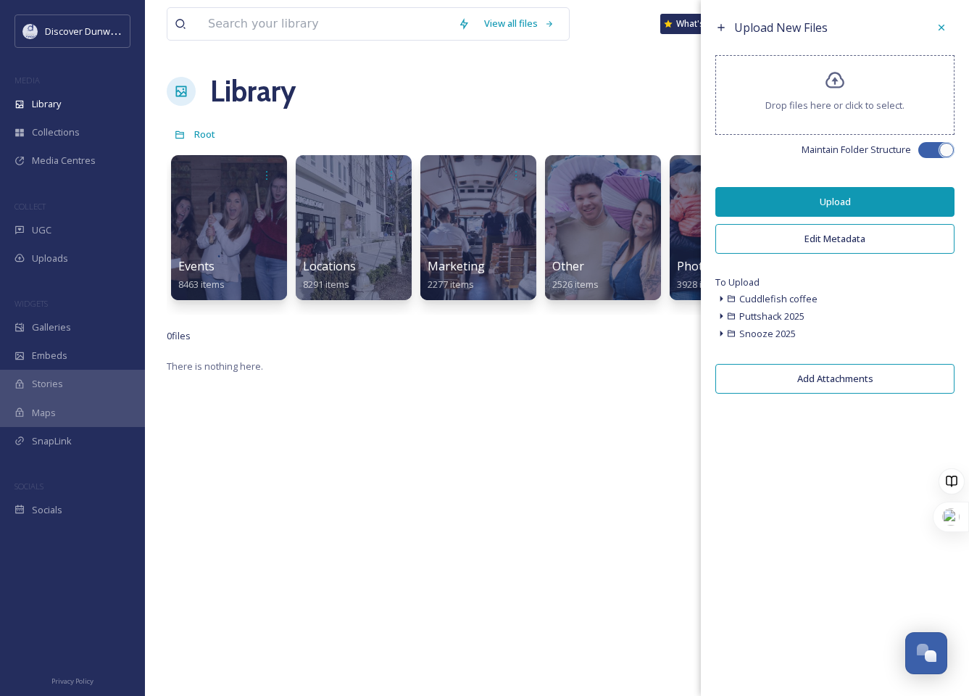
click at [895, 192] on button "Upload" at bounding box center [835, 202] width 239 height 30
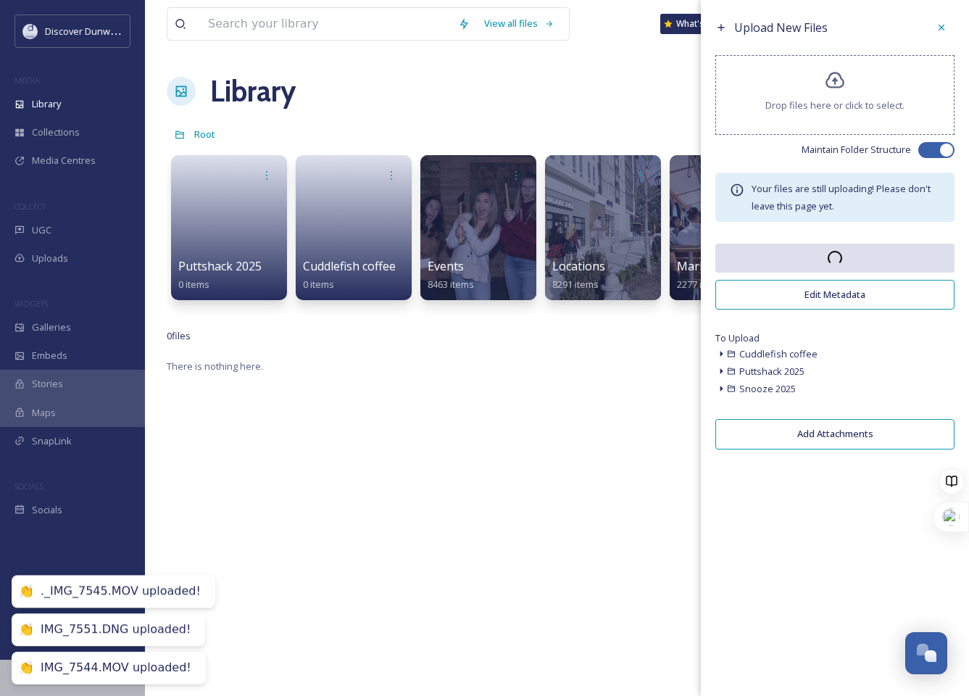
click at [417, 397] on div "There is nothing here." at bounding box center [557, 705] width 781 height 696
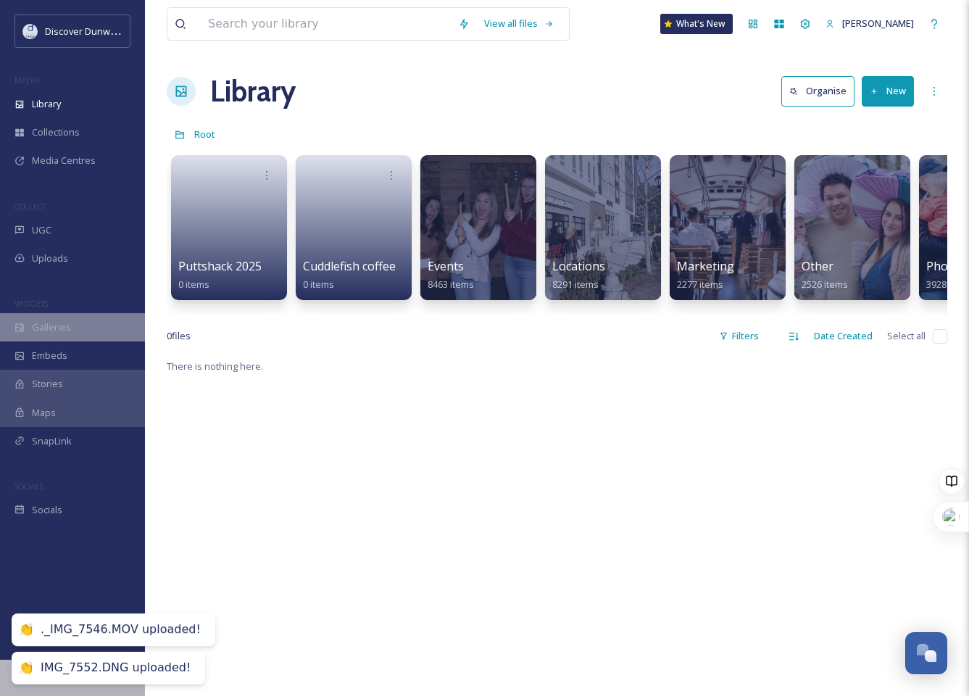
click at [75, 331] on div "Galleries" at bounding box center [72, 327] width 145 height 28
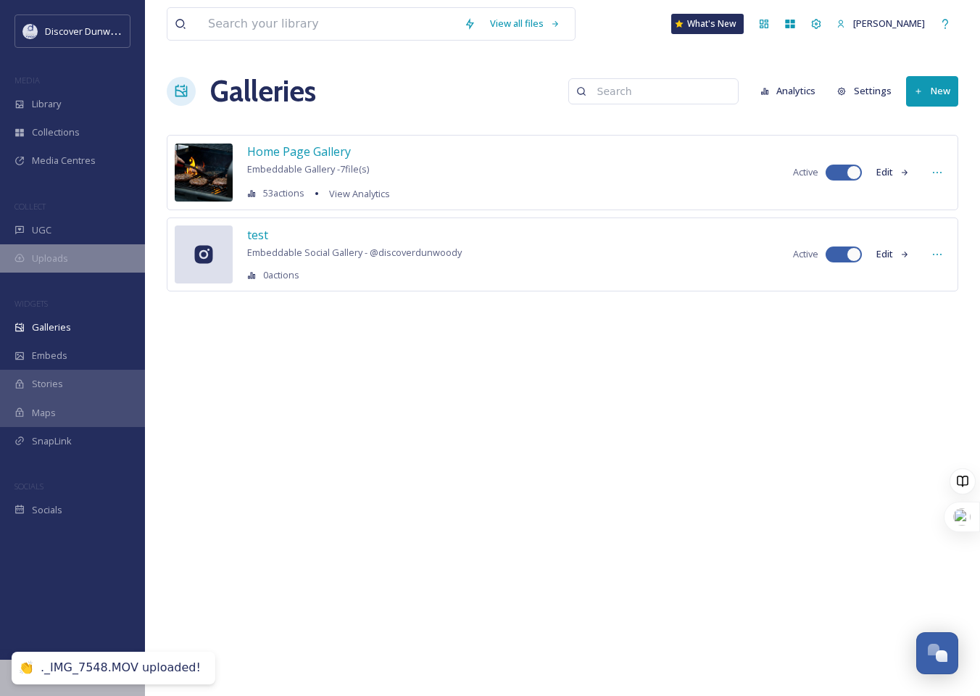
click at [61, 260] on span "Uploads" at bounding box center [50, 259] width 36 height 14
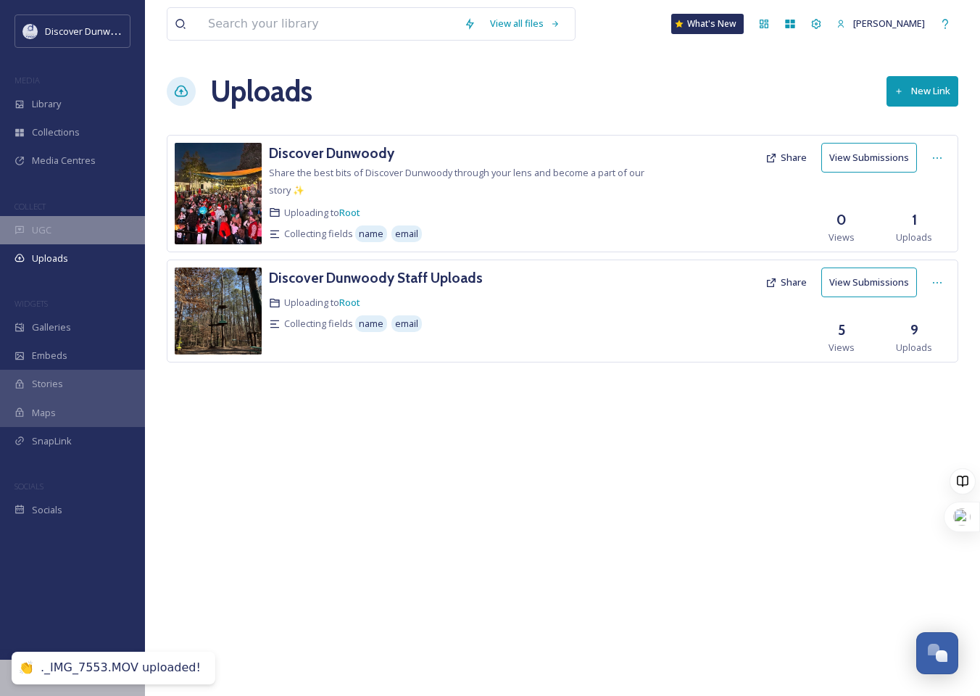
click at [94, 223] on div "UGC" at bounding box center [72, 230] width 145 height 28
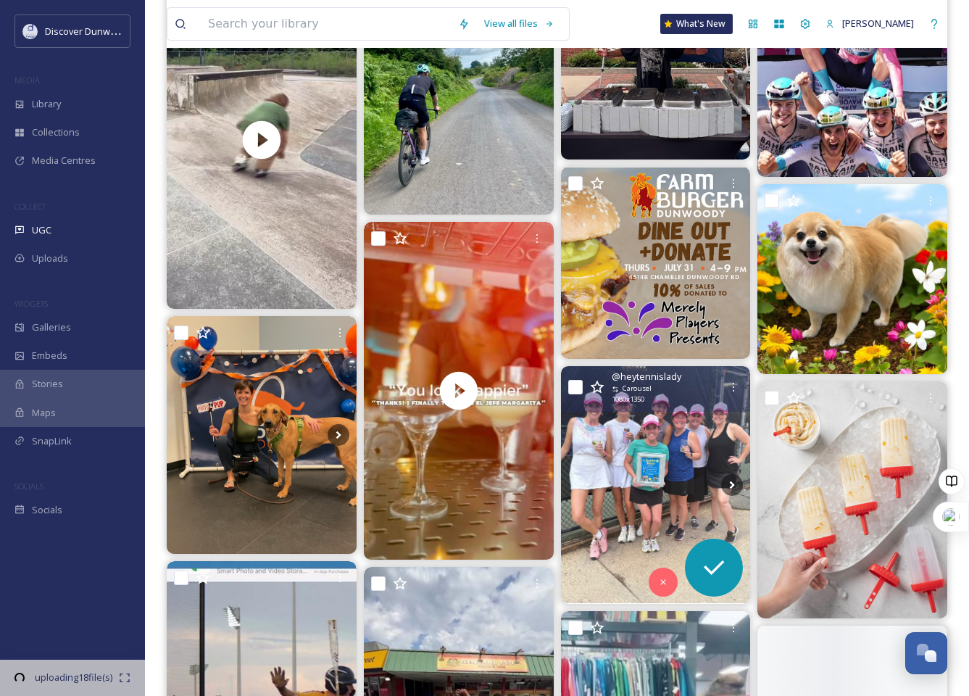
scroll to position [870, 0]
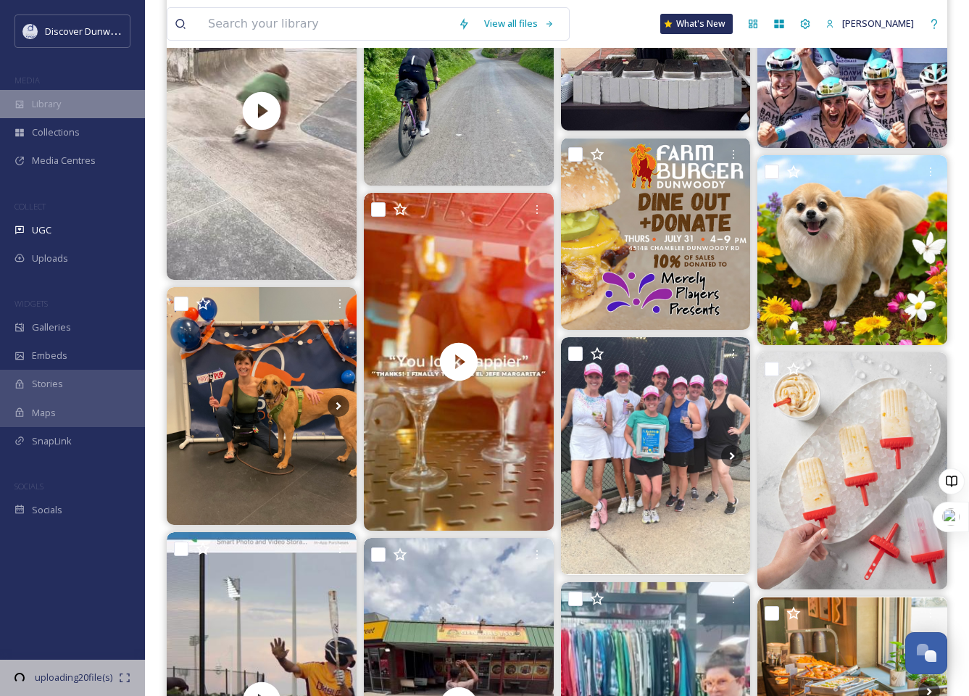
click at [83, 110] on div "Library" at bounding box center [72, 104] width 145 height 28
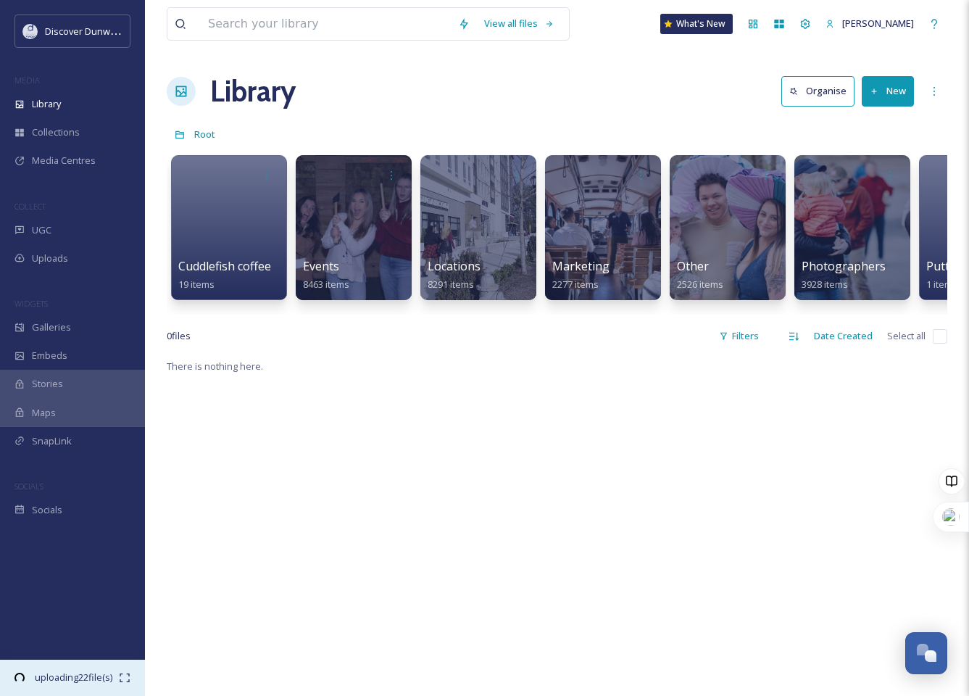
click at [69, 684] on span "03:07 remaining" at bounding box center [73, 691] width 91 height 14
click at [814, 95] on button "Organise" at bounding box center [818, 91] width 73 height 30
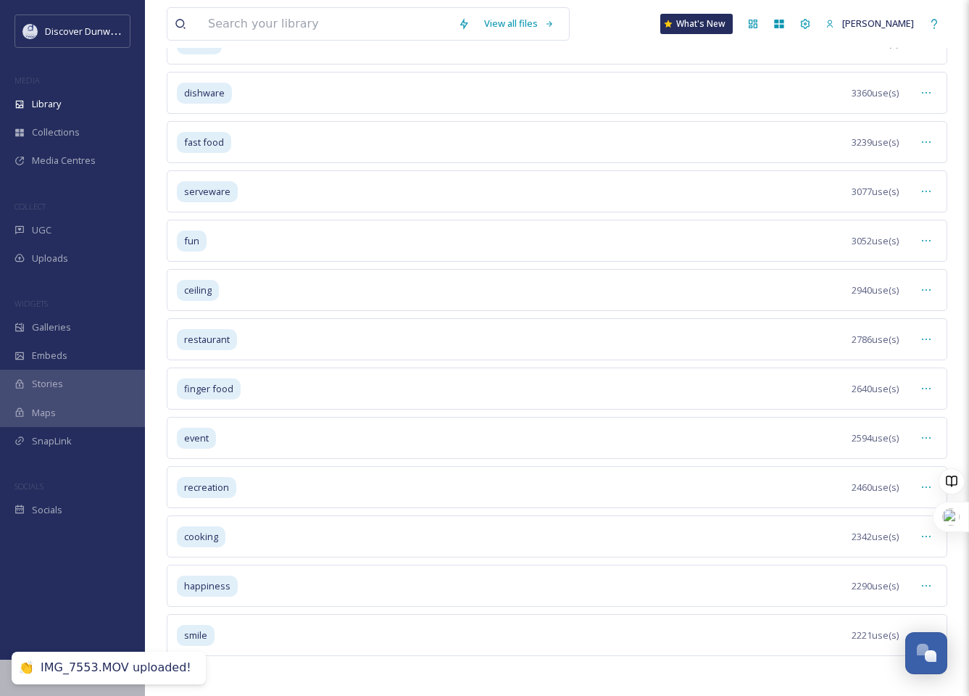
scroll to position [520, 0]
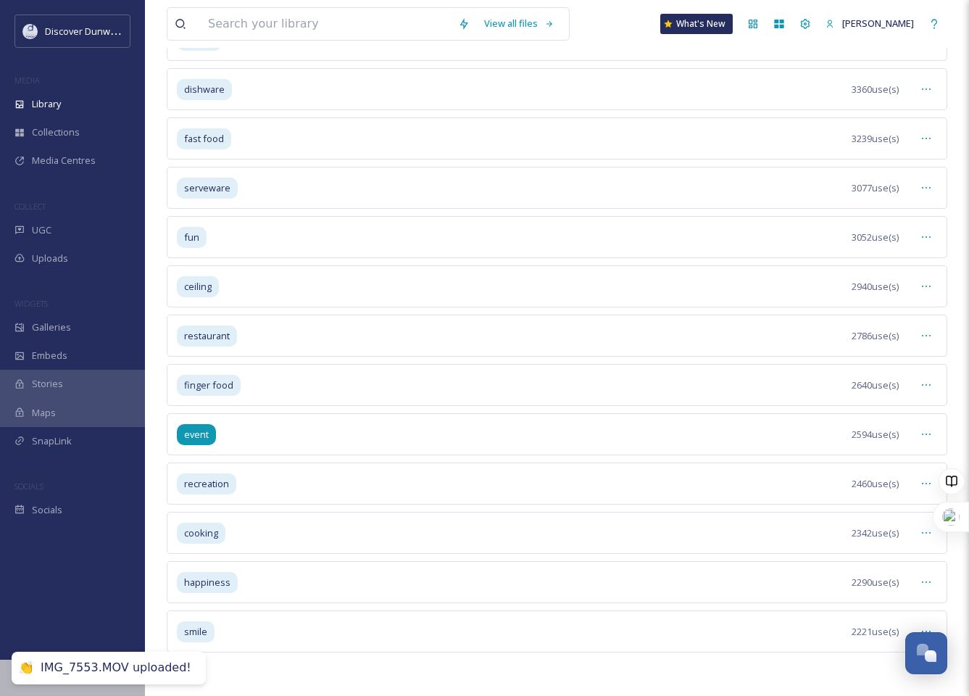
click at [189, 434] on span "event" at bounding box center [196, 435] width 25 height 14
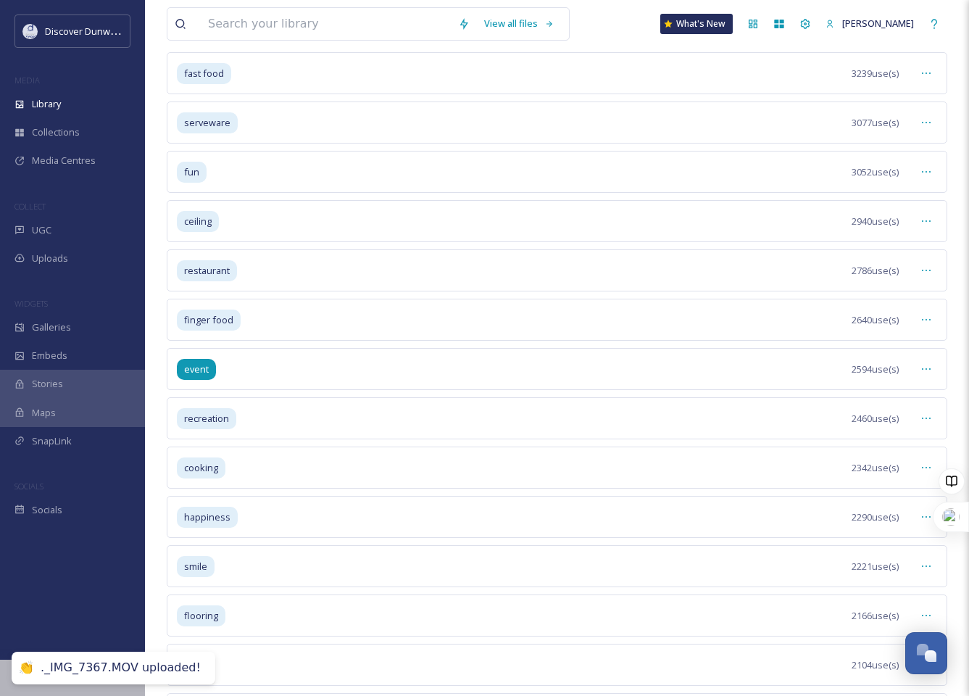
scroll to position [810, 0]
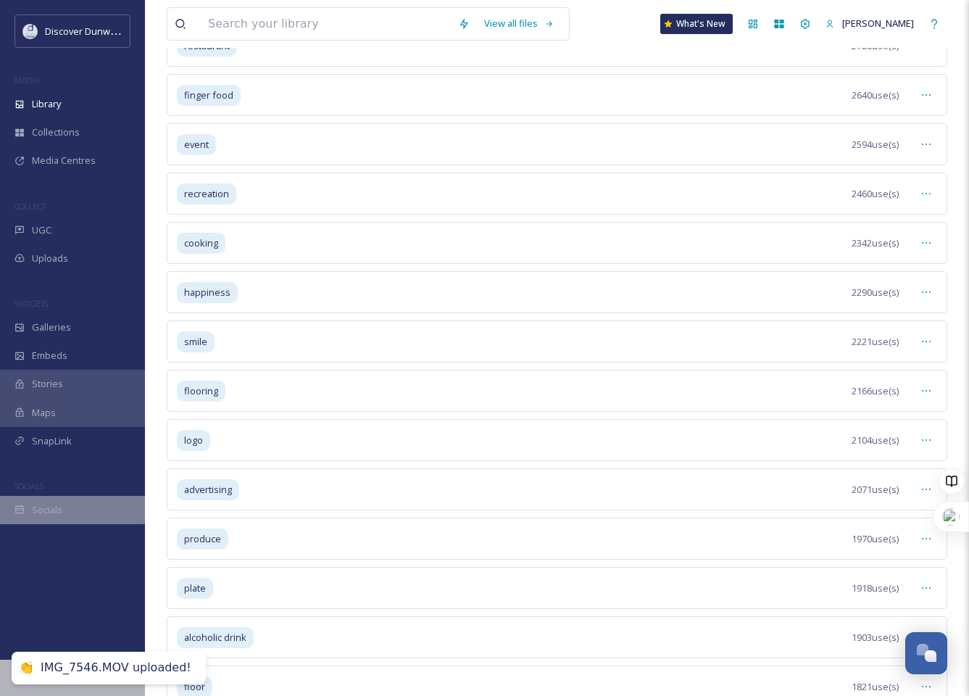
click at [55, 510] on span "Socials" at bounding box center [47, 510] width 30 height 14
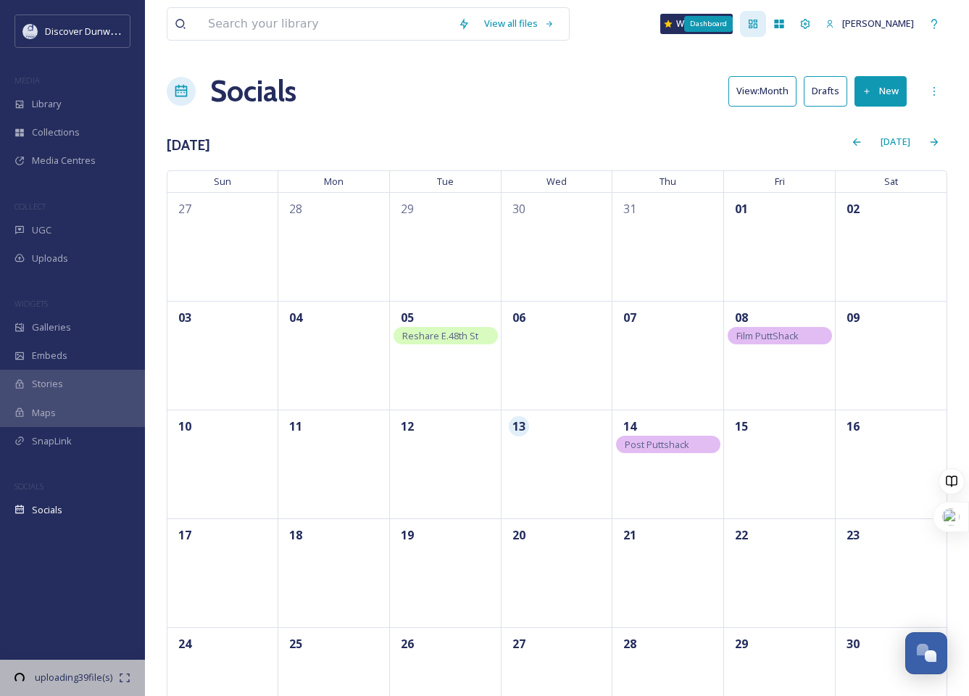
click at [766, 20] on div "Dashboard" at bounding box center [753, 24] width 26 height 26
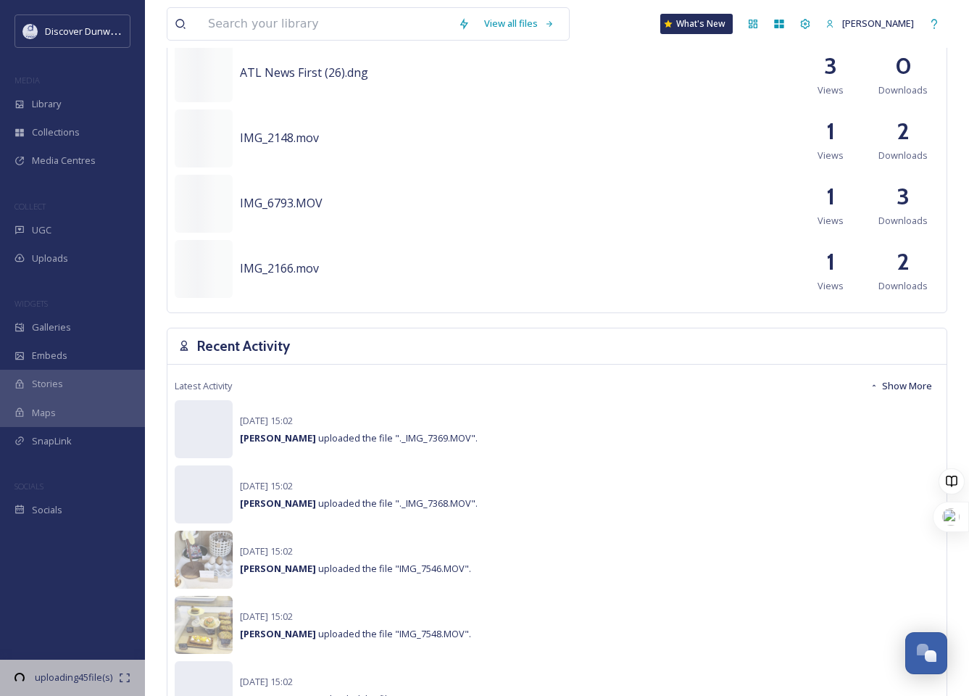
scroll to position [1269, 0]
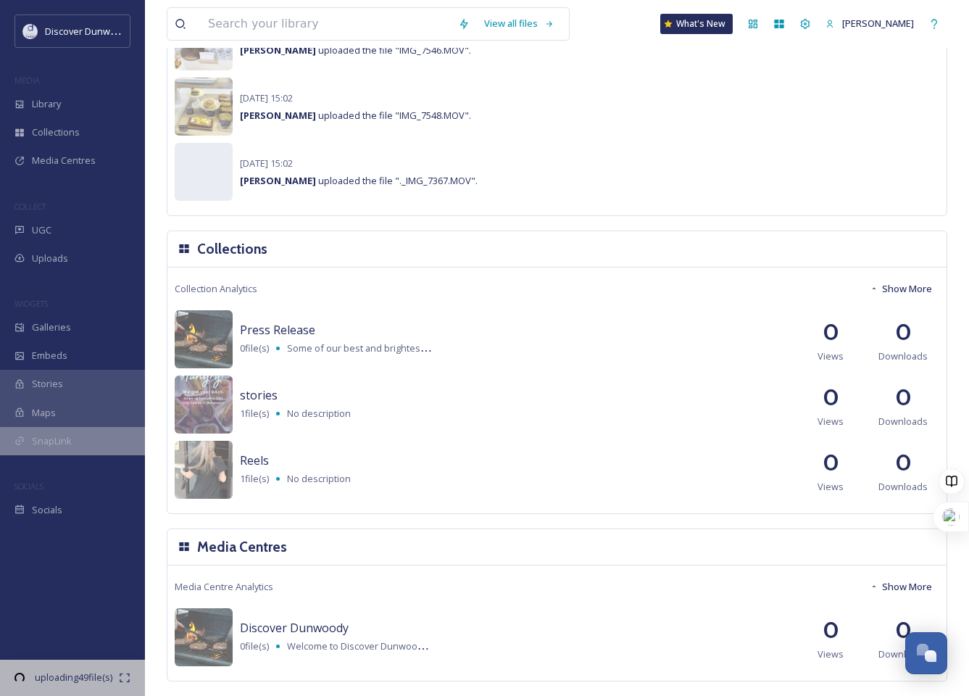
click at [60, 448] on div "SnapLink" at bounding box center [72, 441] width 145 height 28
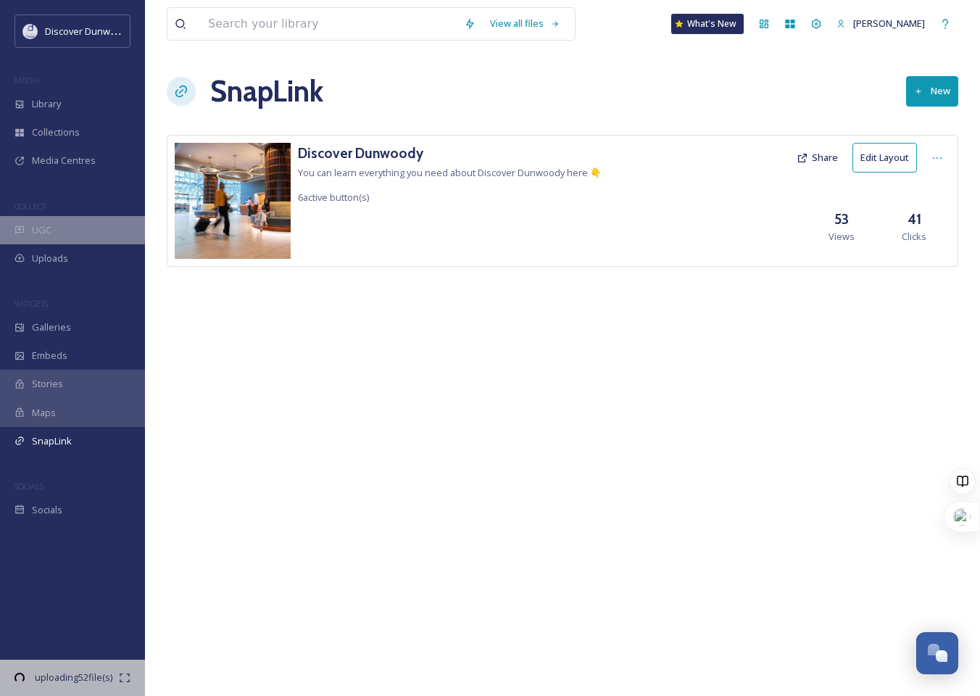
click at [51, 232] on div "UGC" at bounding box center [72, 230] width 145 height 28
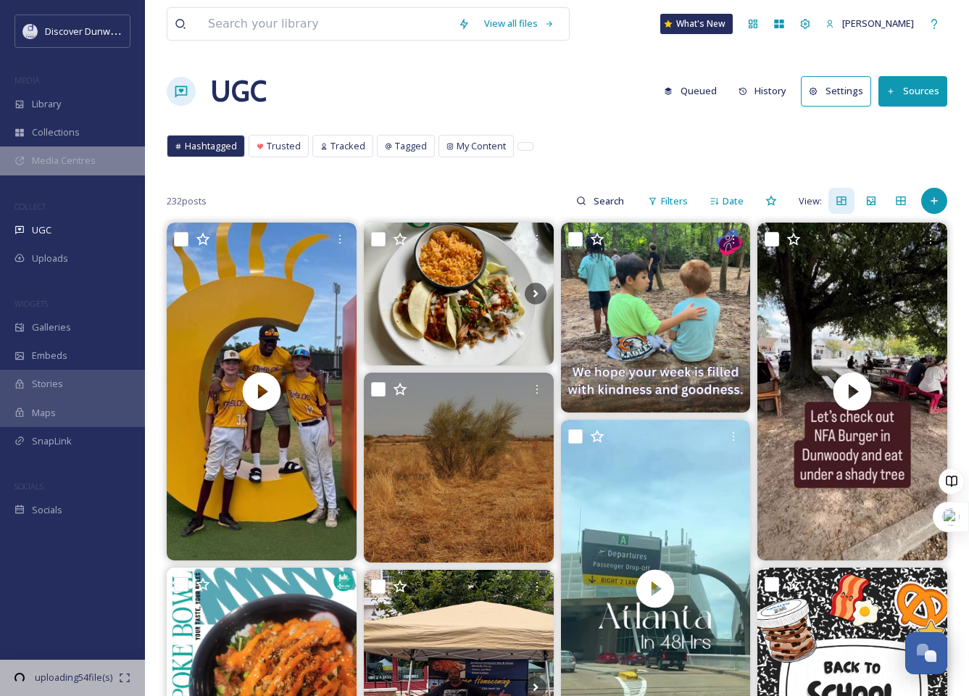
click at [59, 160] on span "Media Centres" at bounding box center [64, 161] width 64 height 14
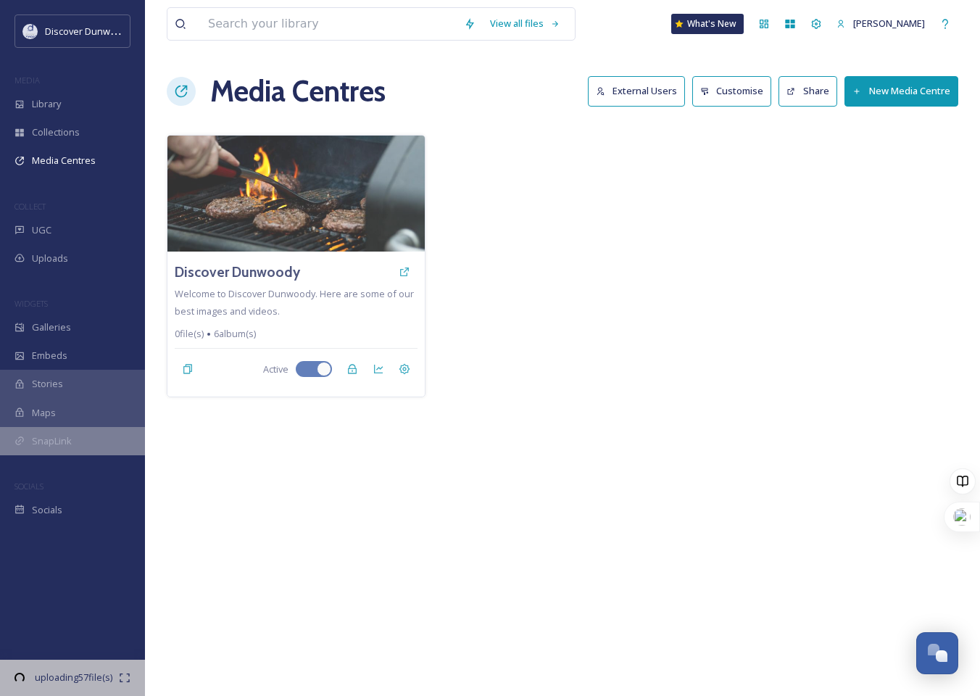
click at [76, 443] on div "SnapLink" at bounding box center [72, 441] width 145 height 28
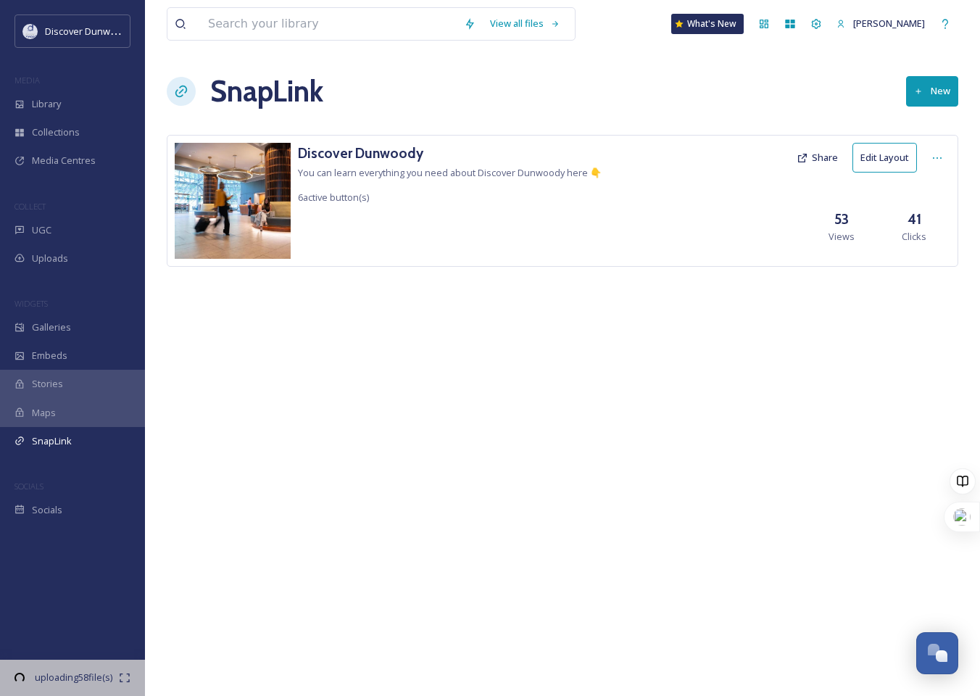
click at [818, 231] on div "53 Views" at bounding box center [842, 226] width 73 height 35
click at [903, 225] on div "41 Clicks" at bounding box center [914, 226] width 73 height 35
click at [817, 165] on button "Share" at bounding box center [818, 158] width 56 height 28
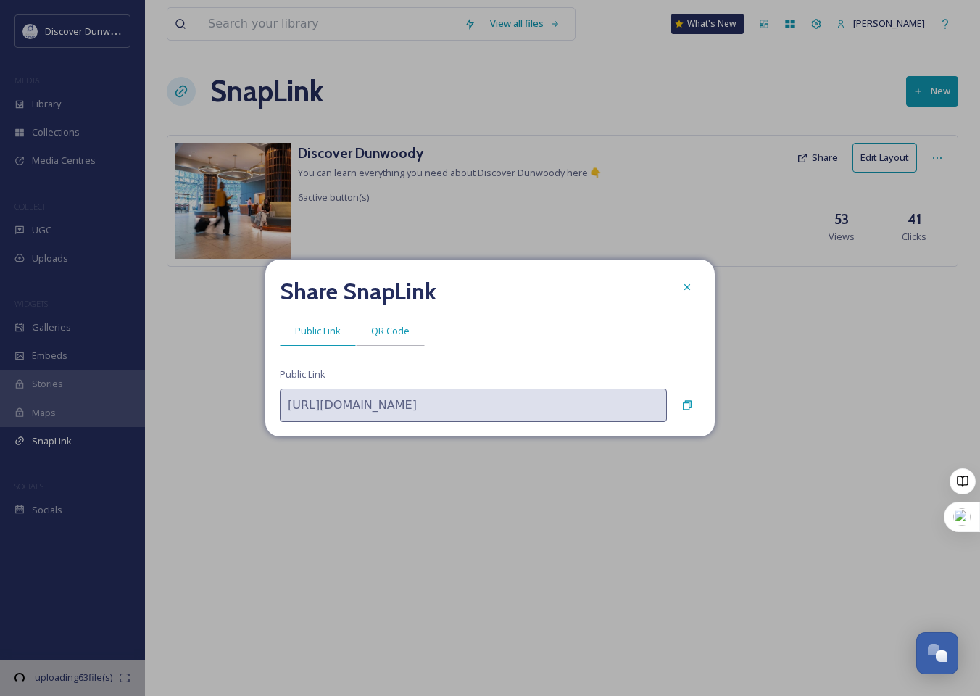
click at [396, 321] on div "QR Code" at bounding box center [390, 331] width 69 height 30
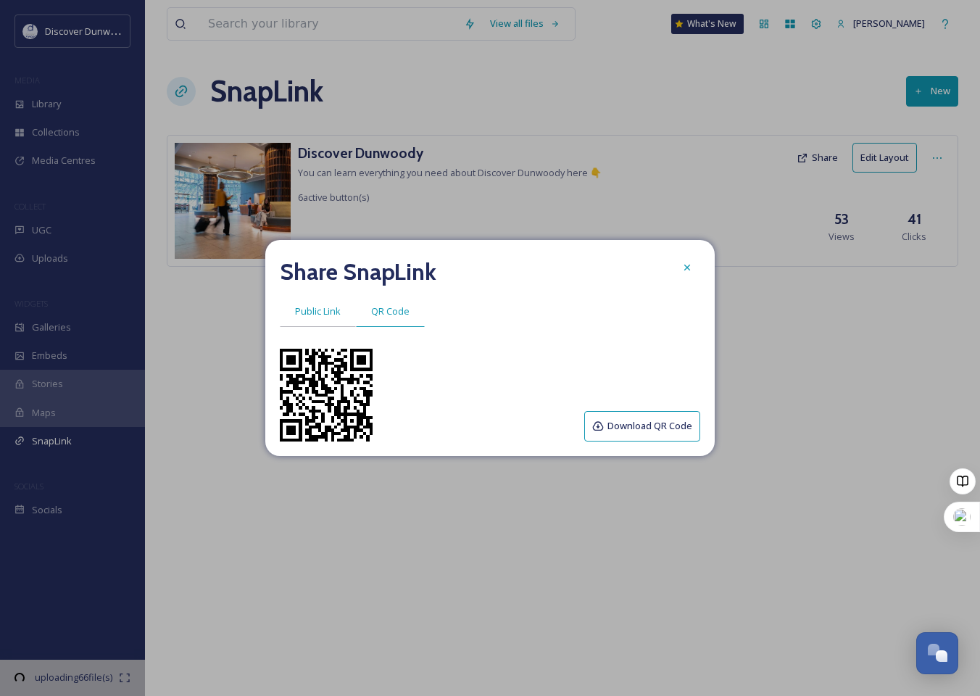
click at [331, 314] on span "Public Link" at bounding box center [318, 312] width 46 height 14
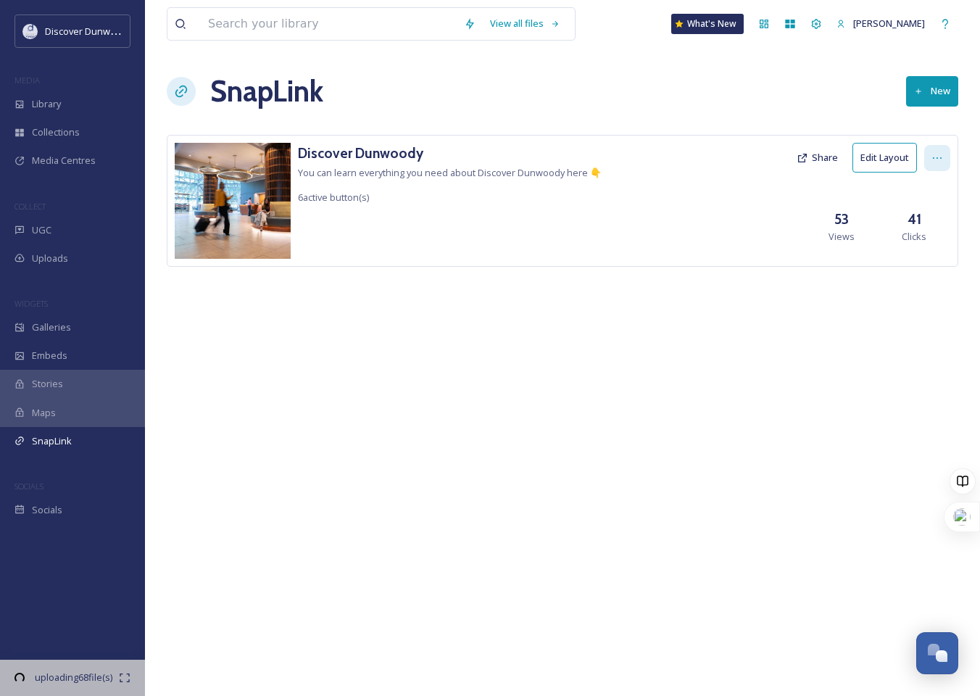
click at [940, 166] on div at bounding box center [937, 158] width 26 height 26
click at [908, 219] on span "Edit Settings" at bounding box center [906, 218] width 54 height 14
click at [475, 337] on div "View all files What's [GEOGRAPHIC_DATA][PERSON_NAME] SnapLink New Discover Dunw…" at bounding box center [562, 348] width 835 height 696
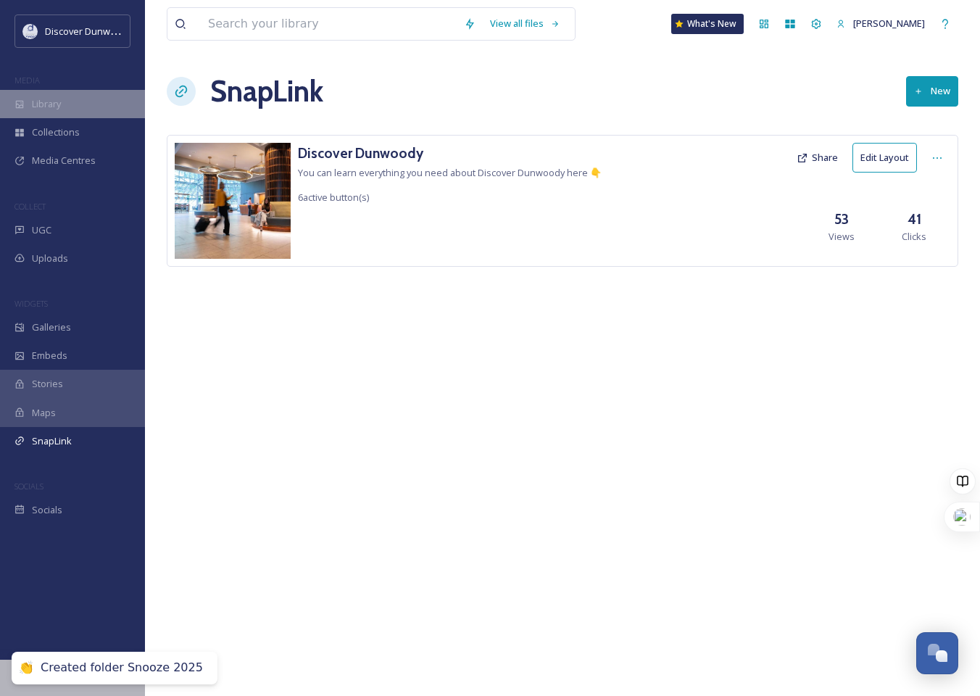
click at [53, 111] on span "Library" at bounding box center [46, 104] width 29 height 14
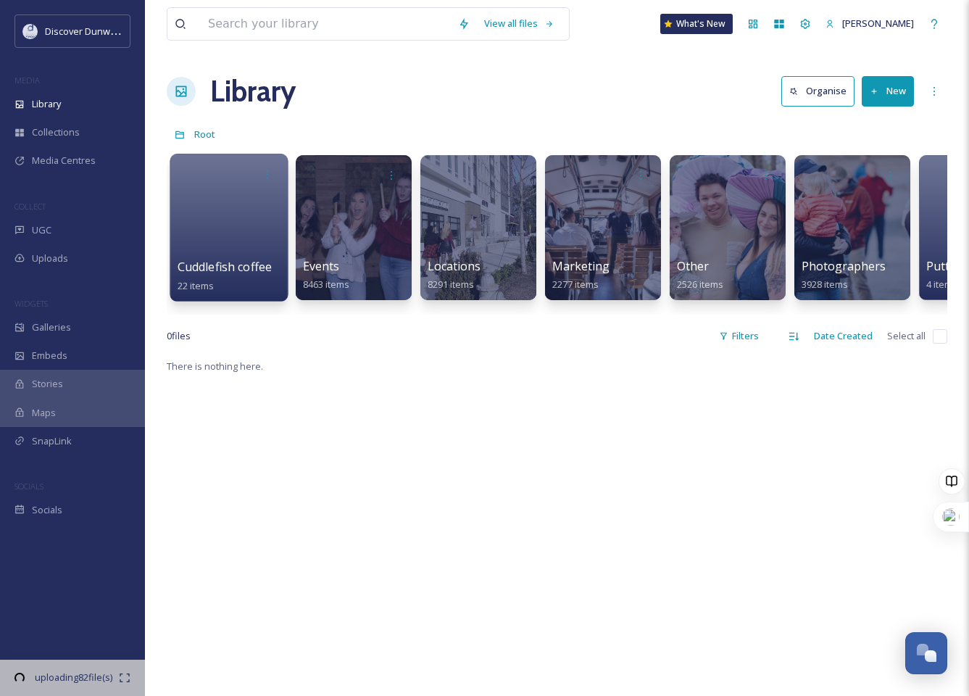
click at [270, 263] on span "Cuddlefish coffee" at bounding box center [225, 267] width 95 height 16
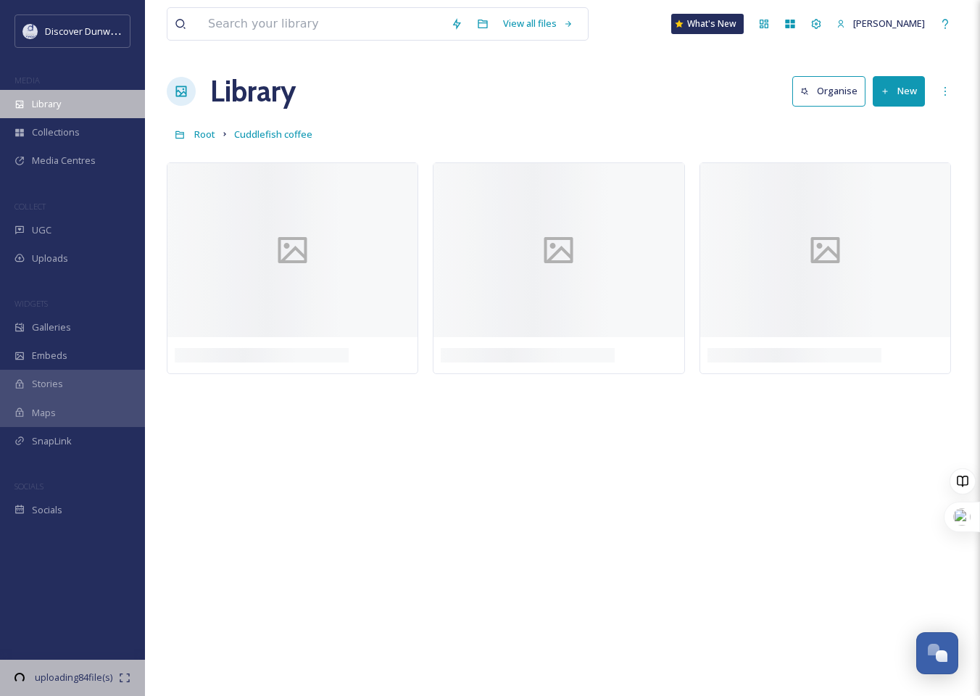
click at [62, 109] on div "Library" at bounding box center [72, 104] width 145 height 28
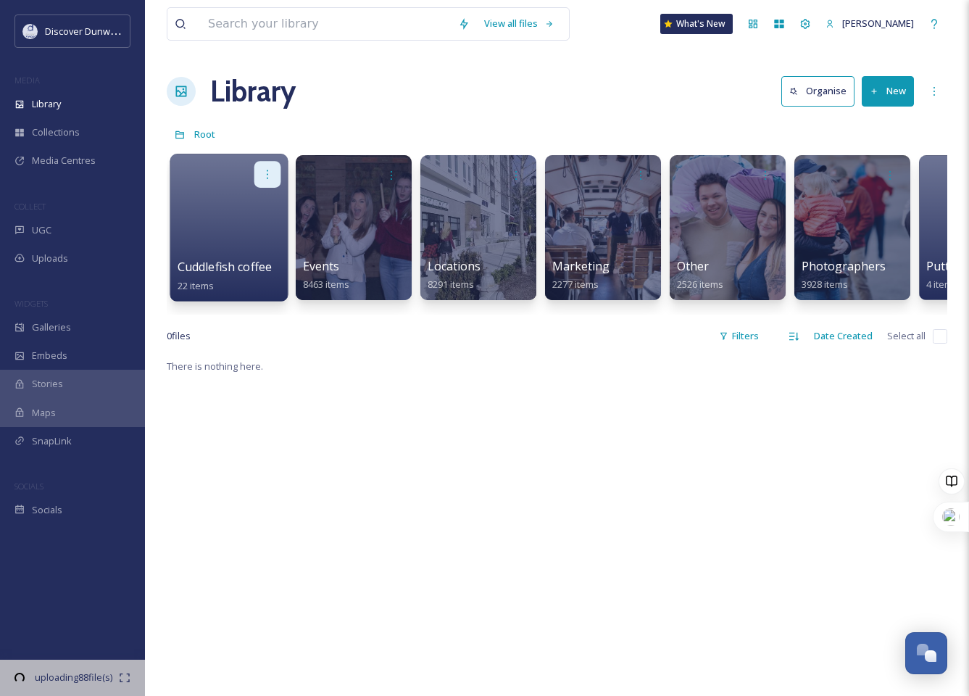
click at [276, 167] on div at bounding box center [267, 174] width 27 height 27
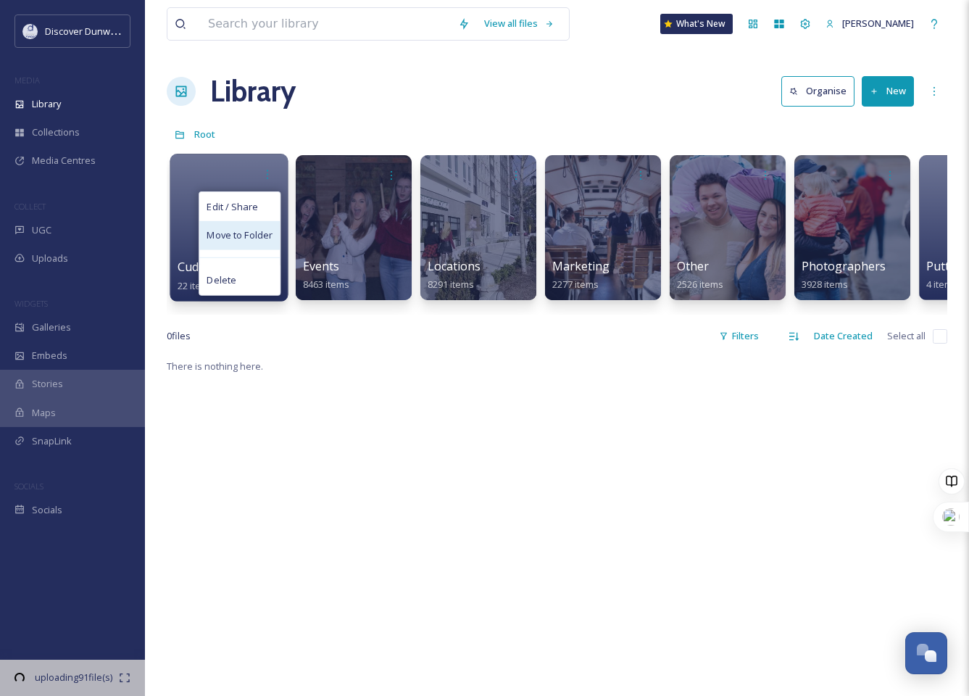
click at [264, 229] on span "Move to Folder" at bounding box center [240, 235] width 66 height 15
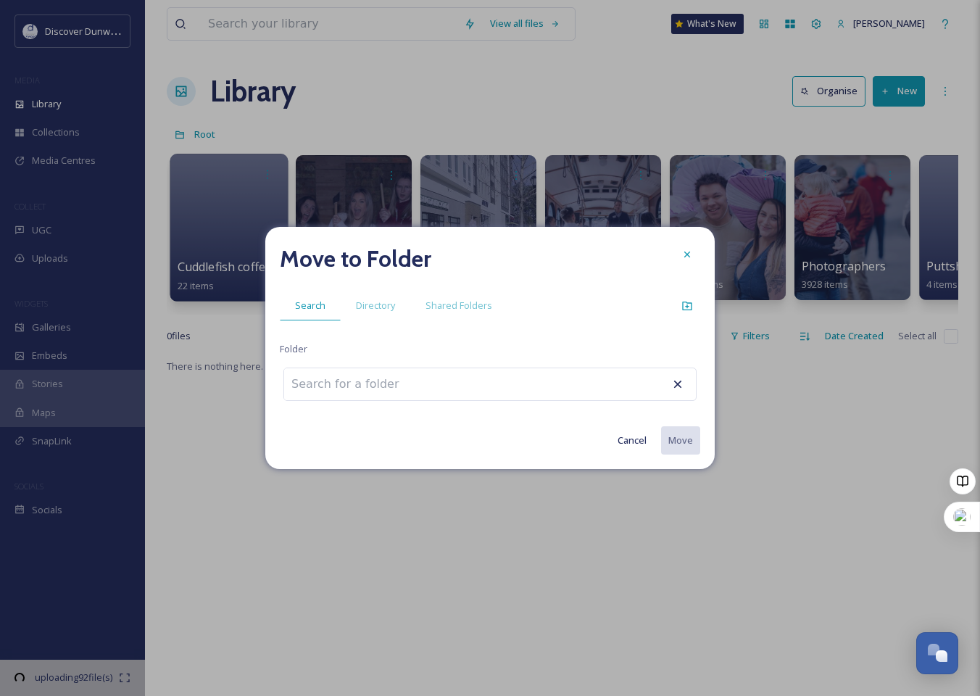
click at [364, 385] on input at bounding box center [364, 384] width 160 height 32
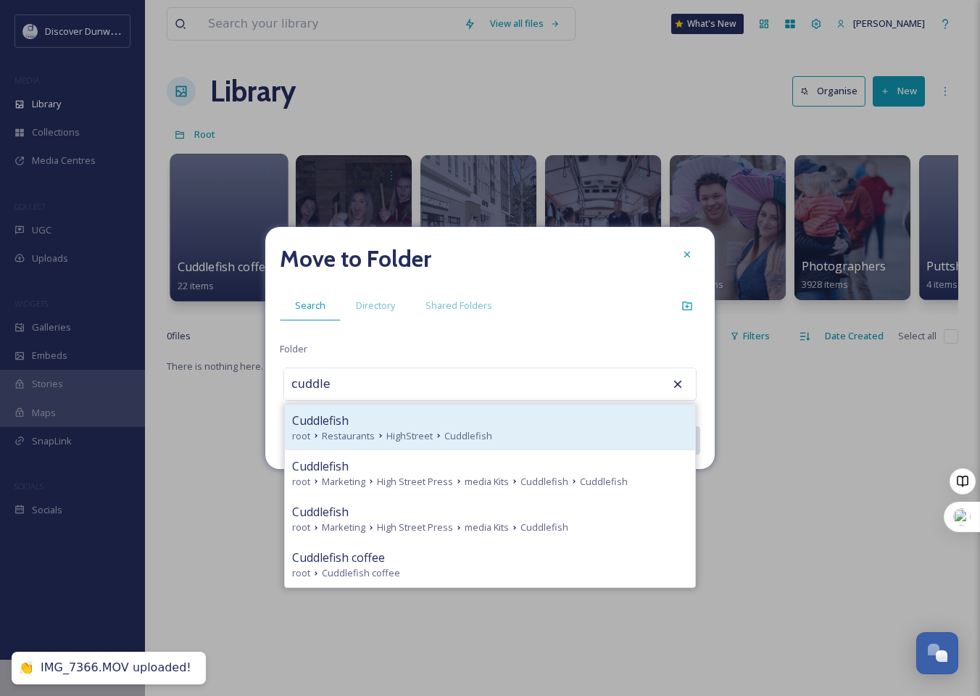
click at [406, 415] on div "Cuddlefish" at bounding box center [490, 420] width 396 height 17
type input "Cuddlefish"
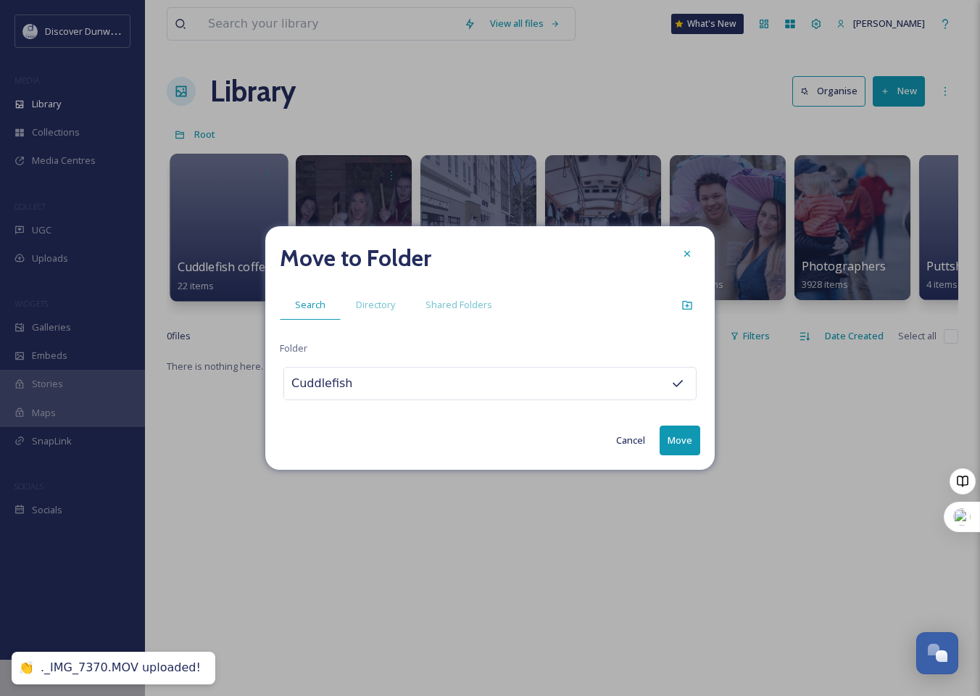
click at [682, 439] on button "Move" at bounding box center [680, 441] width 41 height 30
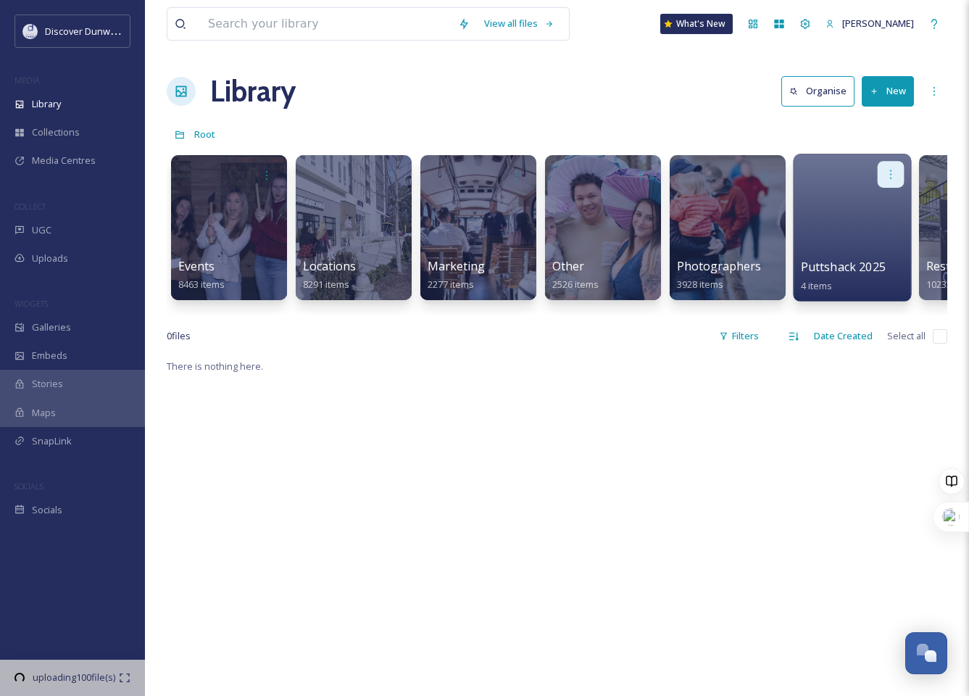
click at [895, 168] on icon at bounding box center [891, 174] width 12 height 12
click at [588, 559] on div "There is nothing here." at bounding box center [557, 705] width 781 height 696
click at [861, 199] on div at bounding box center [852, 228] width 118 height 148
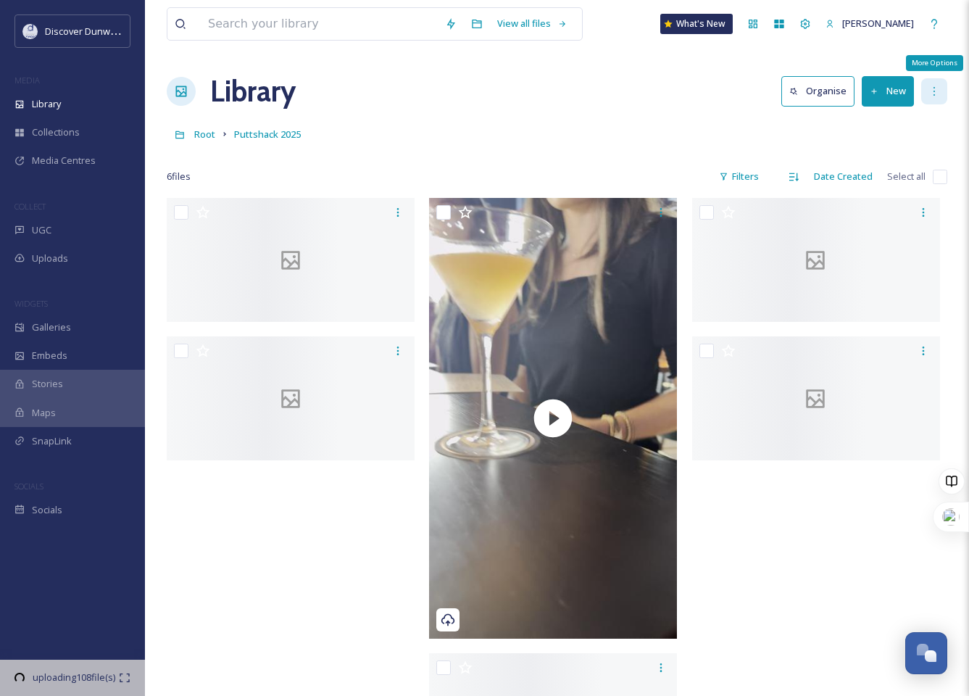
click at [941, 99] on div "More Options" at bounding box center [935, 91] width 26 height 26
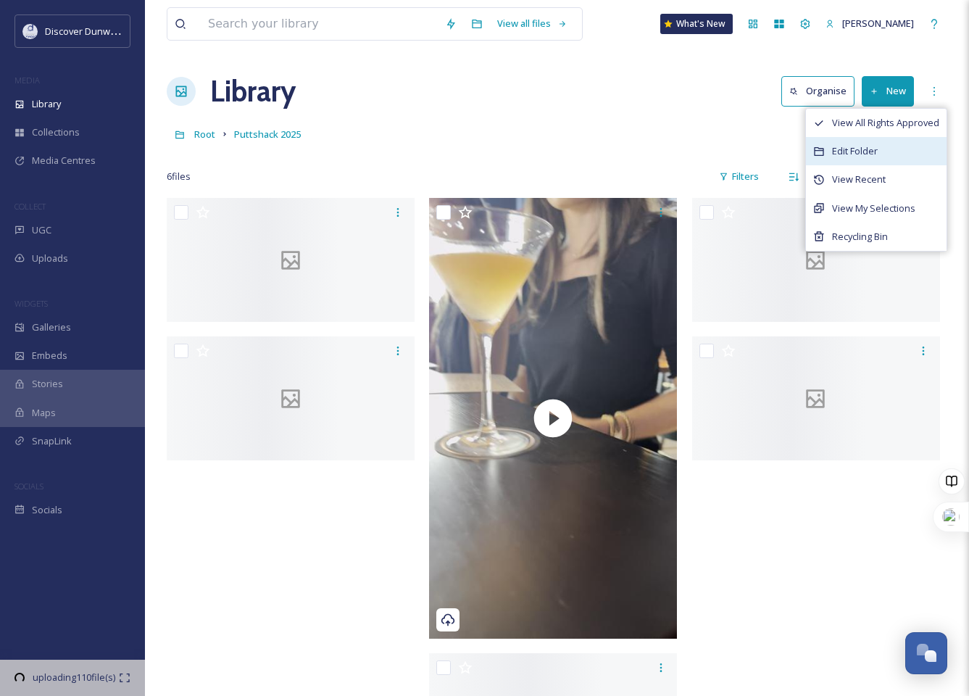
click at [930, 148] on div "Edit Folder" at bounding box center [876, 151] width 141 height 28
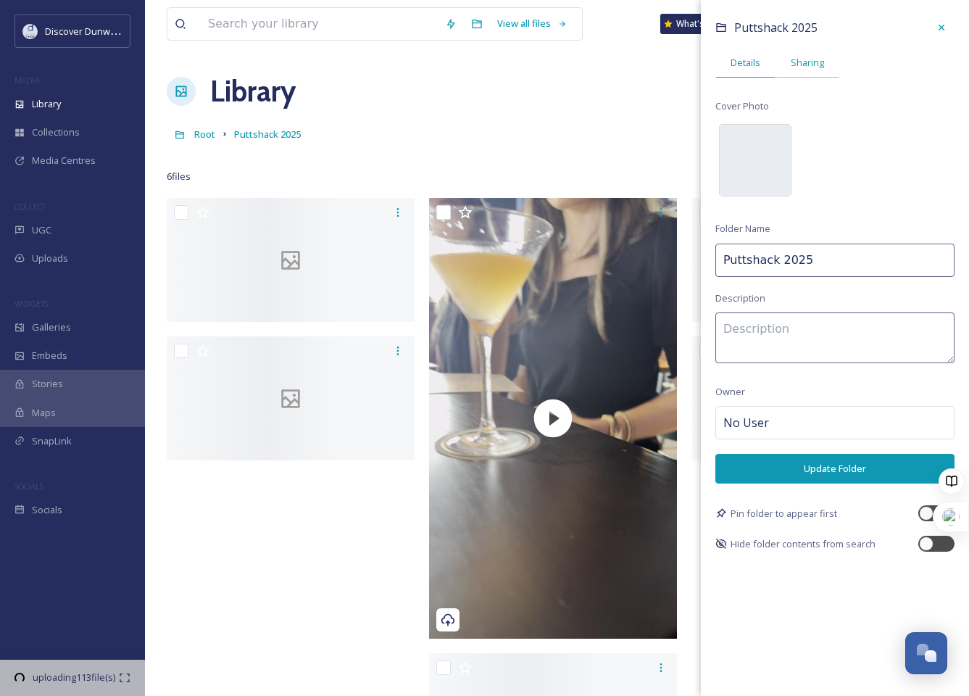
click at [784, 64] on div "Sharing" at bounding box center [808, 63] width 64 height 30
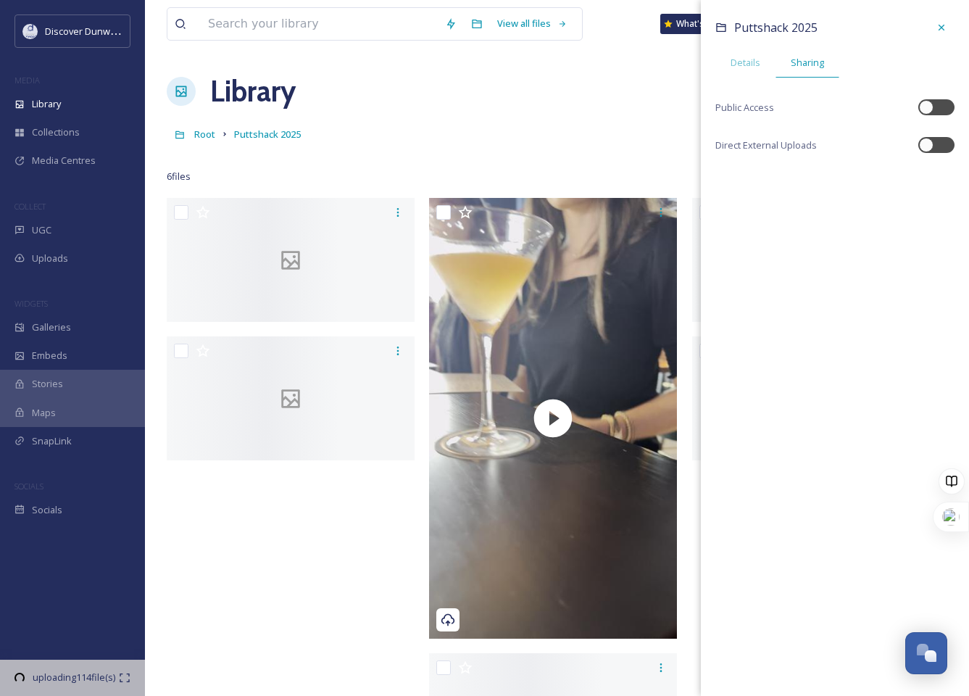
click at [590, 100] on div "Library Organise New" at bounding box center [557, 92] width 781 height 44
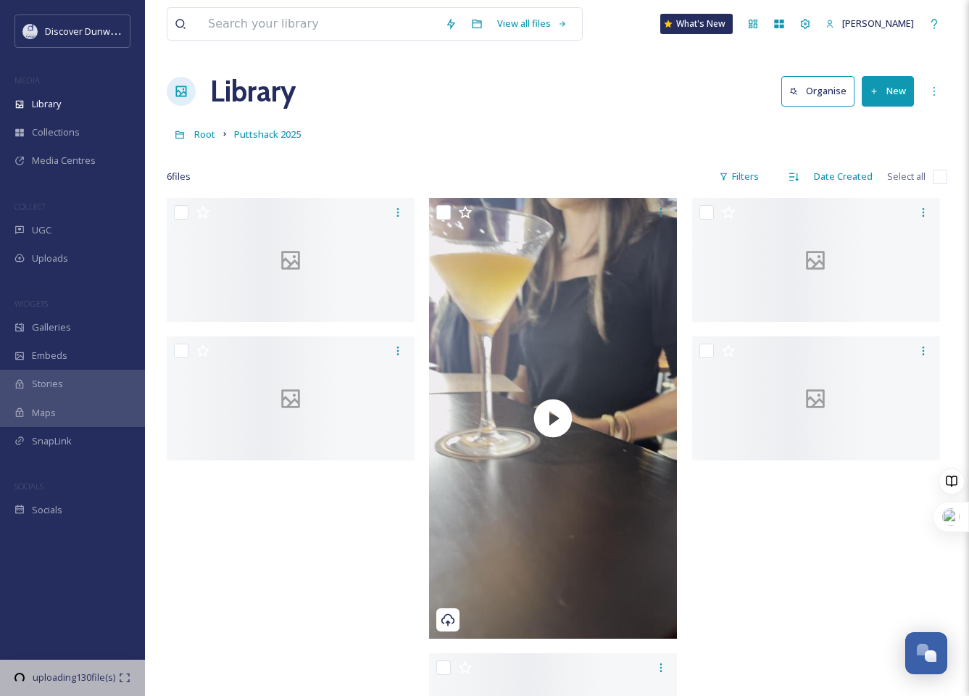
click at [674, 88] on div "Library Organise New" at bounding box center [557, 92] width 781 height 44
click at [74, 232] on div "UGC" at bounding box center [72, 230] width 145 height 28
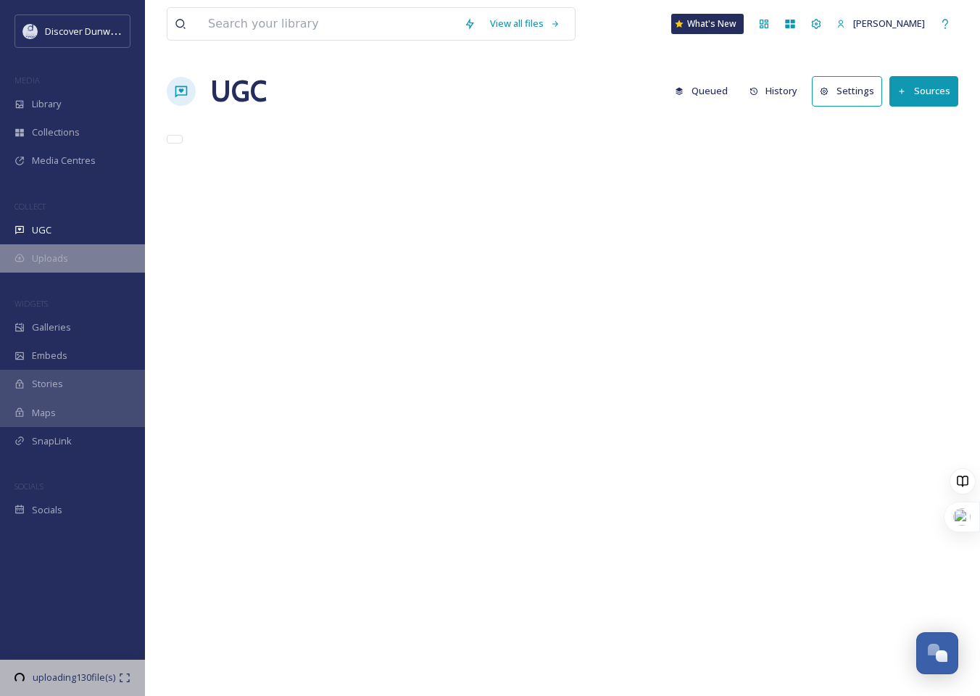
click at [73, 262] on div "Uploads" at bounding box center [72, 258] width 145 height 28
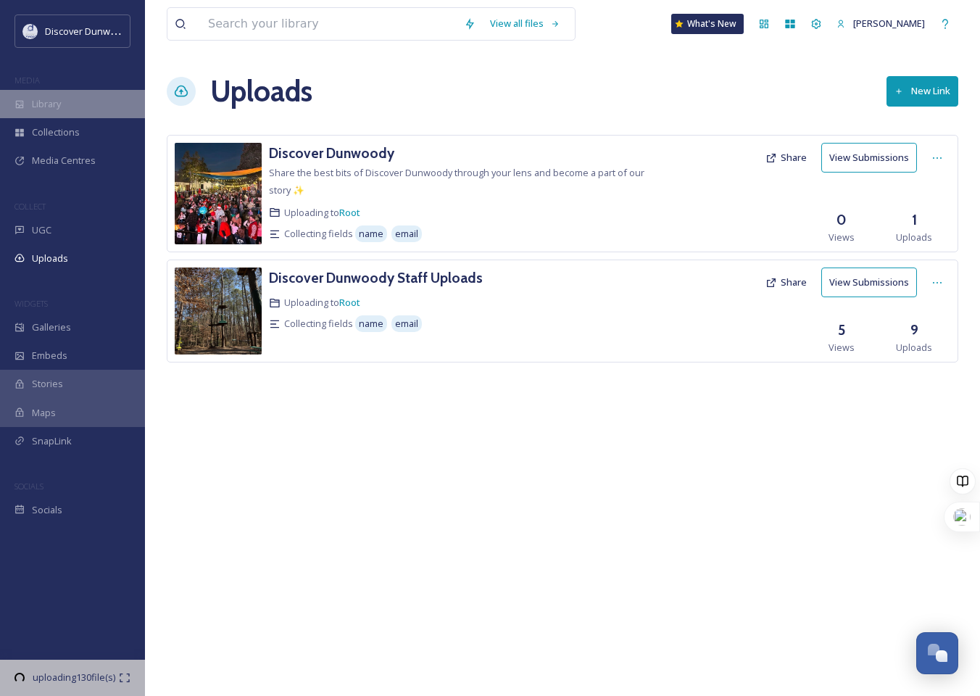
click at [88, 113] on div "Library" at bounding box center [72, 104] width 145 height 28
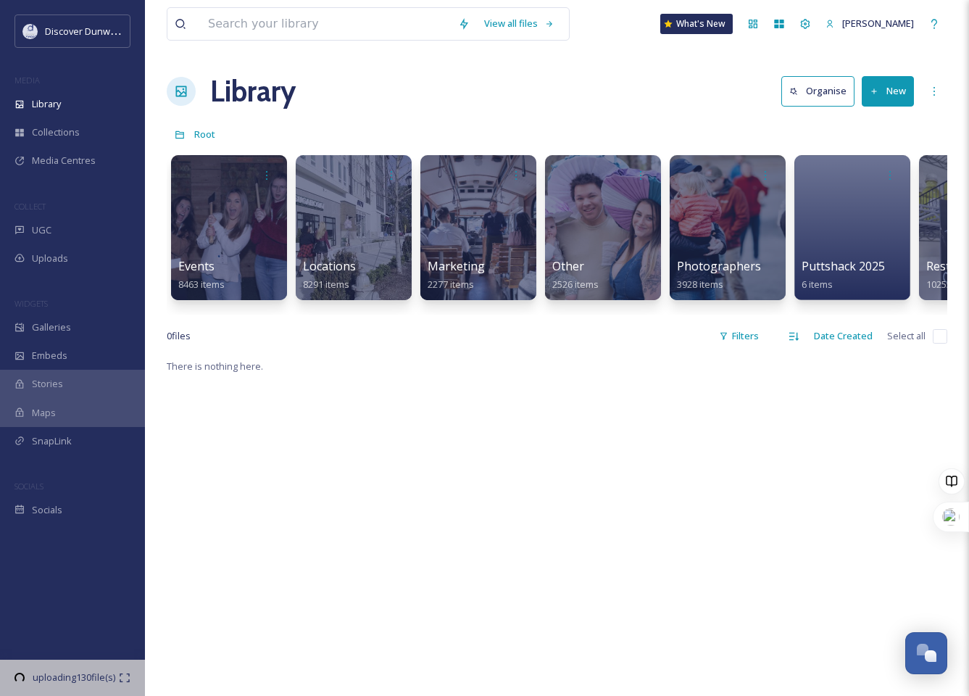
click at [908, 90] on button "New" at bounding box center [888, 91] width 52 height 30
click at [895, 127] on span "File Upload" at bounding box center [882, 125] width 48 height 14
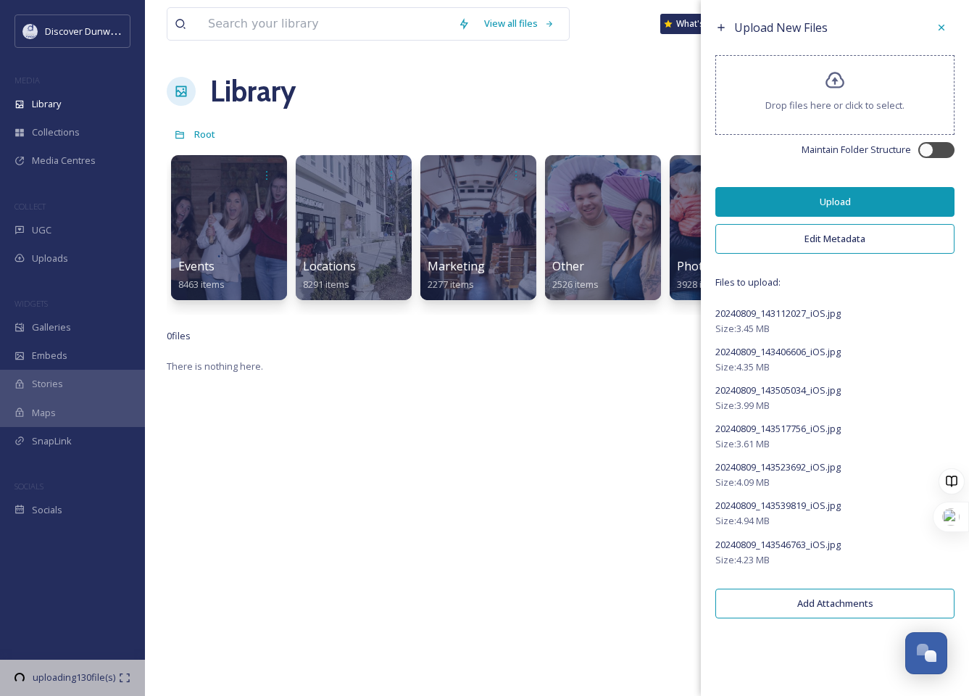
click at [915, 236] on button "Edit Metadata" at bounding box center [835, 239] width 239 height 30
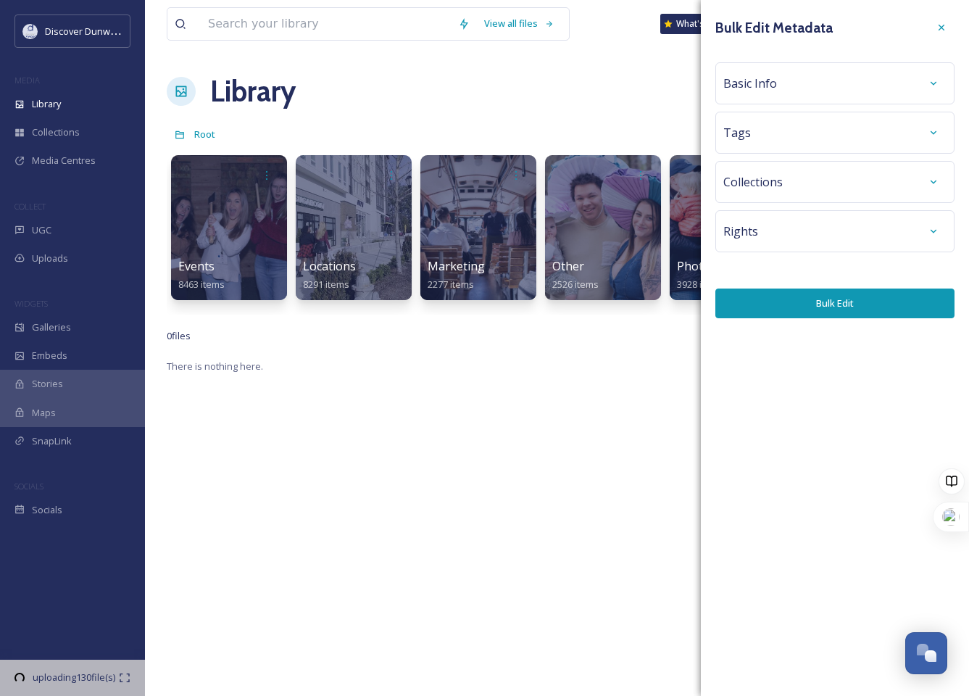
click at [858, 80] on div "Basic Info" at bounding box center [835, 83] width 223 height 26
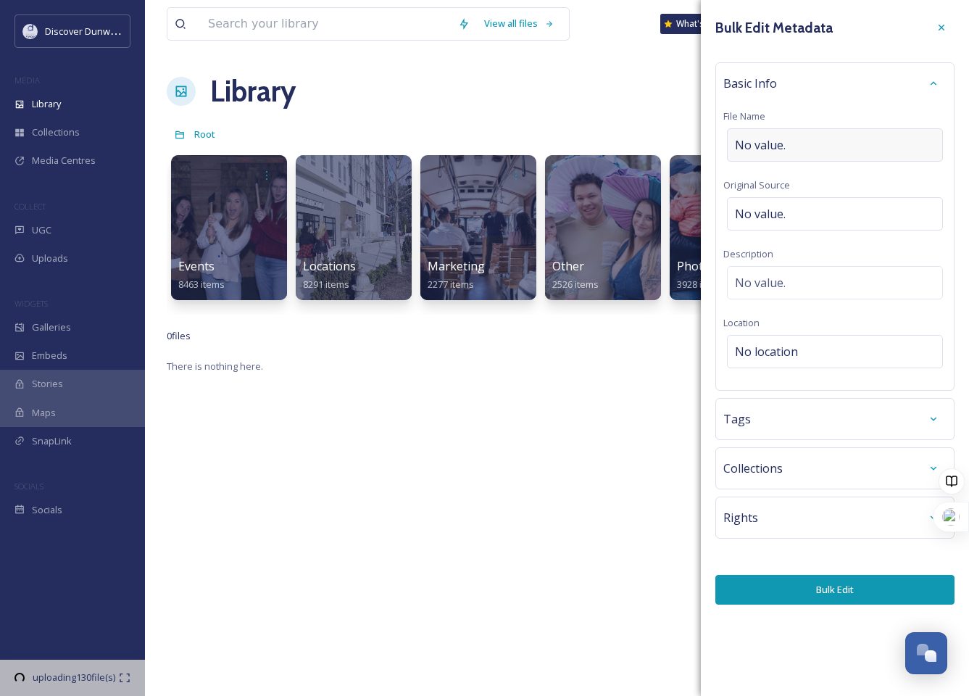
click at [817, 146] on div "No value." at bounding box center [835, 144] width 216 height 33
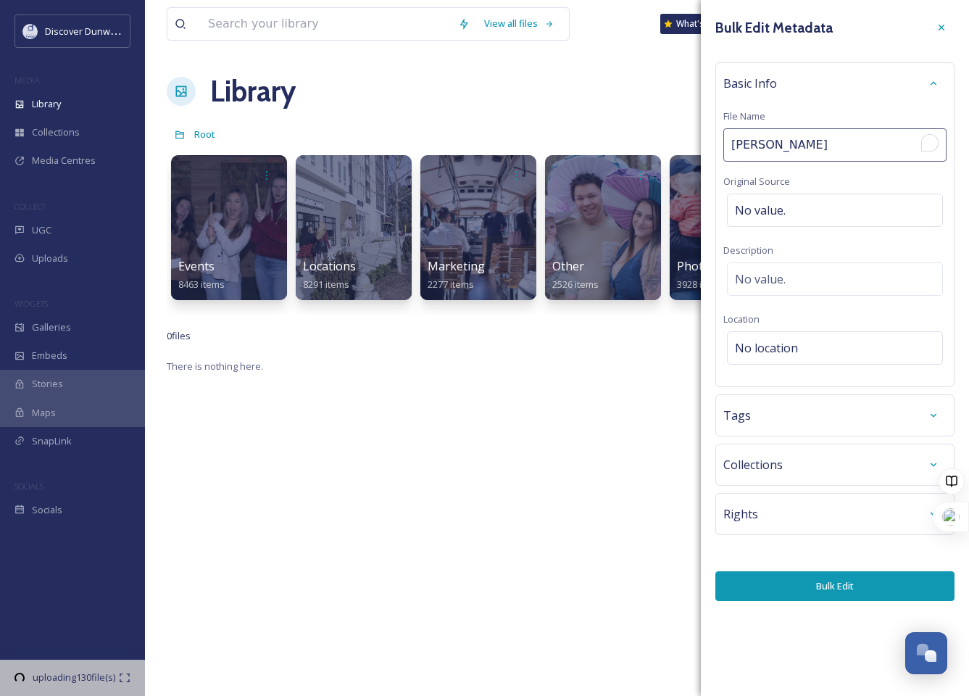
type input "[PERSON_NAME]"
click at [799, 545] on div "Bulk Edit Metadata Basic Info File Name [PERSON_NAME] Original Source No value.…" at bounding box center [835, 308] width 268 height 616
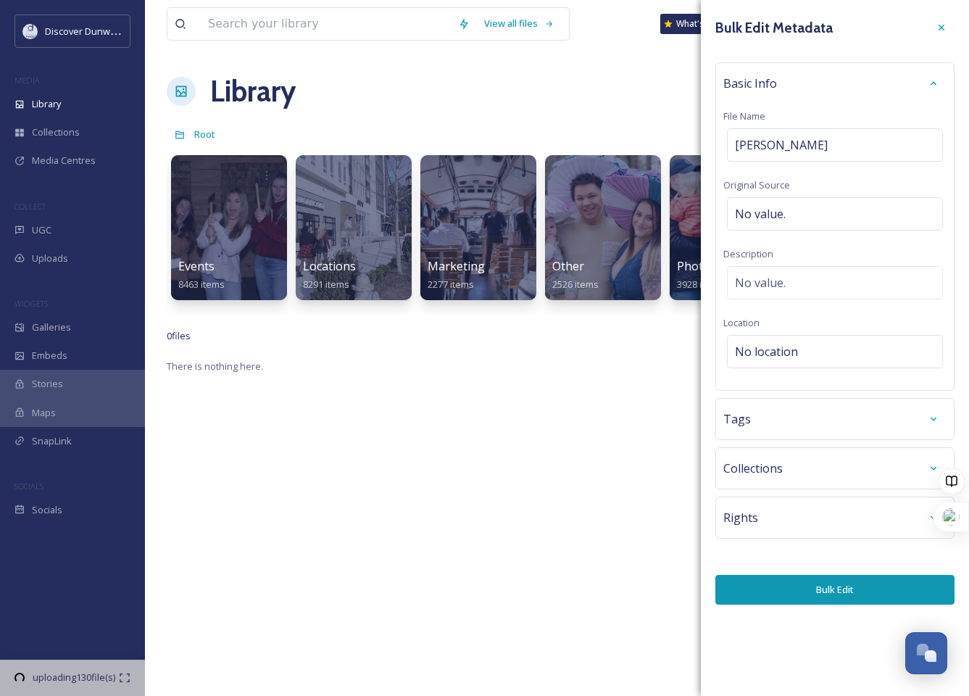
click at [815, 371] on div "Basic Info File Name [PERSON_NAME] Original Source No value. Description No val…" at bounding box center [835, 226] width 239 height 328
click at [811, 348] on div "No location" at bounding box center [835, 351] width 216 height 33
click at [811, 348] on input at bounding box center [835, 352] width 215 height 32
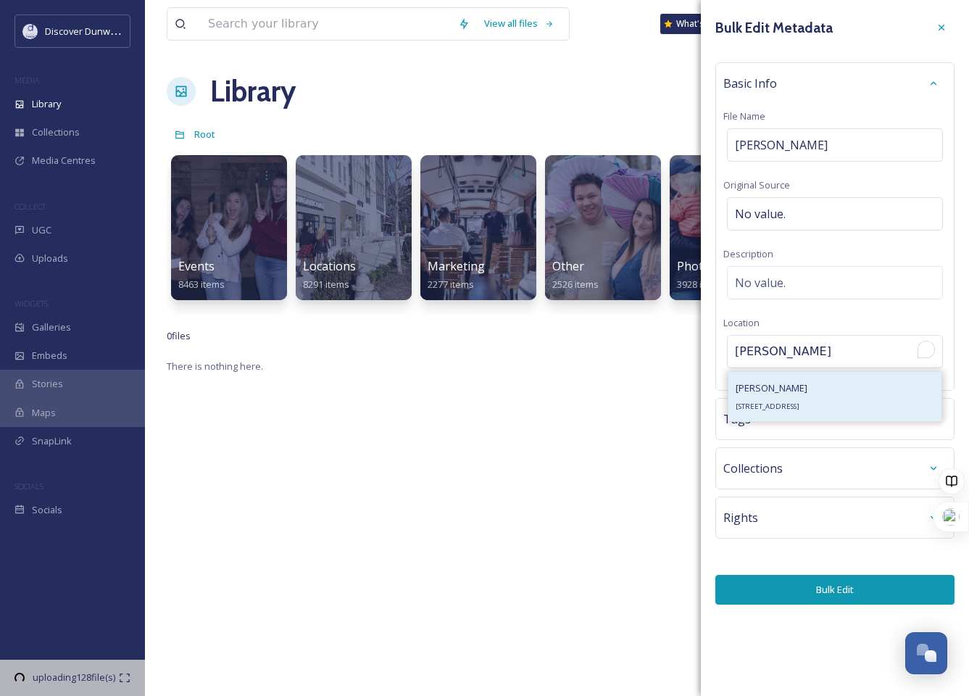
type input "[PERSON_NAME]"
click at [889, 398] on div "[PERSON_NAME] [STREET_ADDRESS]" at bounding box center [835, 396] width 213 height 49
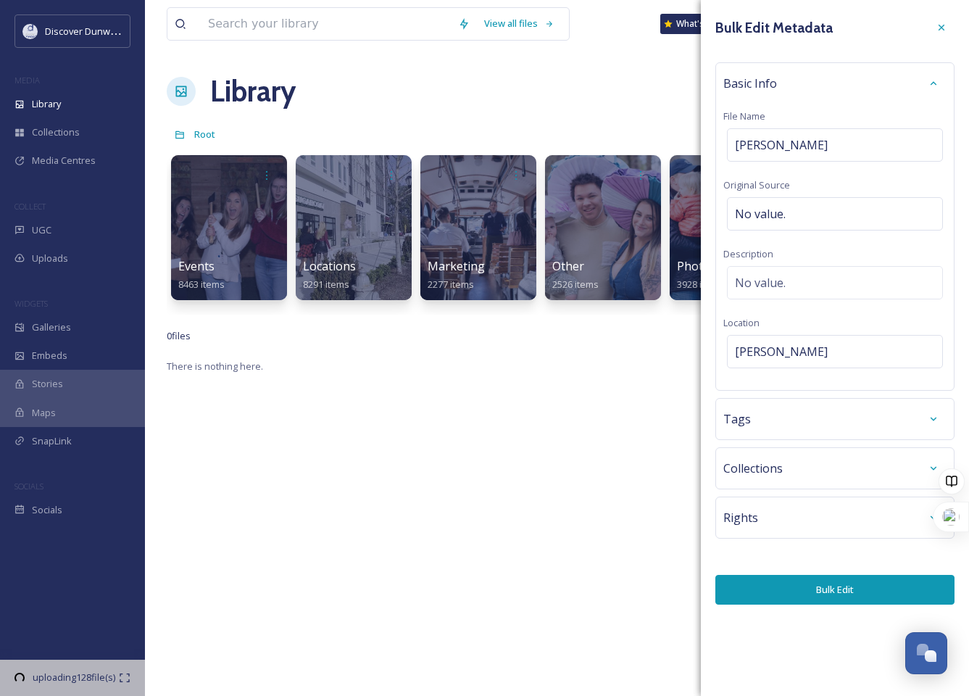
click at [875, 589] on button "Bulk Edit" at bounding box center [835, 590] width 239 height 30
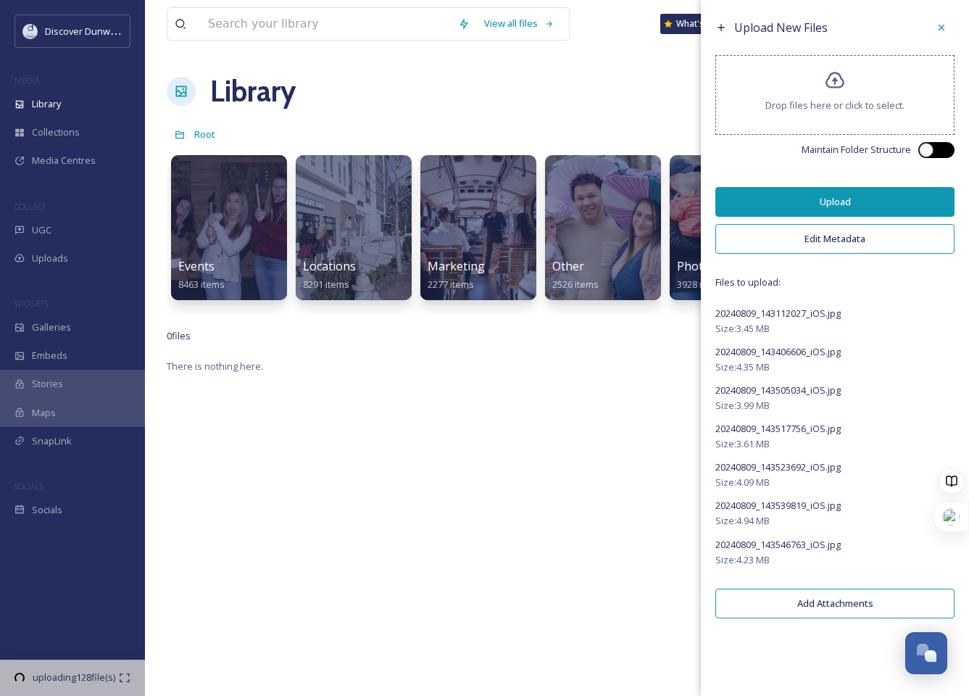
click at [935, 153] on div at bounding box center [937, 150] width 36 height 16
checkbox input "true"
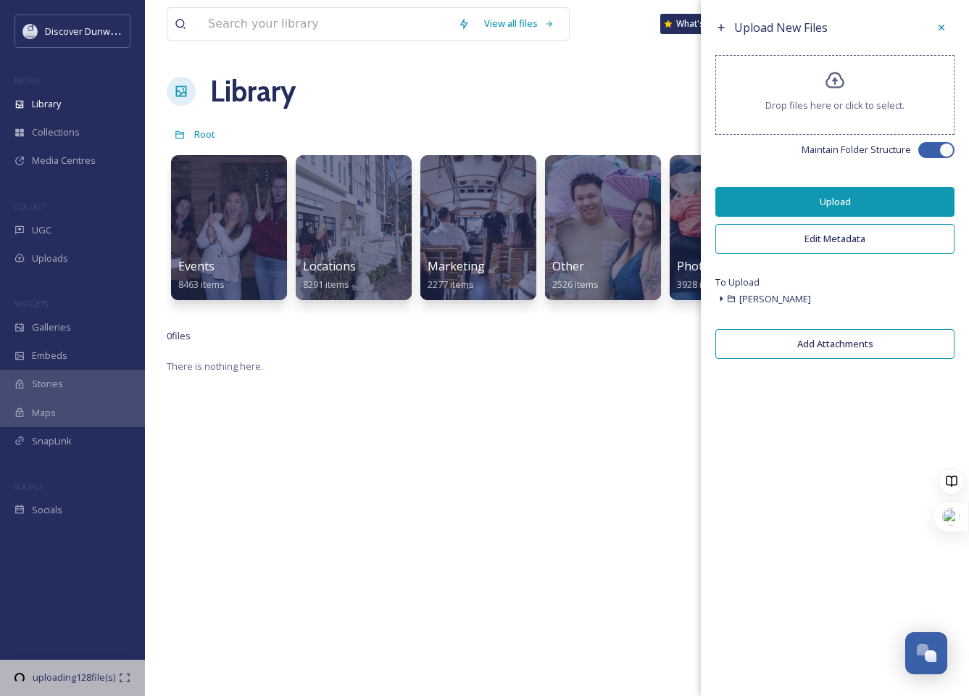
click at [859, 208] on button "Upload" at bounding box center [835, 202] width 239 height 30
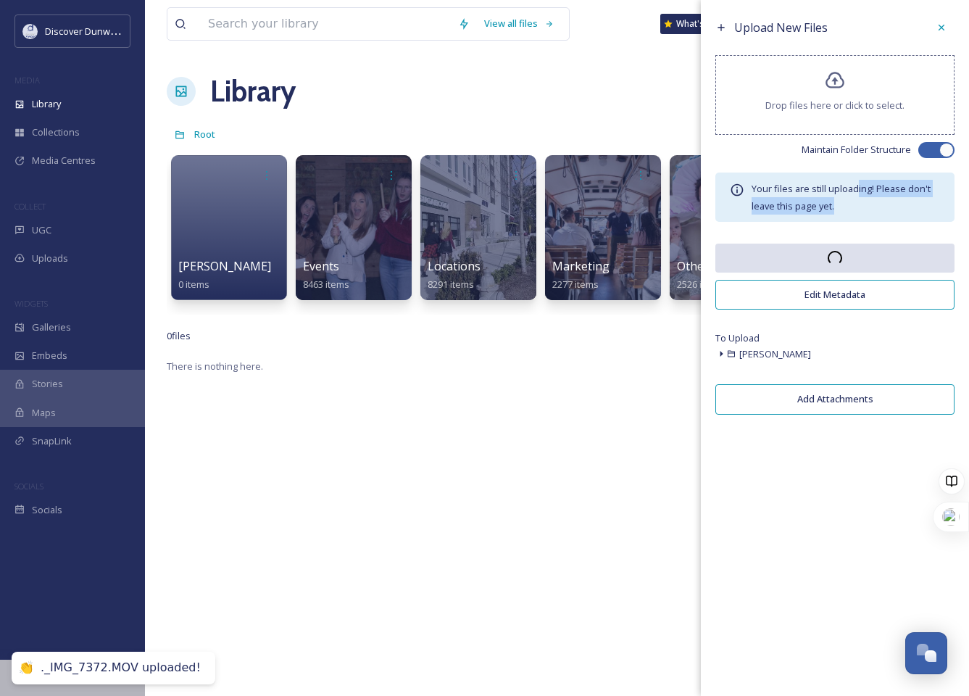
click at [856, 196] on div "Your files are still uploading! Please don't leave this page yet." at bounding box center [846, 197] width 189 height 35
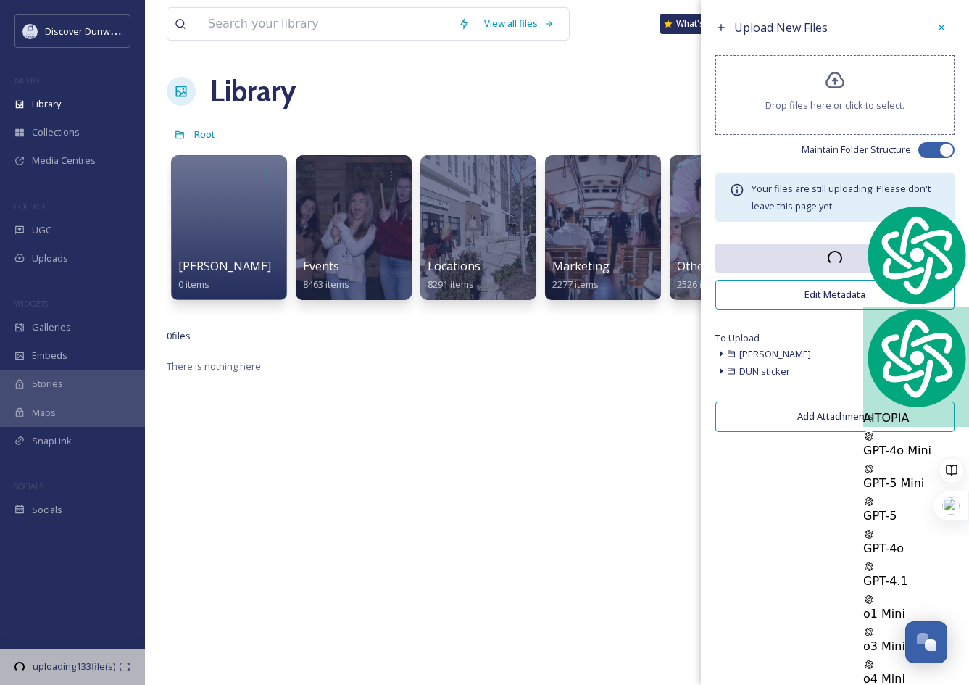
click at [880, 347] on div "[PERSON_NAME]" at bounding box center [835, 353] width 239 height 17
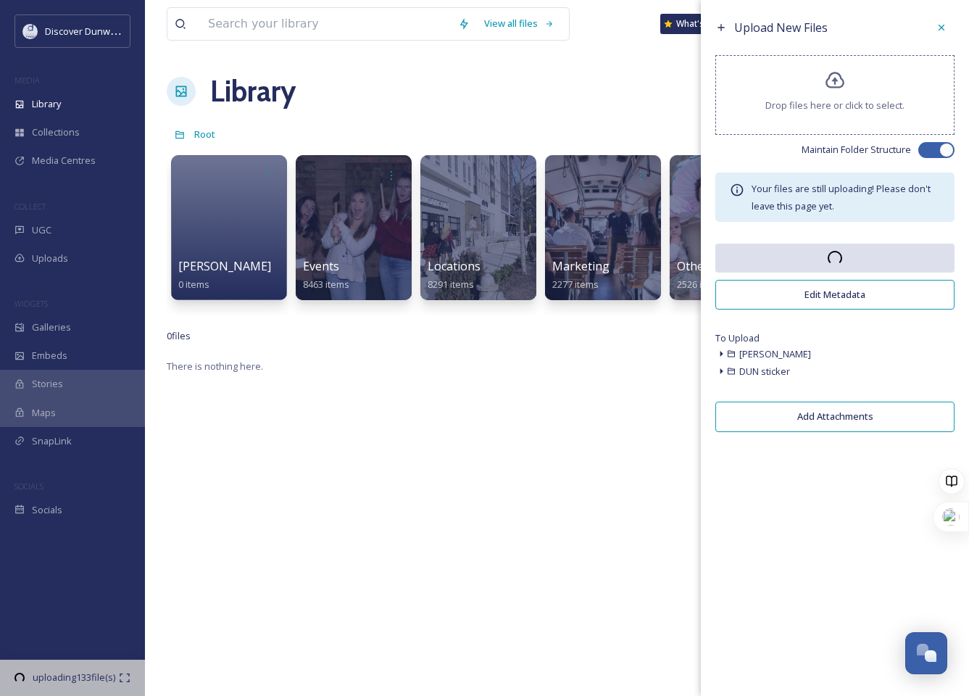
click at [857, 413] on button "Add Attachments" at bounding box center [835, 417] width 239 height 30
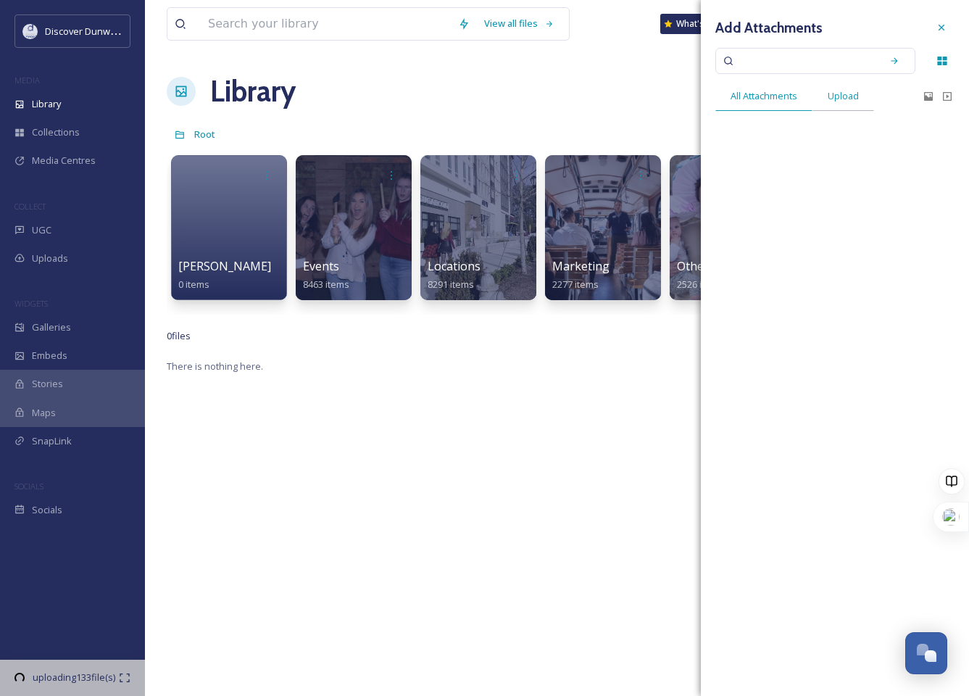
click at [869, 85] on div "Upload" at bounding box center [844, 96] width 62 height 30
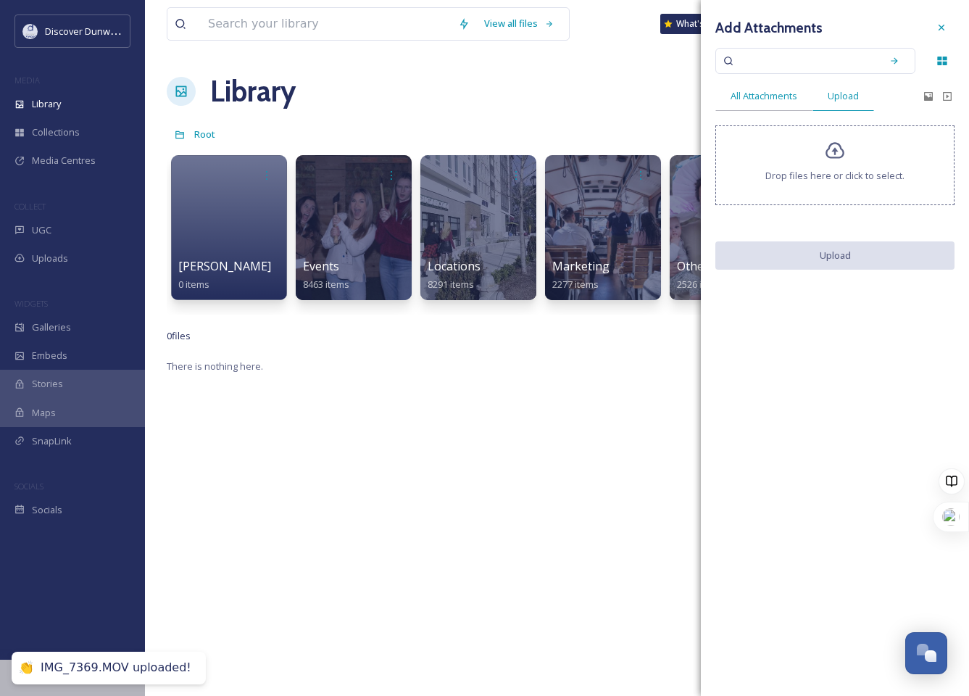
click at [740, 100] on span "All Attachments" at bounding box center [764, 96] width 67 height 14
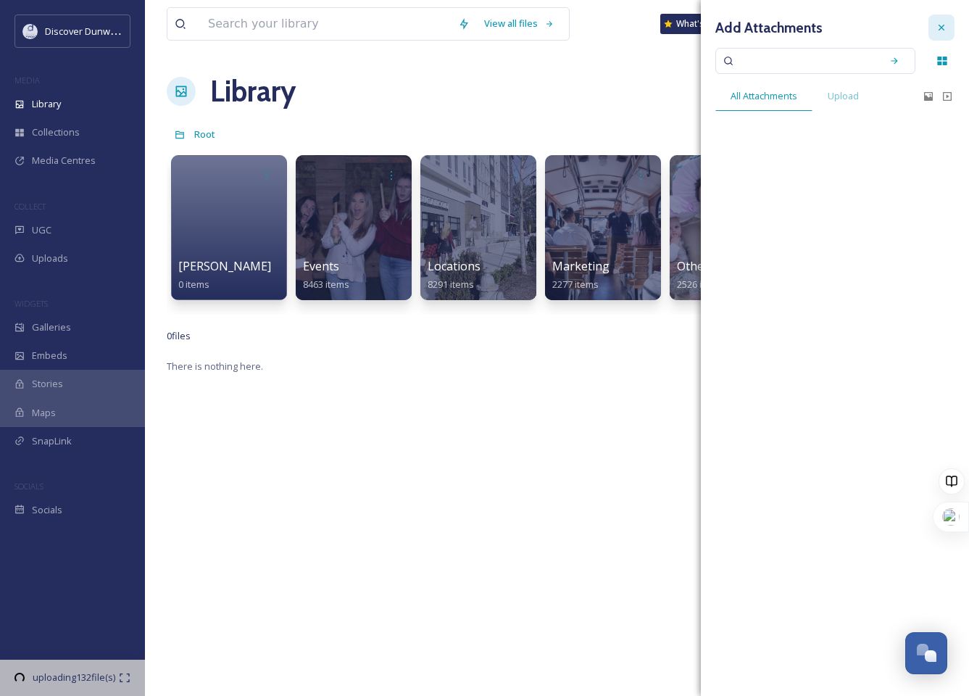
click at [940, 27] on icon at bounding box center [942, 28] width 12 height 12
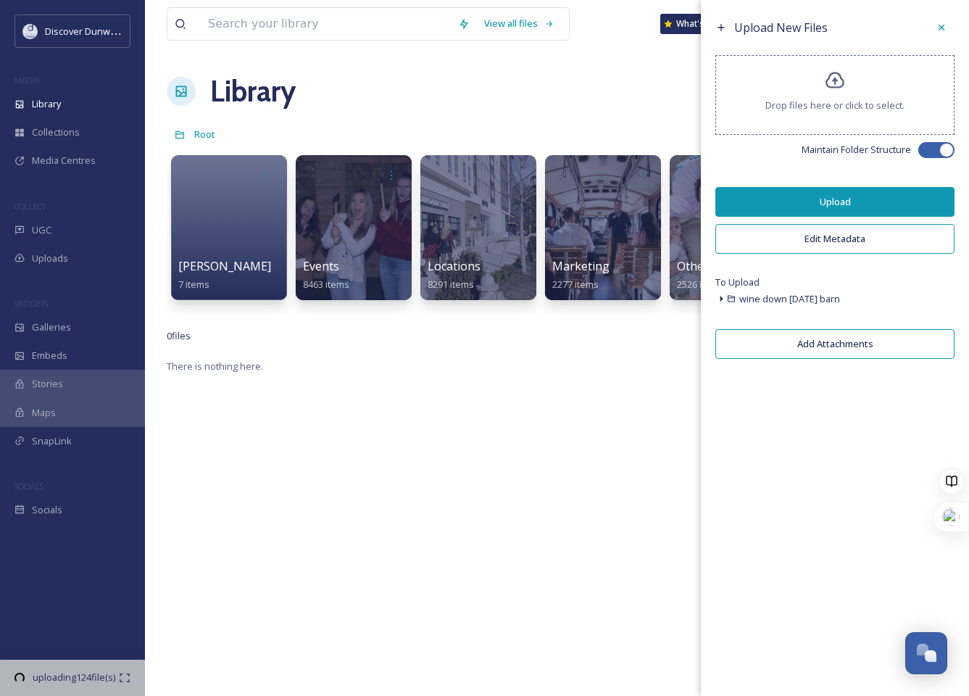
click at [832, 205] on button "Upload" at bounding box center [835, 202] width 239 height 30
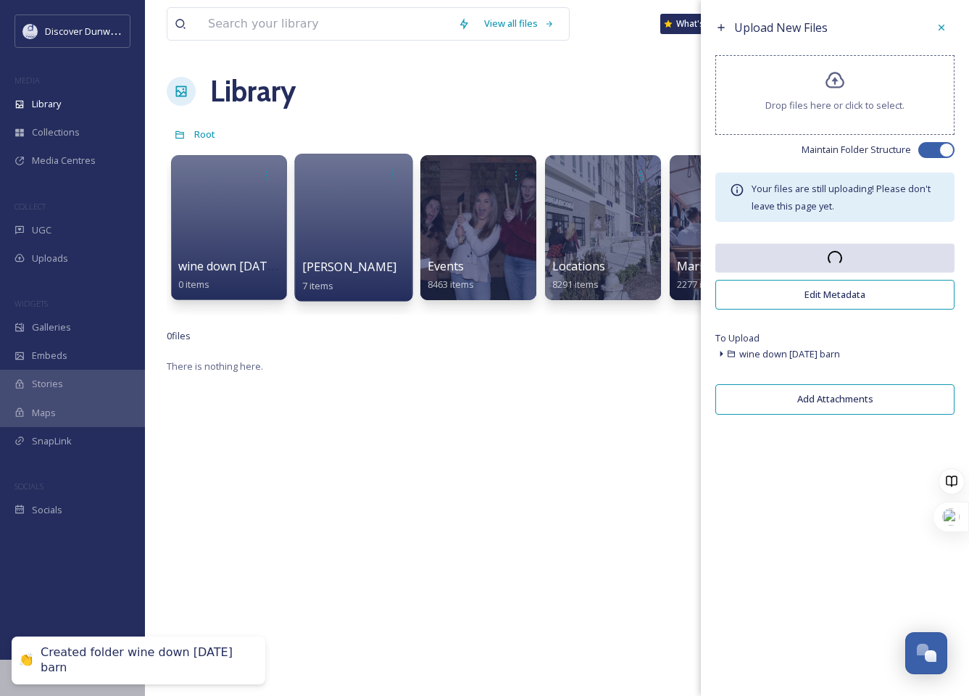
click at [334, 216] on div at bounding box center [353, 228] width 118 height 148
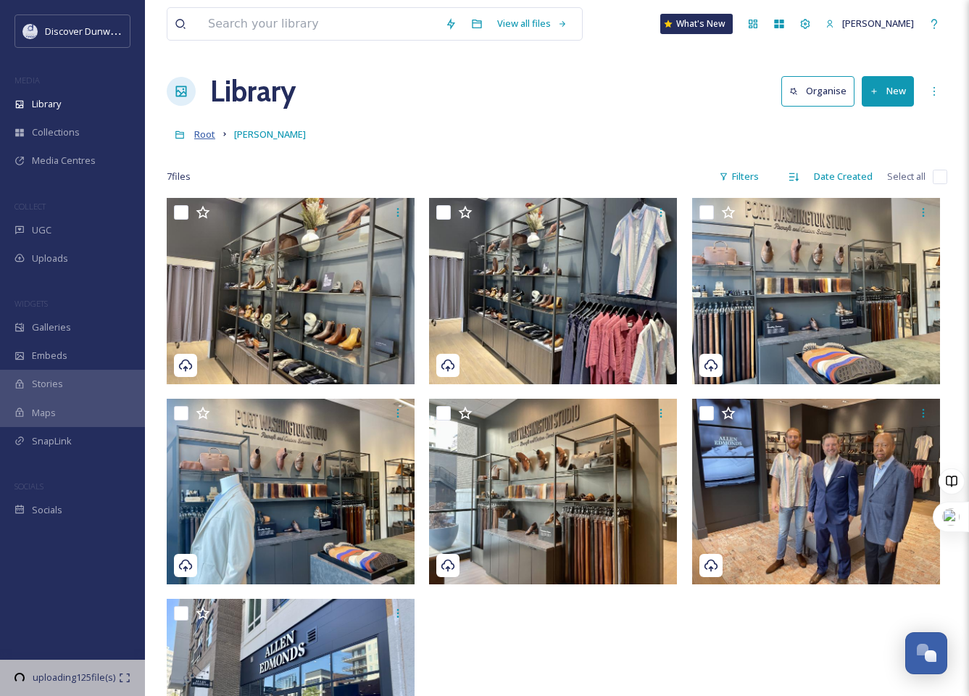
click at [209, 133] on span "Root" at bounding box center [204, 134] width 21 height 13
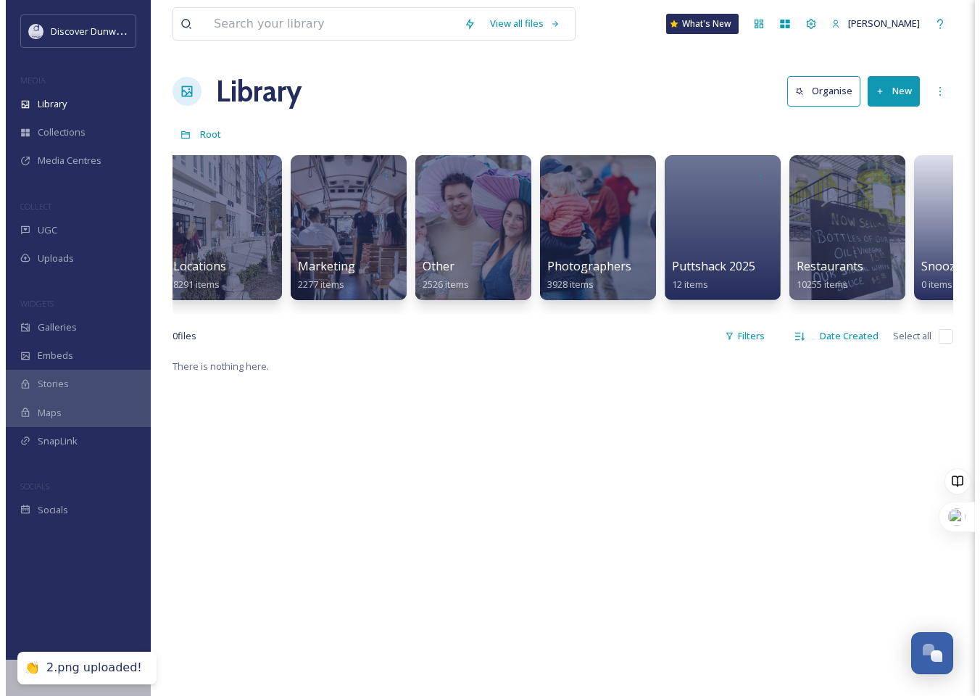
scroll to position [0, 591]
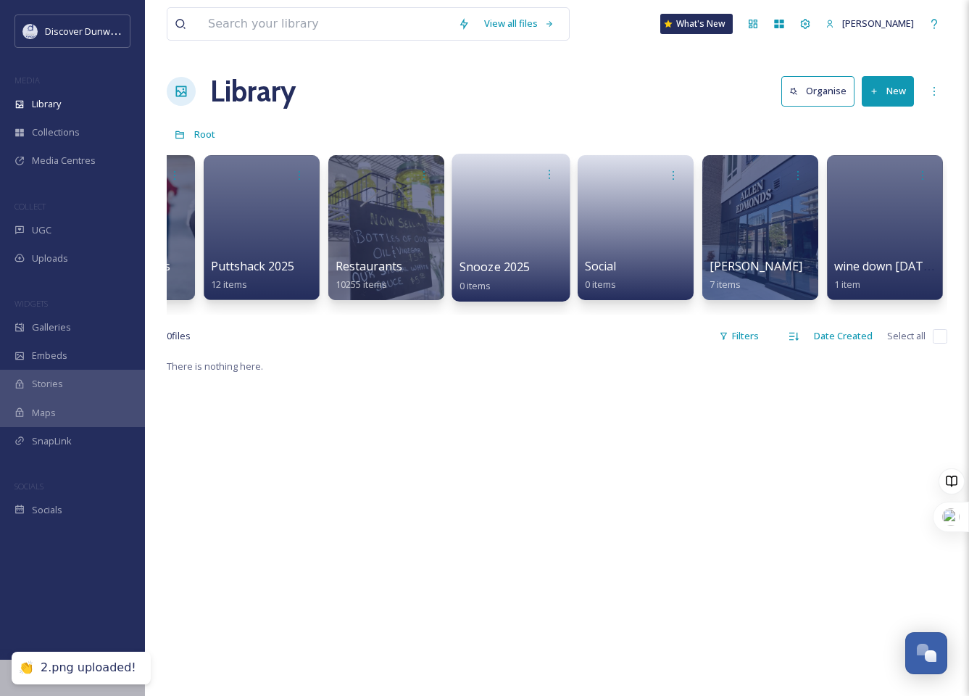
click at [494, 221] on link at bounding box center [512, 223] width 104 height 70
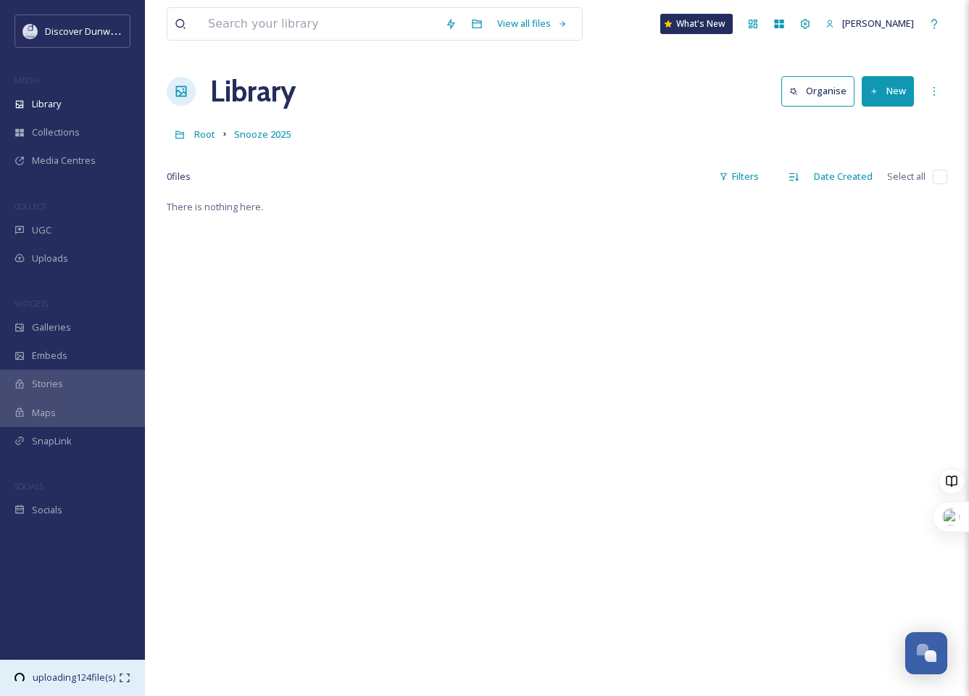
click at [87, 668] on div "uploading 124 file(s) 19:33 remaining" at bounding box center [72, 678] width 145 height 36
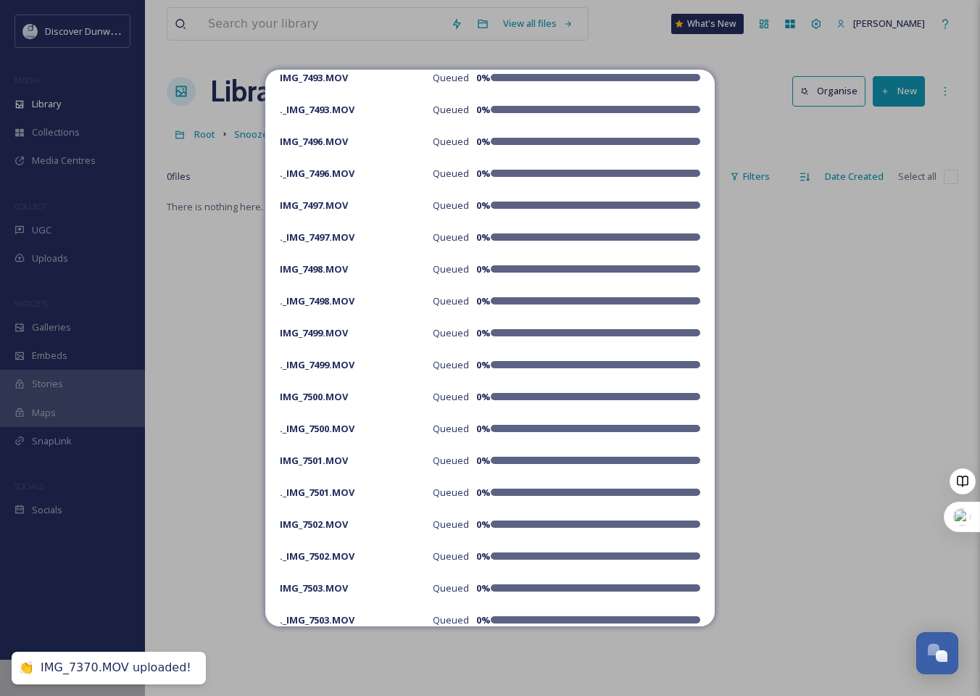
scroll to position [4863, 0]
